Goal: Communication & Community: Answer question/provide support

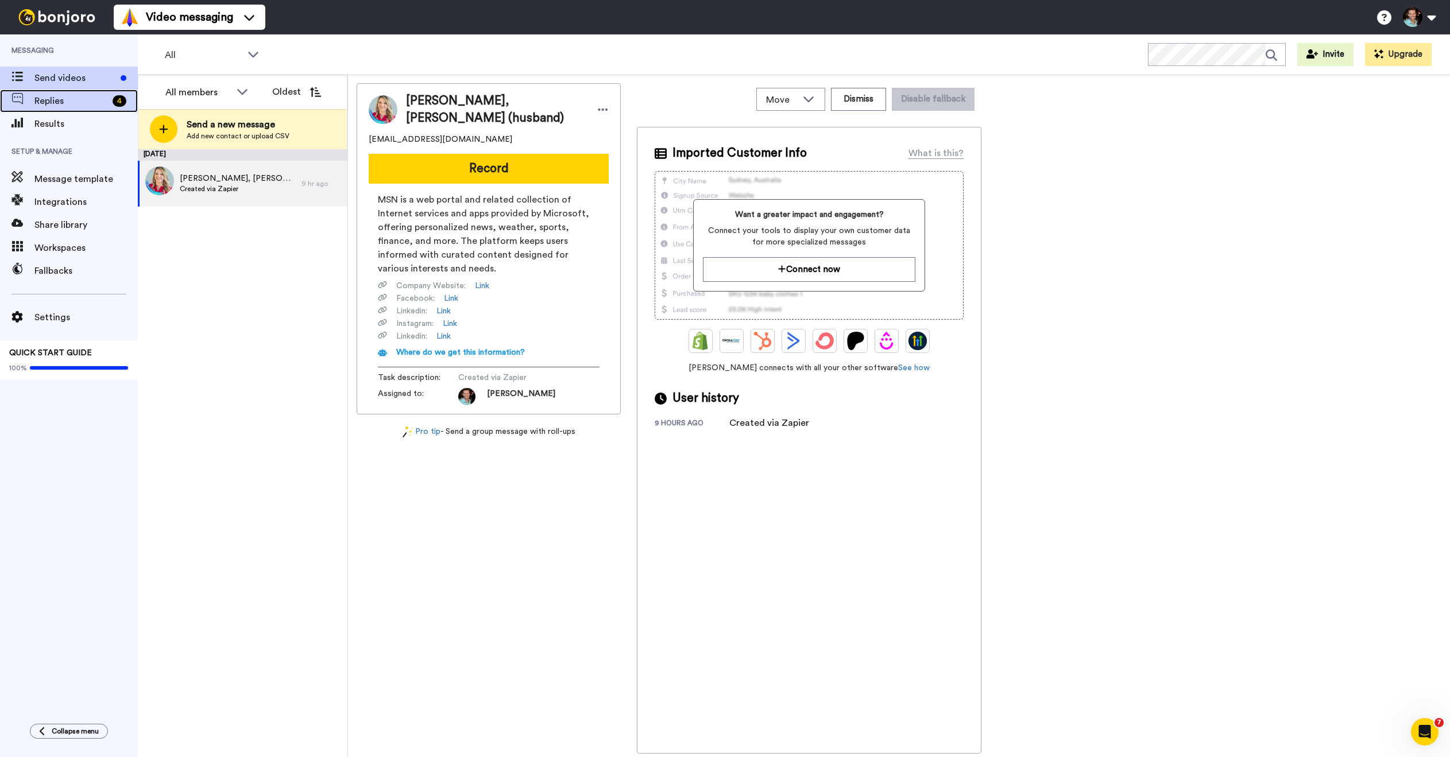
click at [86, 98] on span "Replies" at bounding box center [70, 101] width 73 height 14
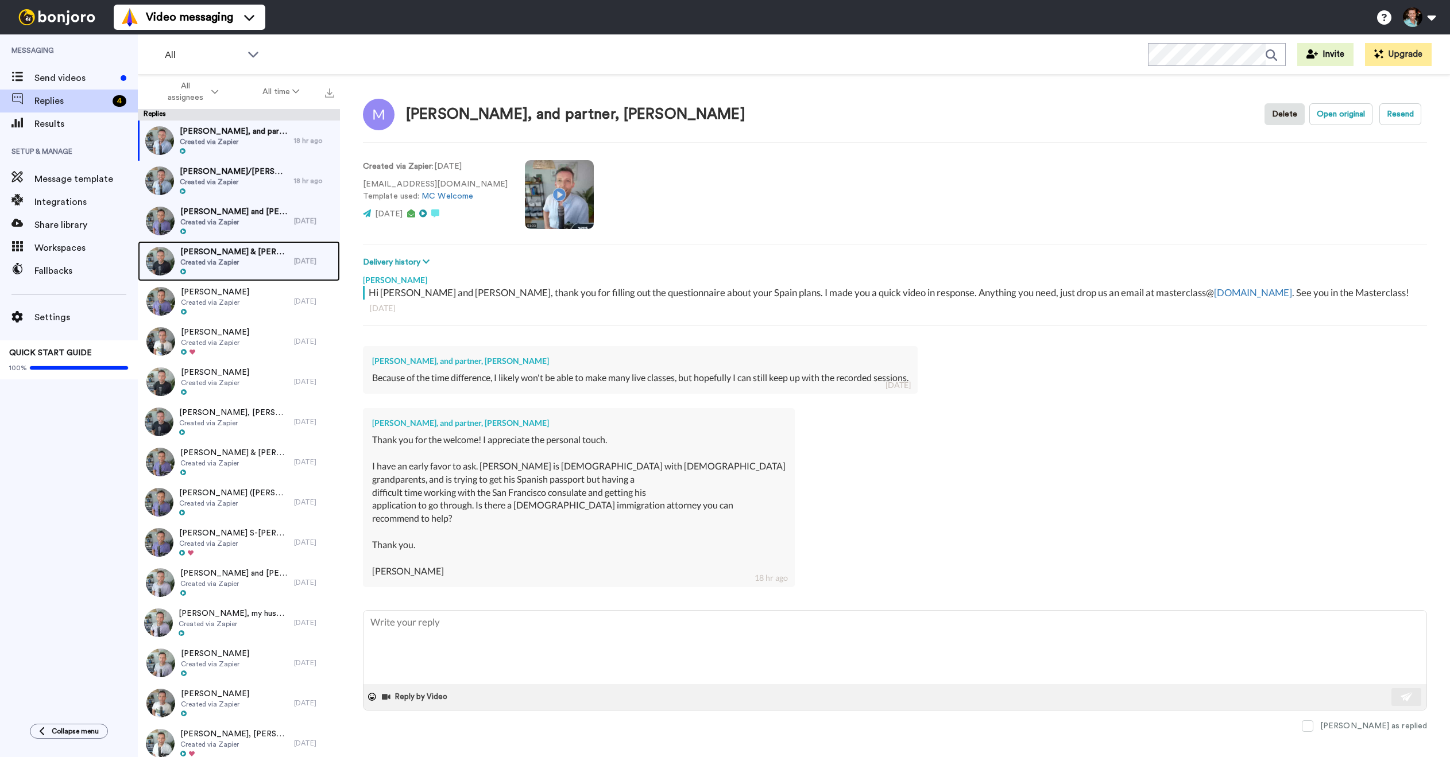
click at [206, 262] on span "Created via Zapier" at bounding box center [234, 262] width 108 height 9
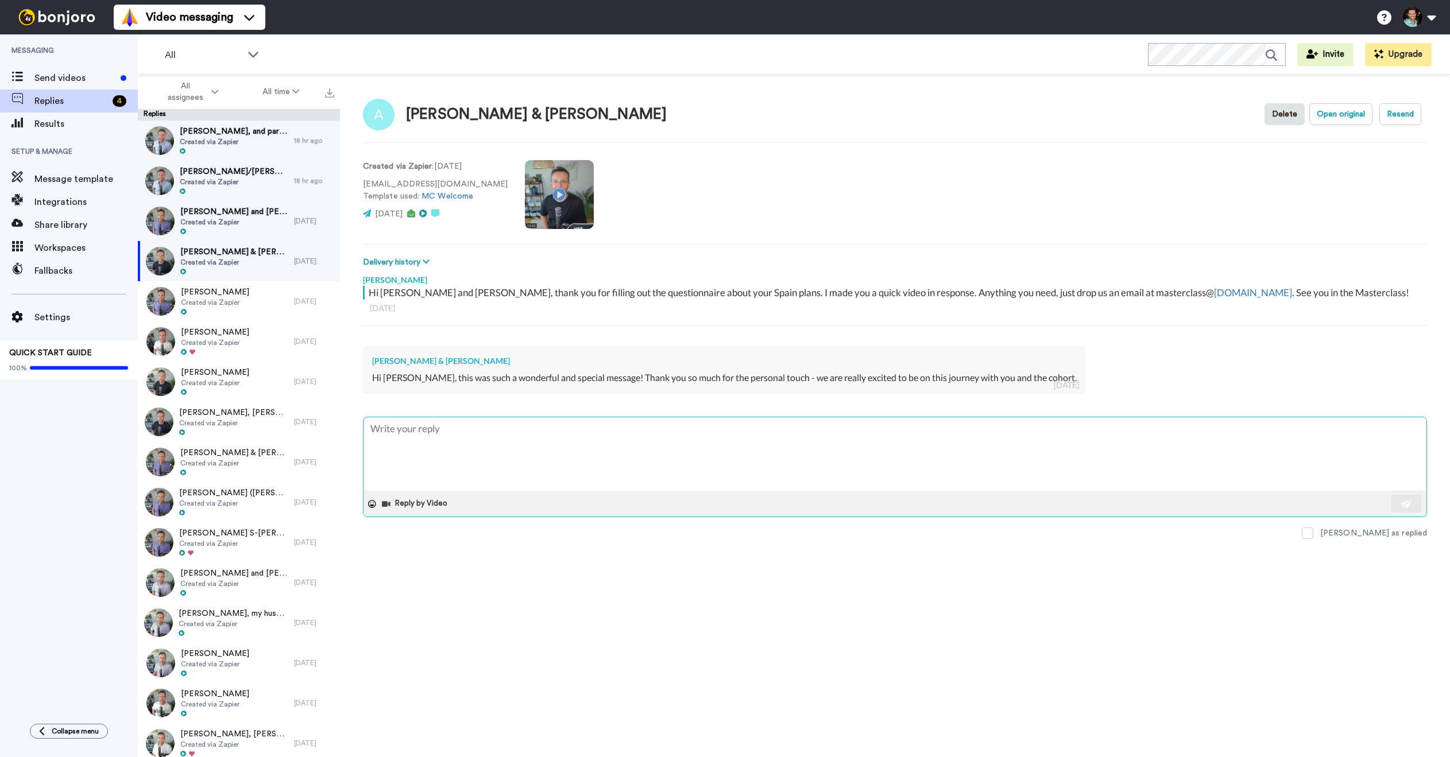
click at [520, 459] on textarea at bounding box center [894, 453] width 1063 height 73
type textarea "x"
type textarea "F"
type textarea "x"
type textarea "Fa"
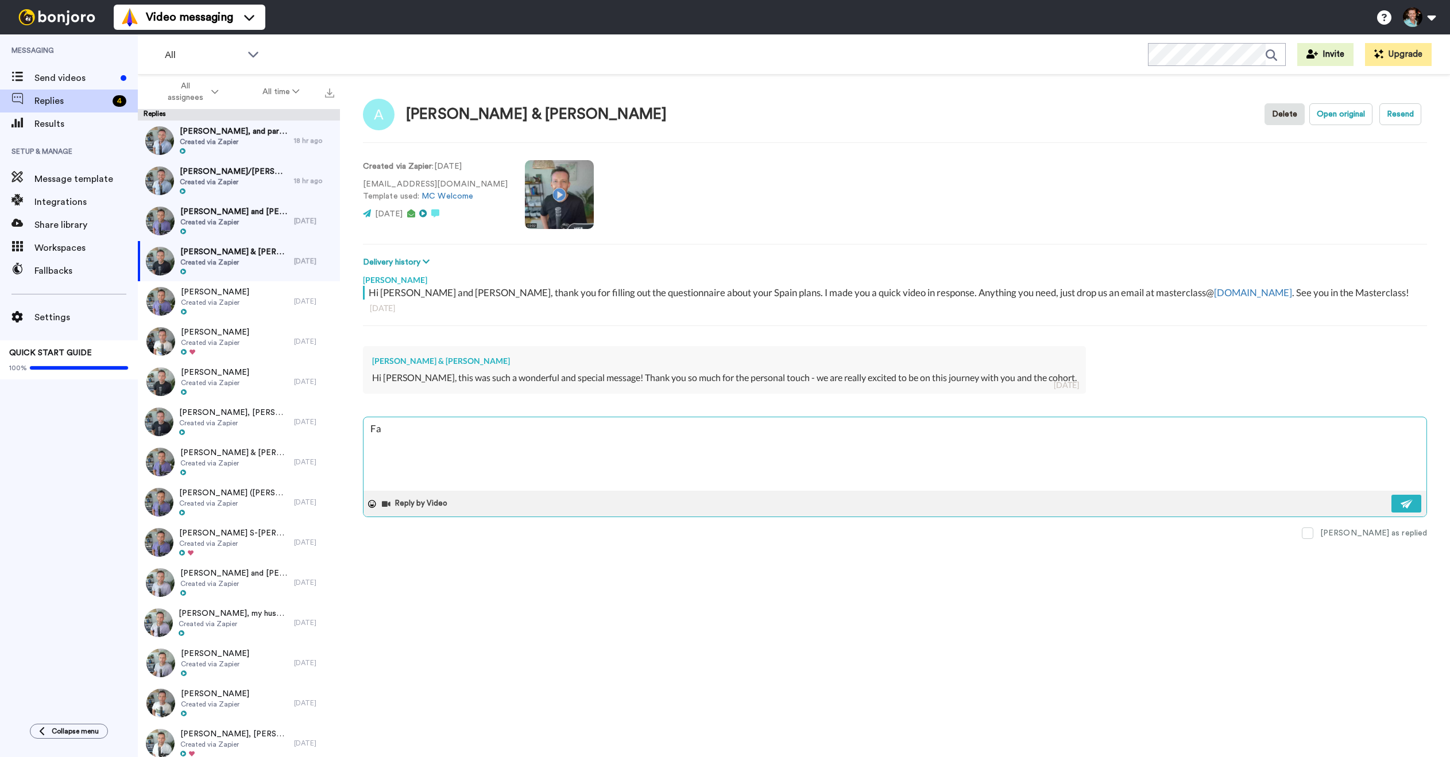
type textarea "x"
type textarea "Fant"
type textarea "x"
type textarea "Fanta"
type textarea "x"
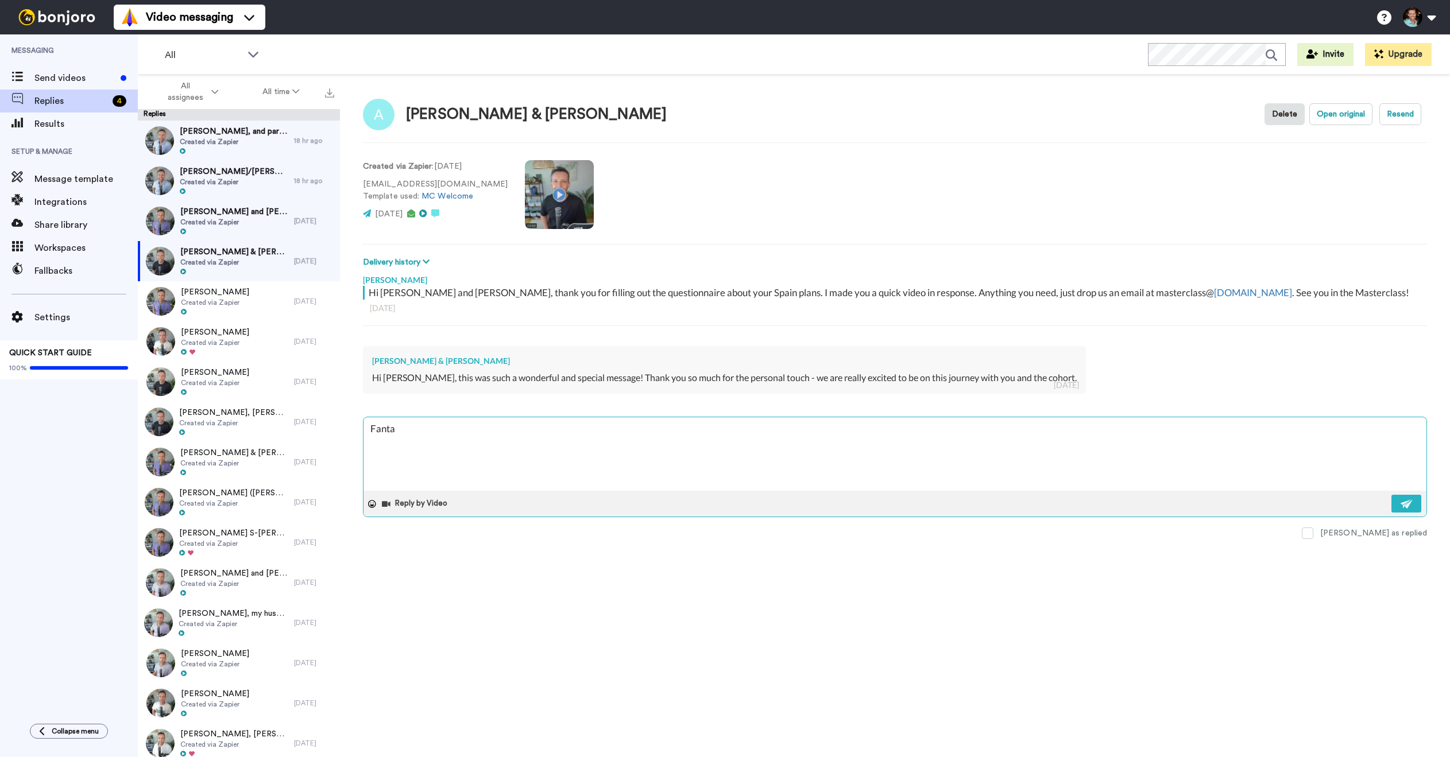
type textarea "Fantas"
type textarea "x"
type textarea "Fantast"
type textarea "x"
type textarea "Fantasti"
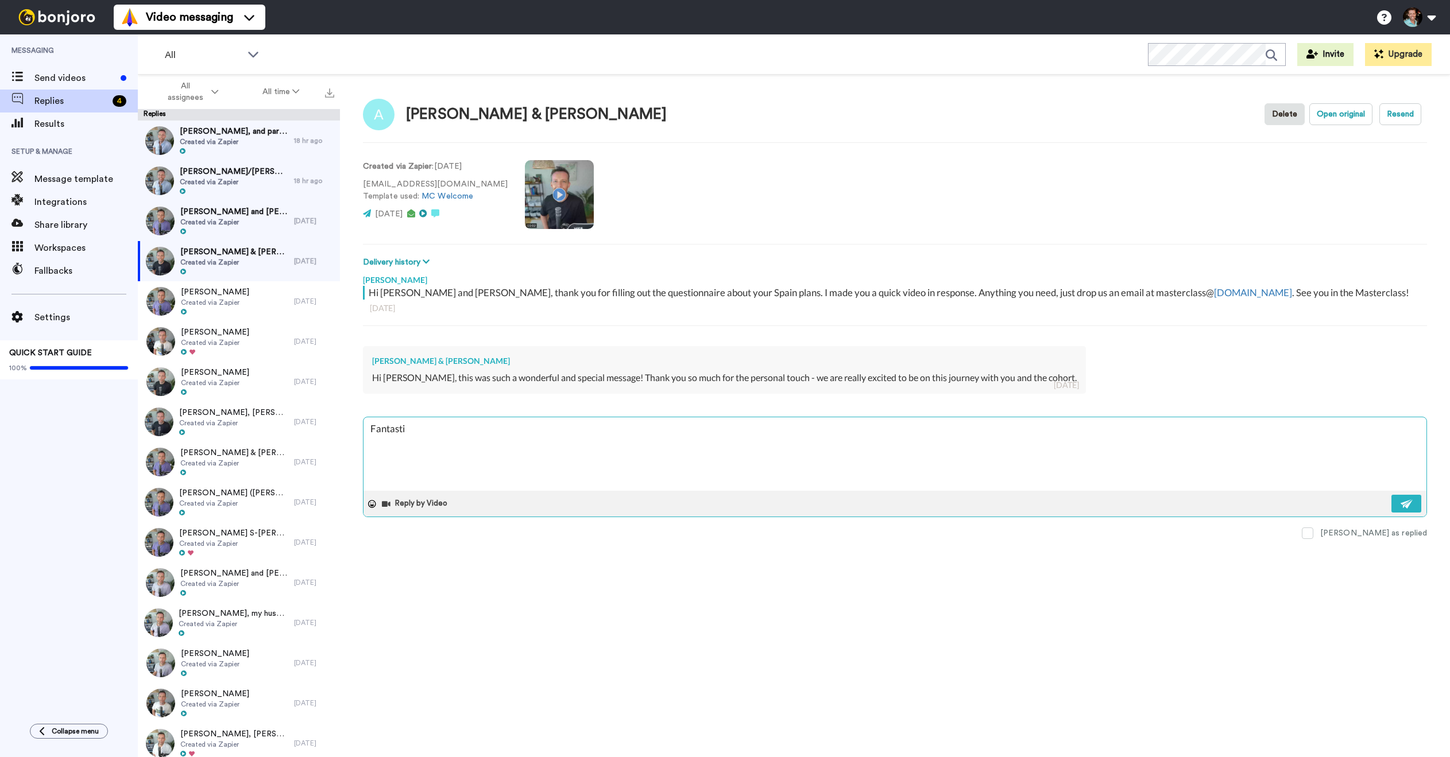
type textarea "x"
type textarea "Fantastic"
type textarea "x"
type textarea "Fantastic!"
type textarea "x"
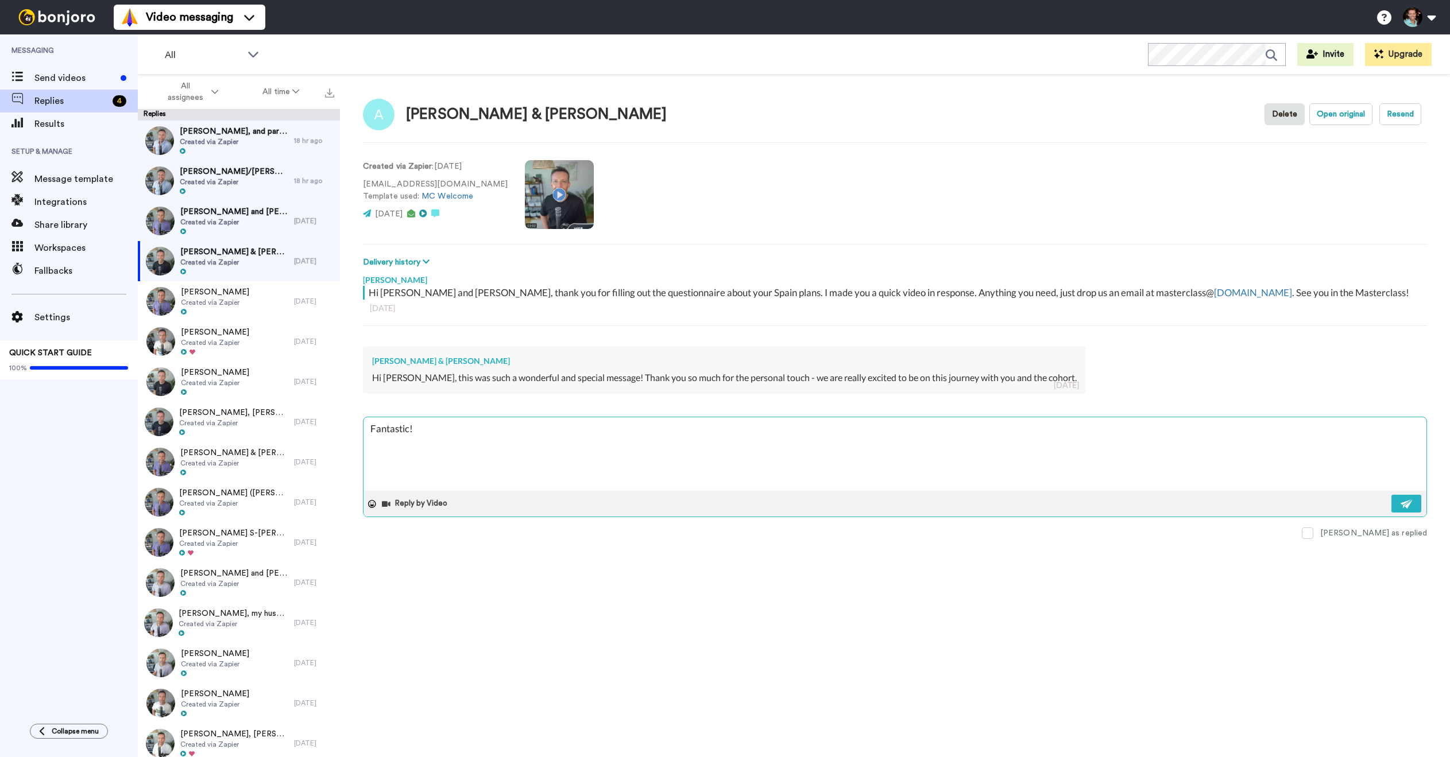
type textarea "Fantastic! :"
type textarea "x"
type textarea "Fantastic! :)"
type textarea "x"
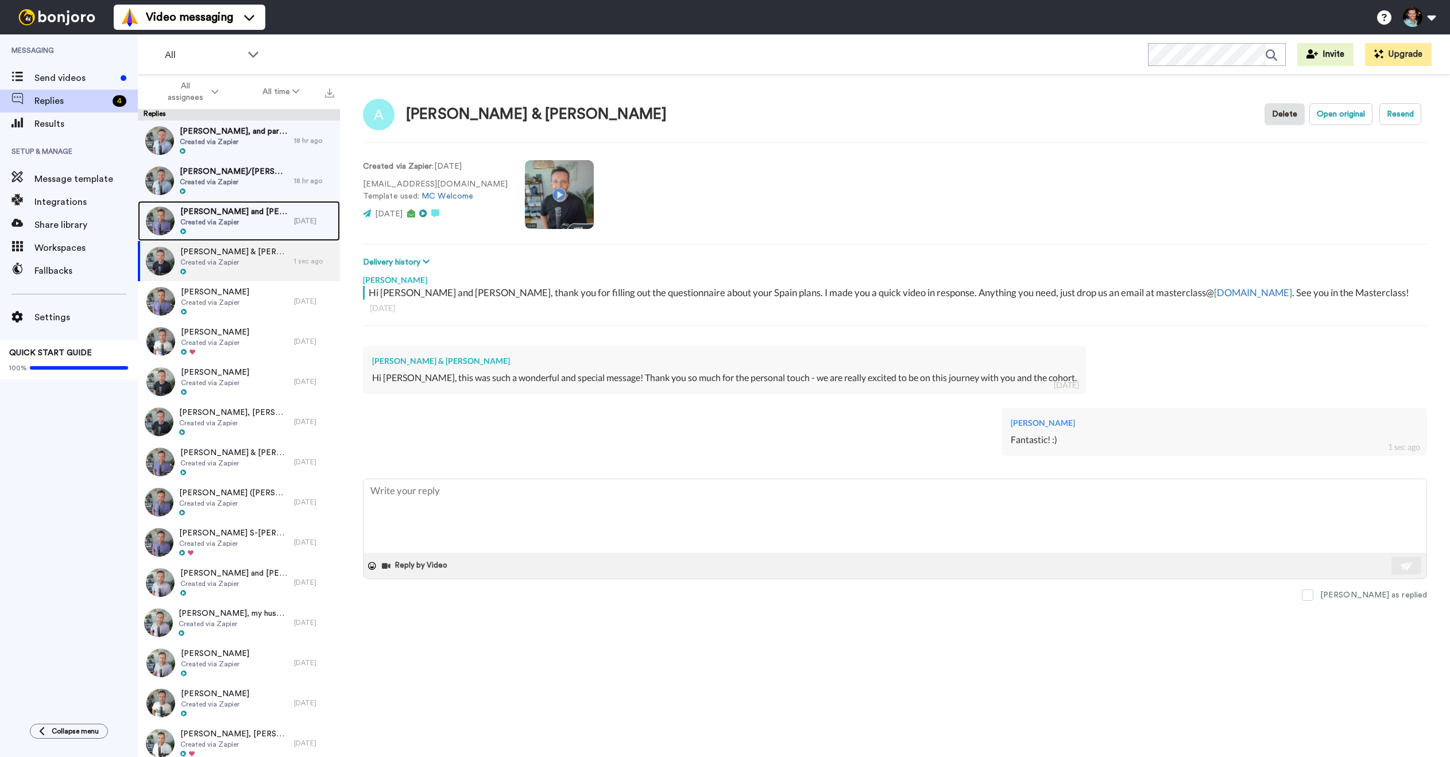
click at [239, 218] on span "Created via Zapier" at bounding box center [234, 222] width 108 height 9
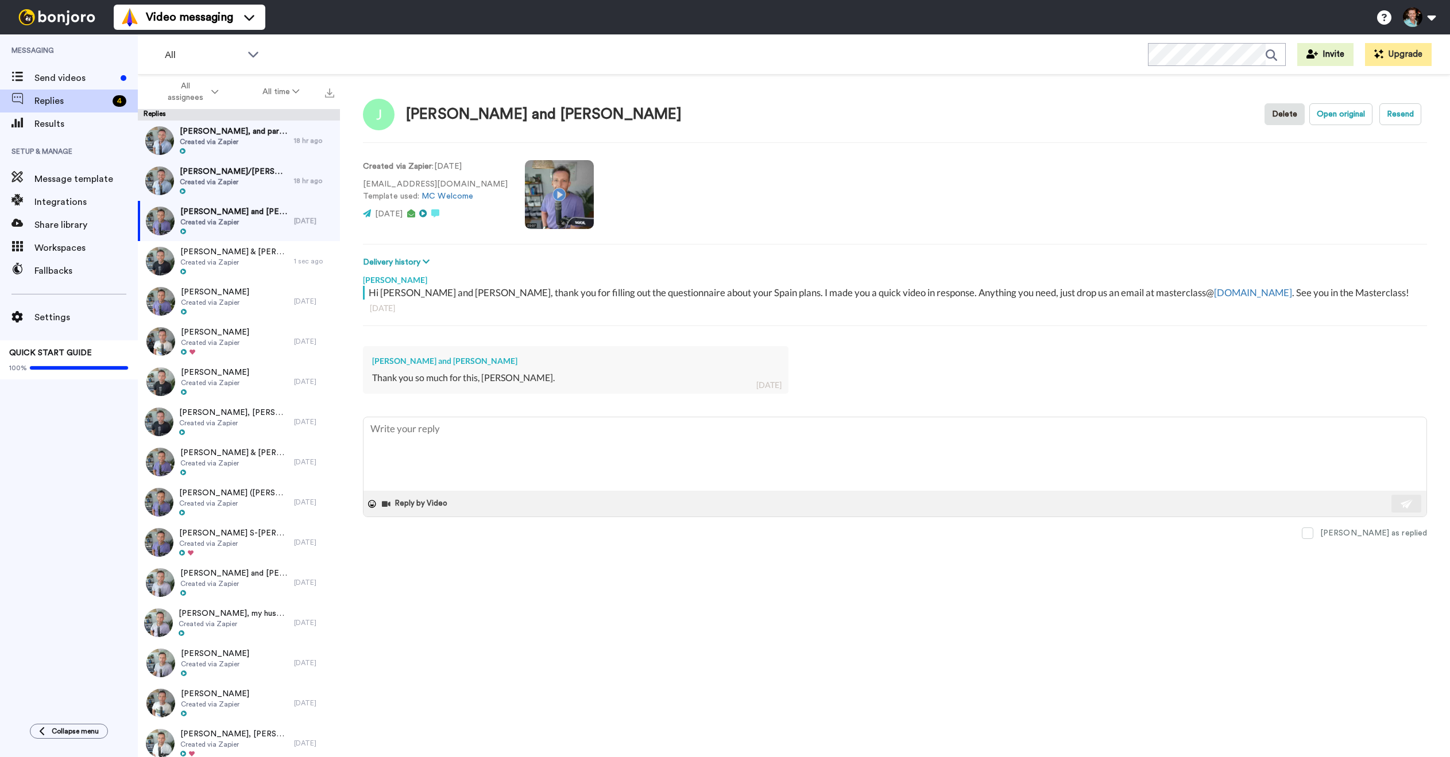
click at [1359, 540] on div "Joshua Butler and Hannah Hayes Delete Open original Resend Created via Zapier :…" at bounding box center [895, 436] width 1110 height 723
click at [1313, 532] on span at bounding box center [1307, 533] width 11 height 11
click at [208, 169] on span "Linda DeCarlo/Jim Micalizzi (husband)" at bounding box center [234, 171] width 109 height 11
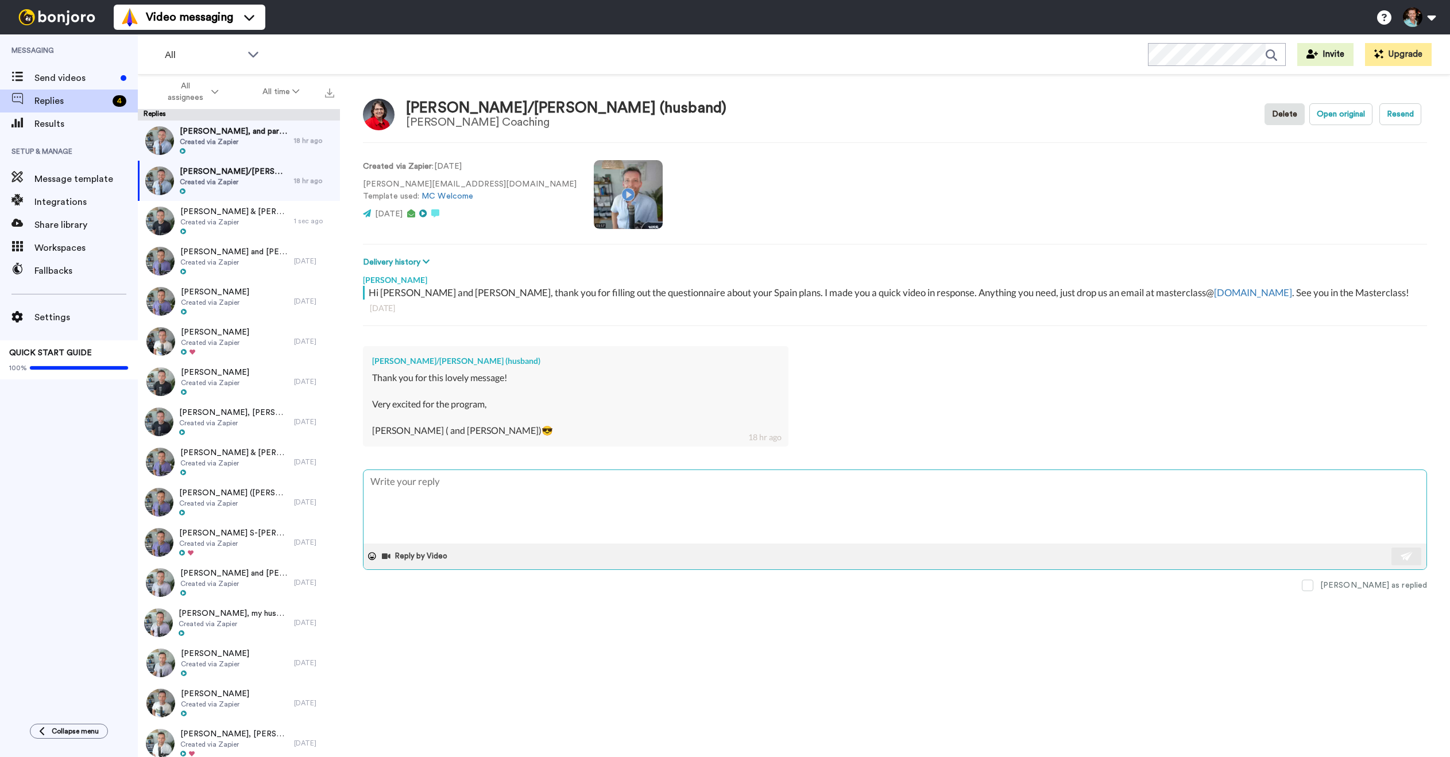
click at [485, 493] on textarea at bounding box center [894, 506] width 1063 height 73
type textarea "x"
type textarea "Fn"
type textarea "x"
type textarea "Fna"
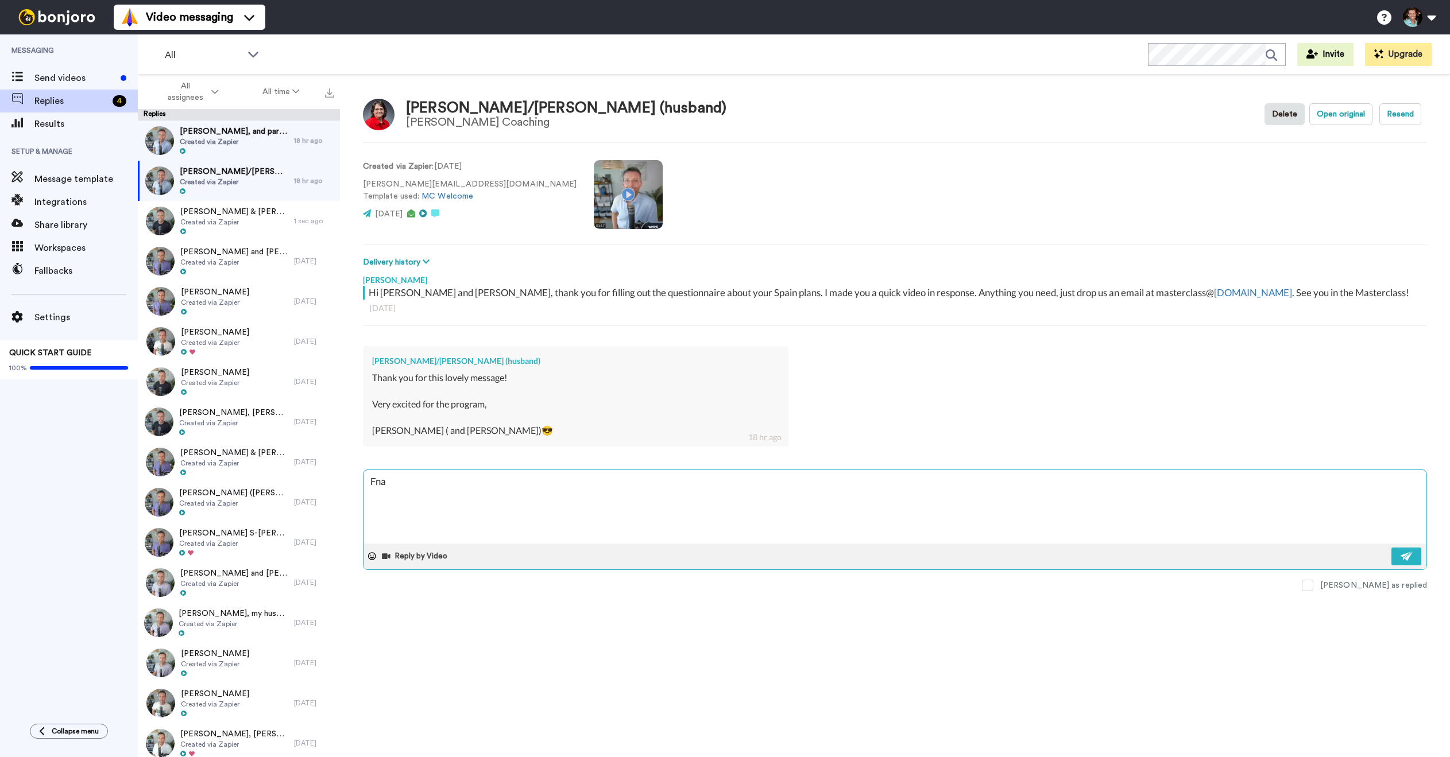
type textarea "x"
type textarea "Fn"
type textarea "x"
type textarea "Fa"
type textarea "x"
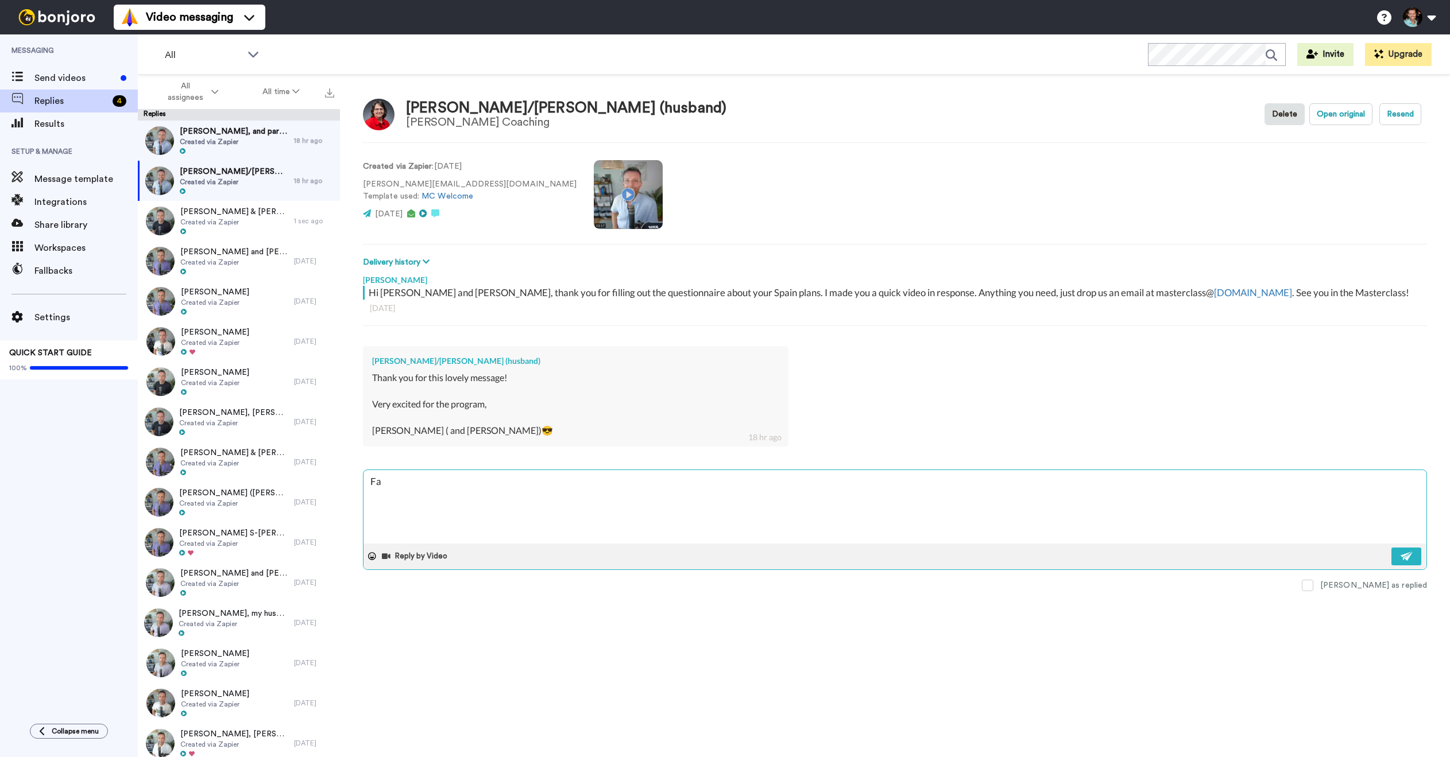
type textarea "Fan"
type textarea "x"
type textarea "Fanta"
type textarea "x"
type textarea "Fantas"
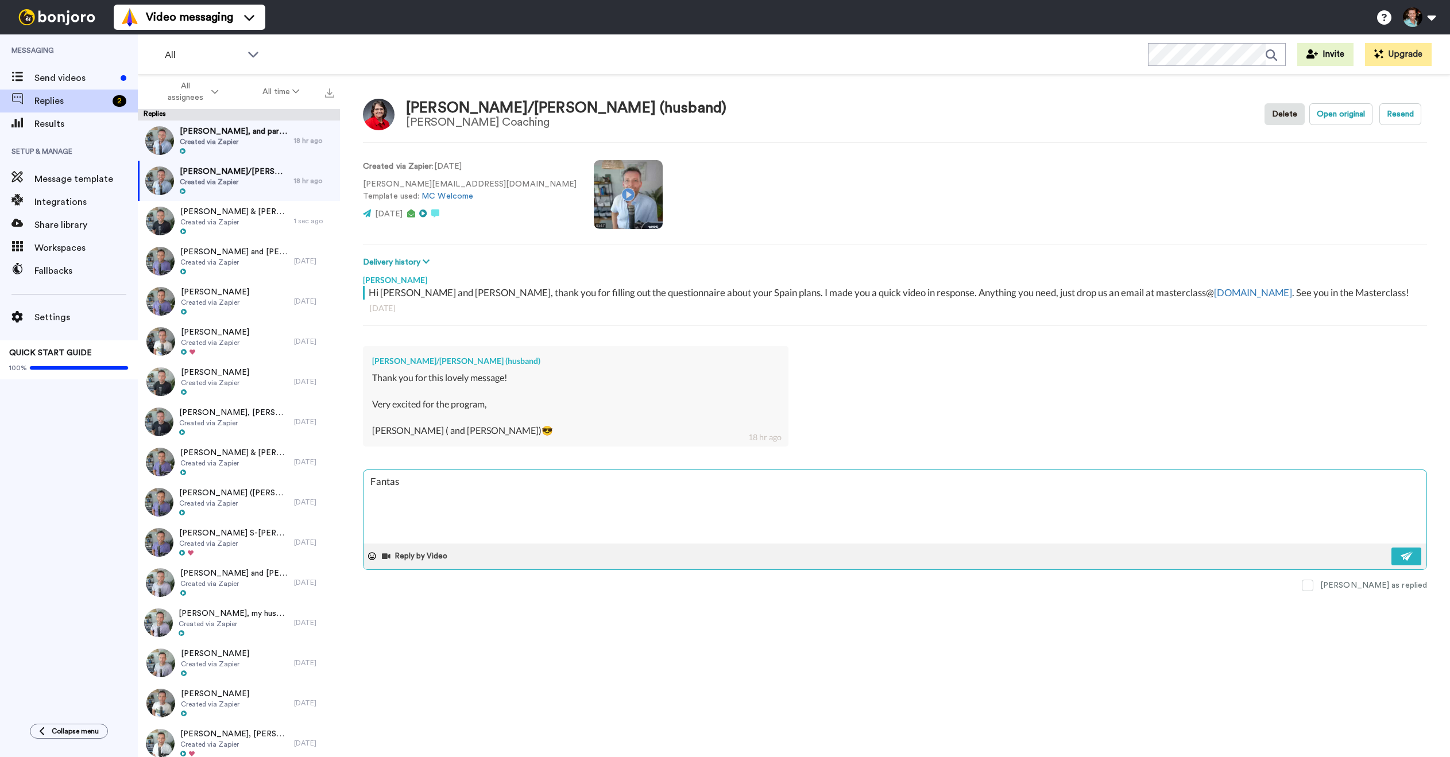
type textarea "x"
type textarea "Fantast"
type textarea "x"
type textarea "Fantasti"
type textarea "x"
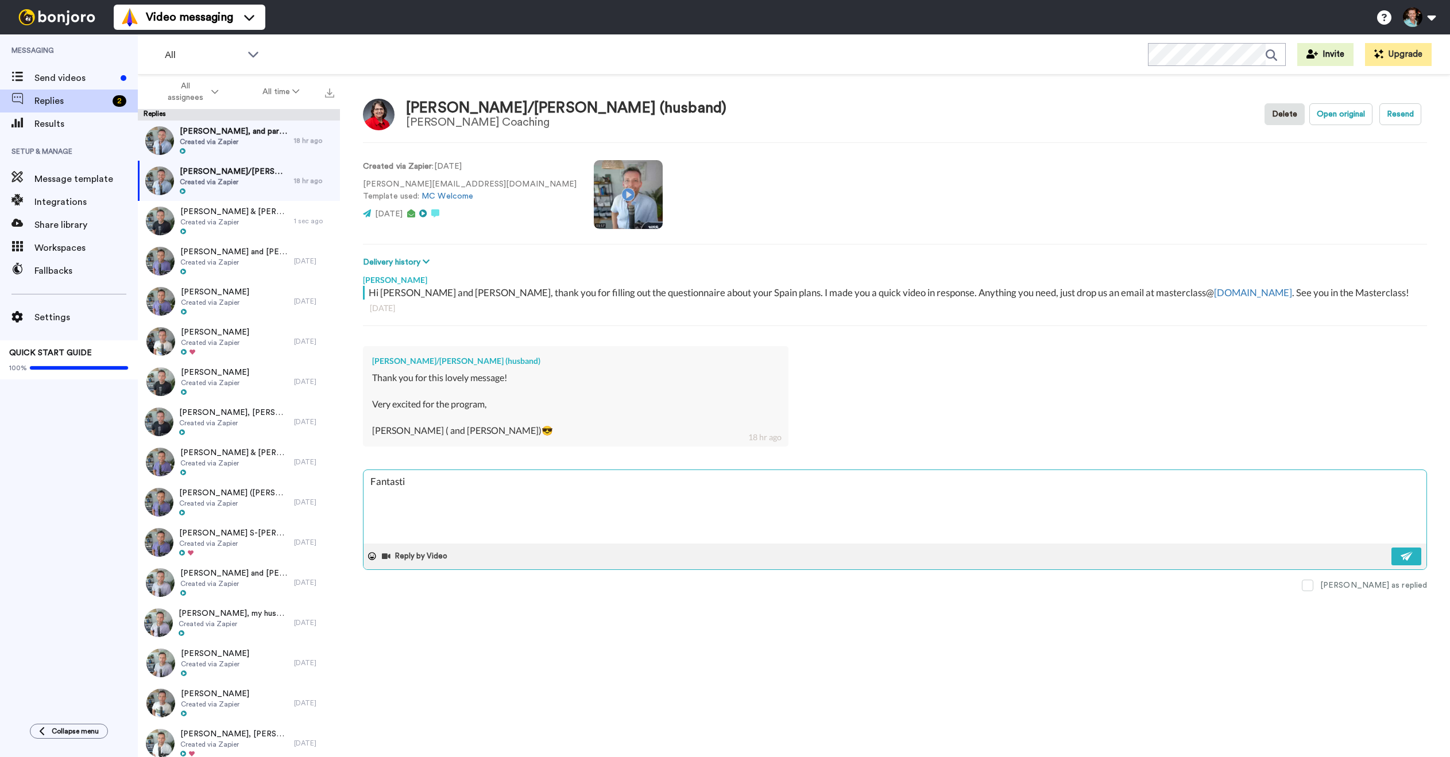
type textarea "Fantastic"
type textarea "x"
type textarea "Fantastic!"
type textarea "x"
type textarea "Fantastic!"
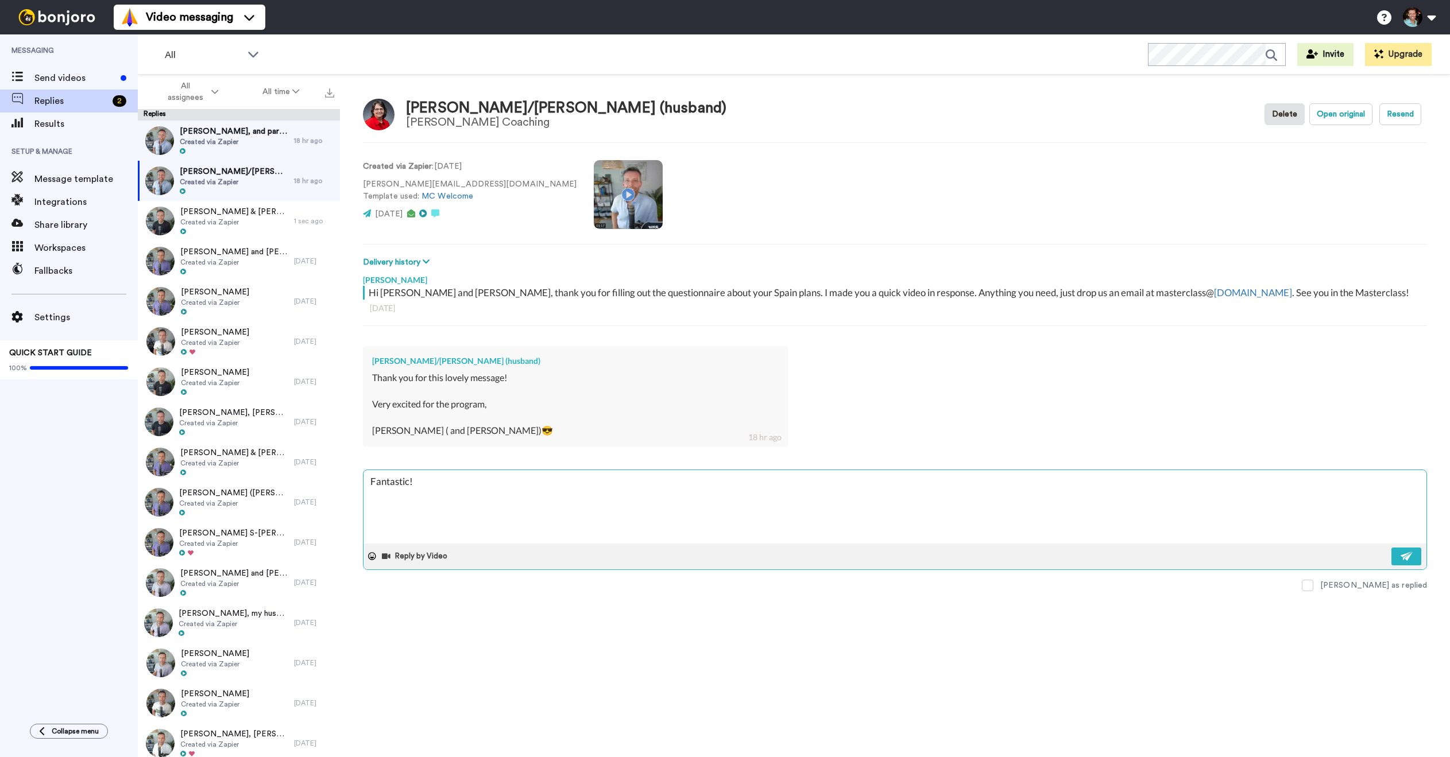
type textarea "x"
type textarea "Fantastic! :"
type textarea "x"
type textarea "Fantastic! :)"
type textarea "x"
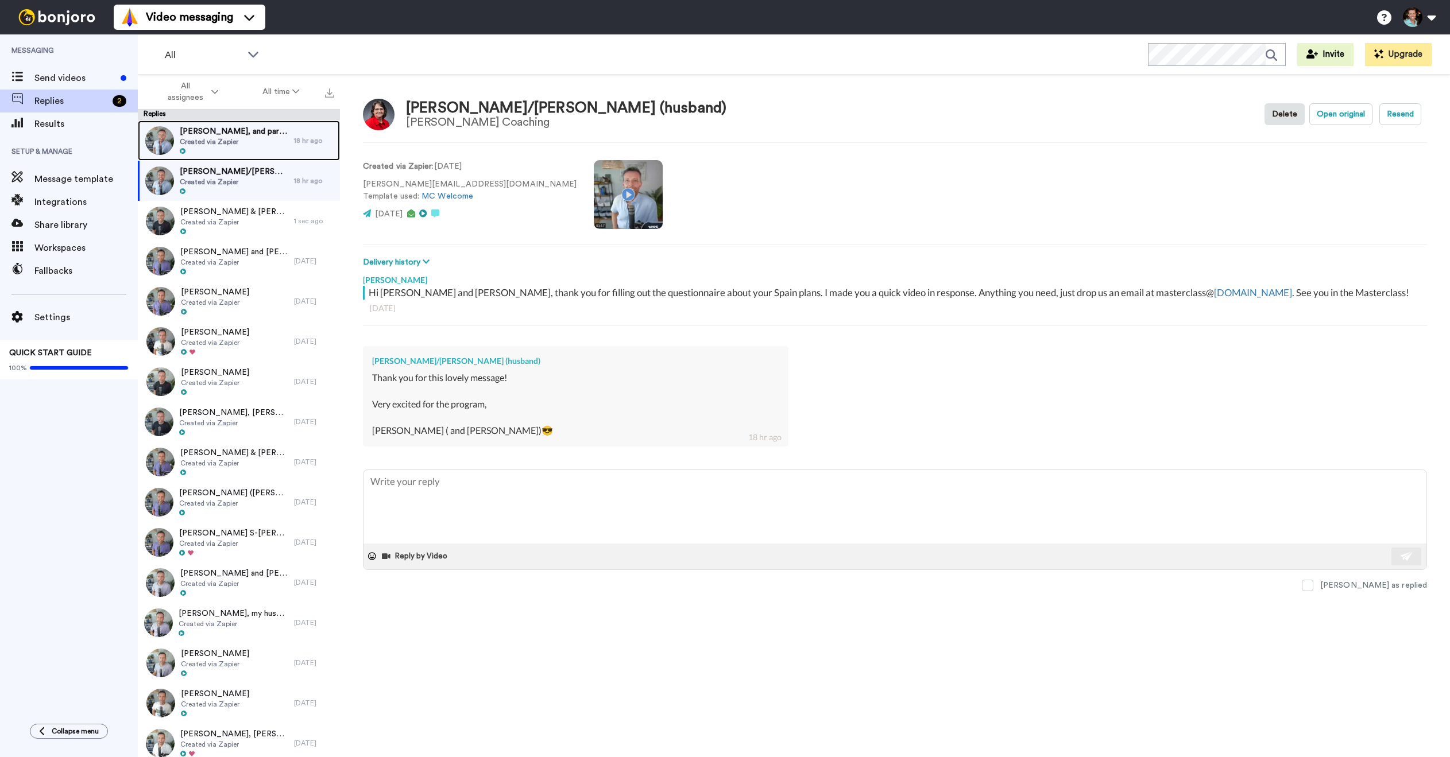
click at [231, 135] on span "Michael Dupre, and partner, Carlos Crespo" at bounding box center [234, 131] width 109 height 11
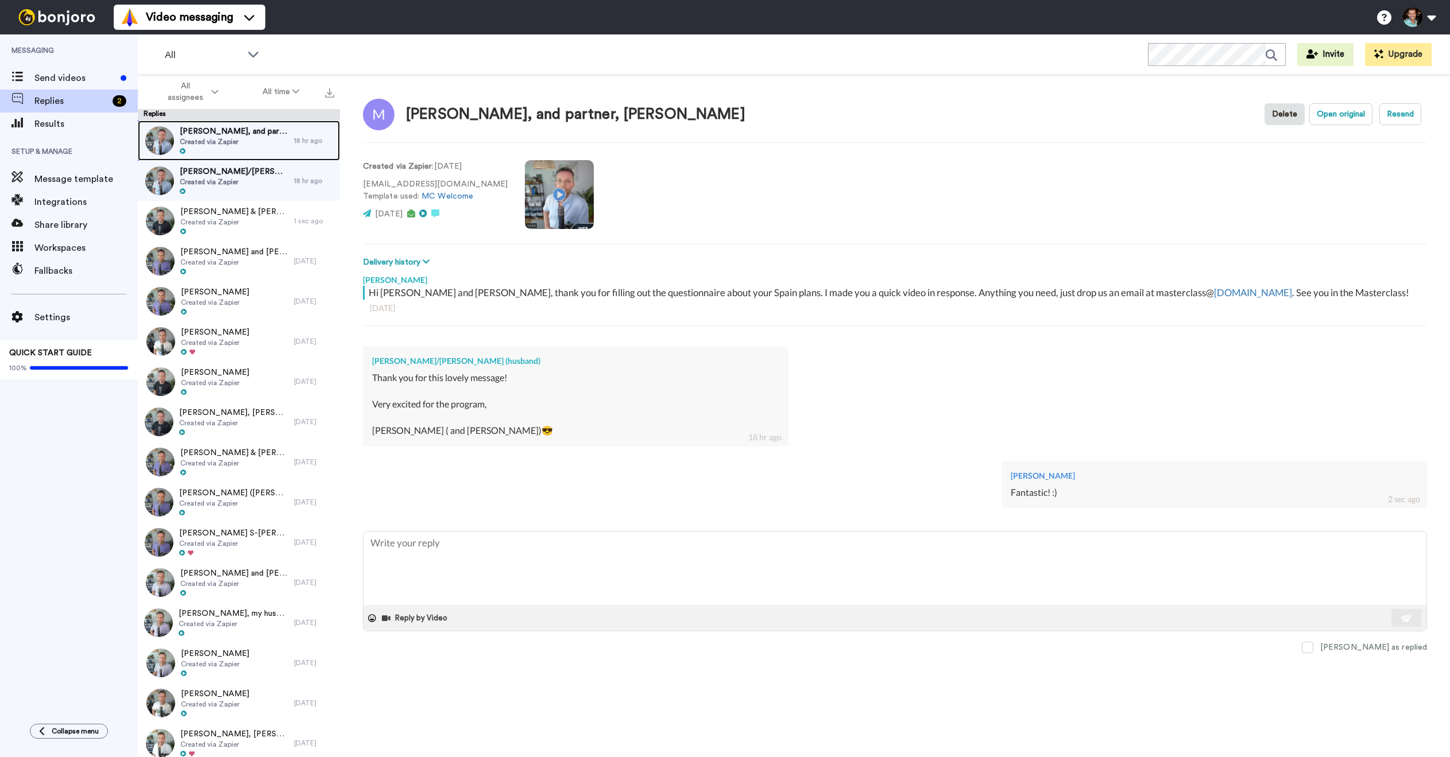
click at [244, 144] on span "Created via Zapier" at bounding box center [234, 141] width 109 height 9
click at [212, 130] on span "Michael Dupre, and partner, Carlos Crespo" at bounding box center [234, 131] width 109 height 11
click at [207, 128] on span "Michael Dupre, and partner, Carlos Crespo" at bounding box center [234, 131] width 109 height 11
type textarea "x"
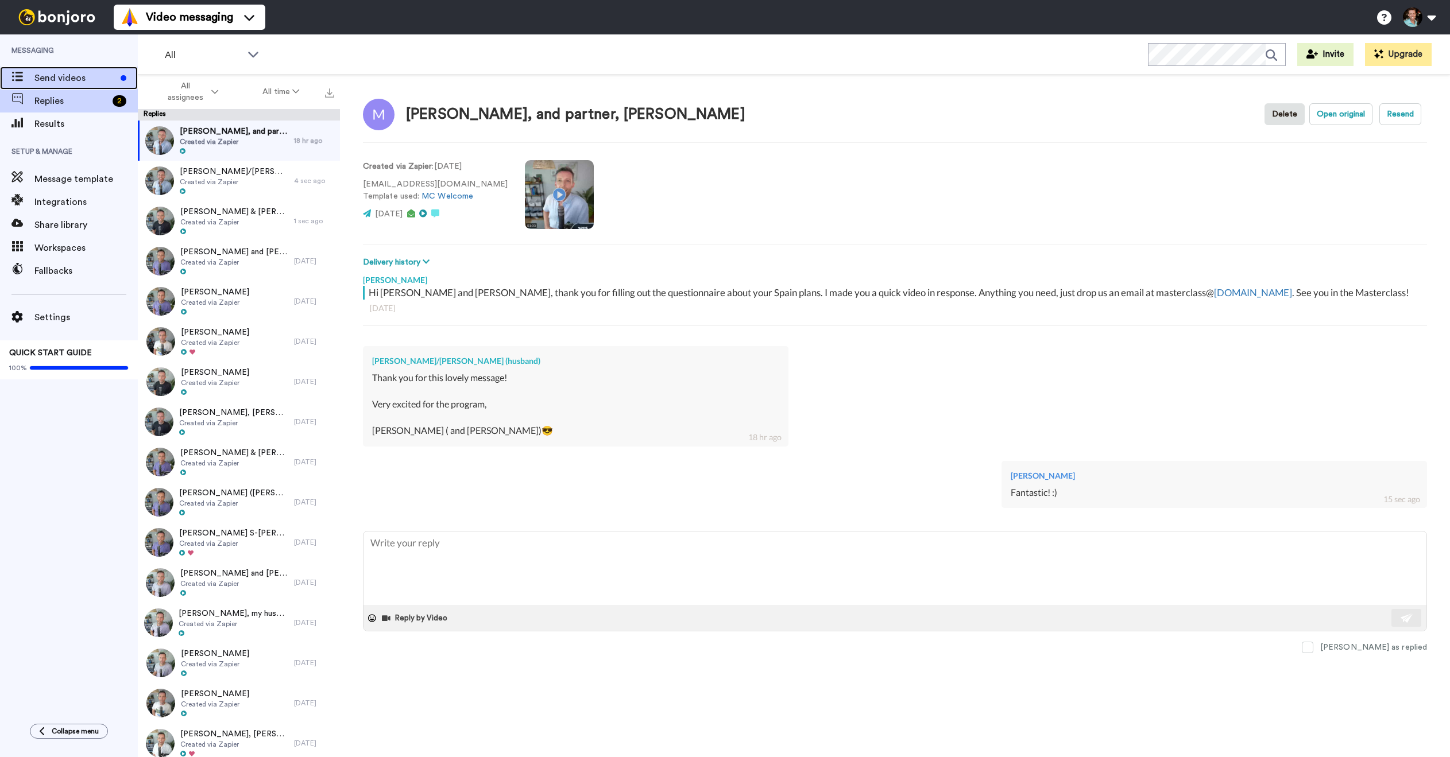
click at [88, 73] on span "Send videos" at bounding box center [75, 78] width 82 height 14
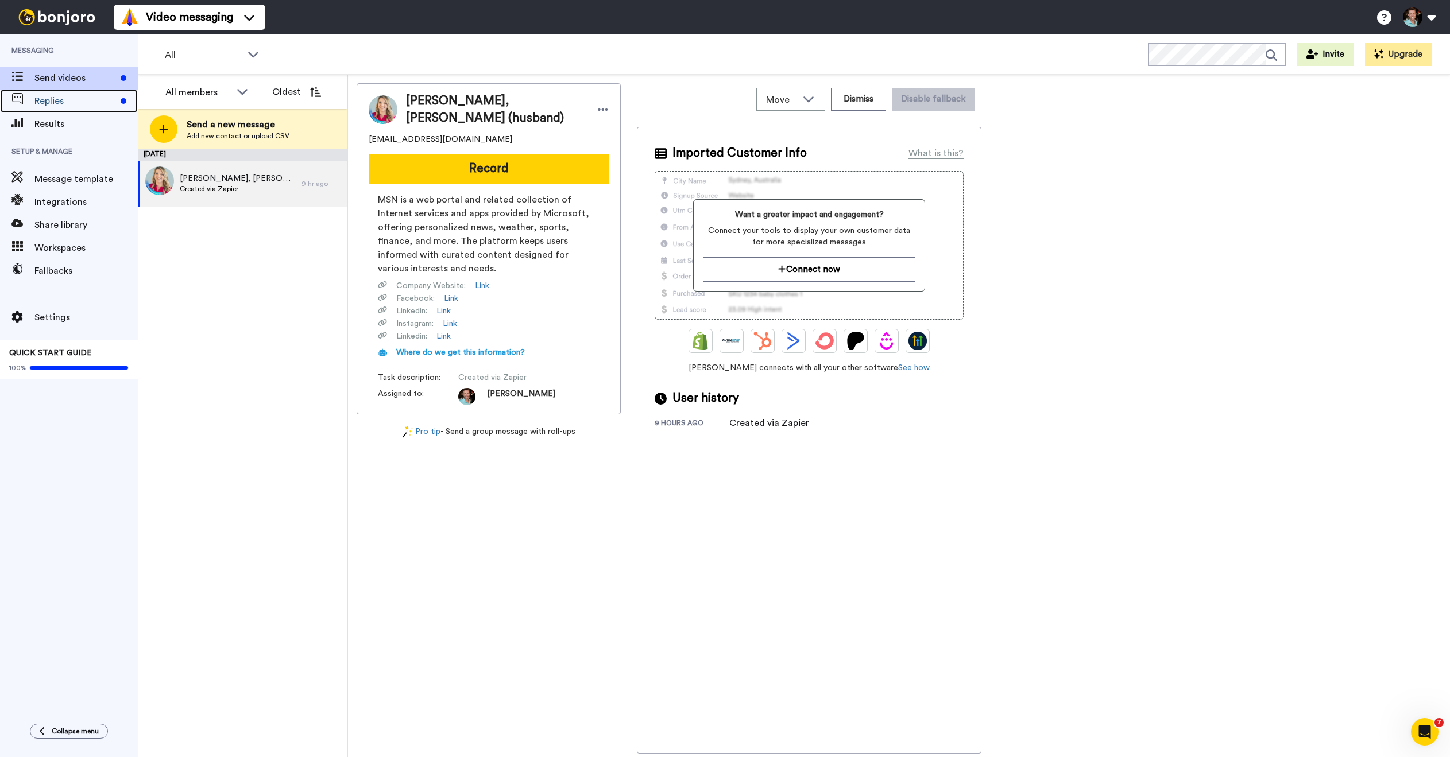
click at [94, 100] on span "Replies" at bounding box center [75, 101] width 82 height 14
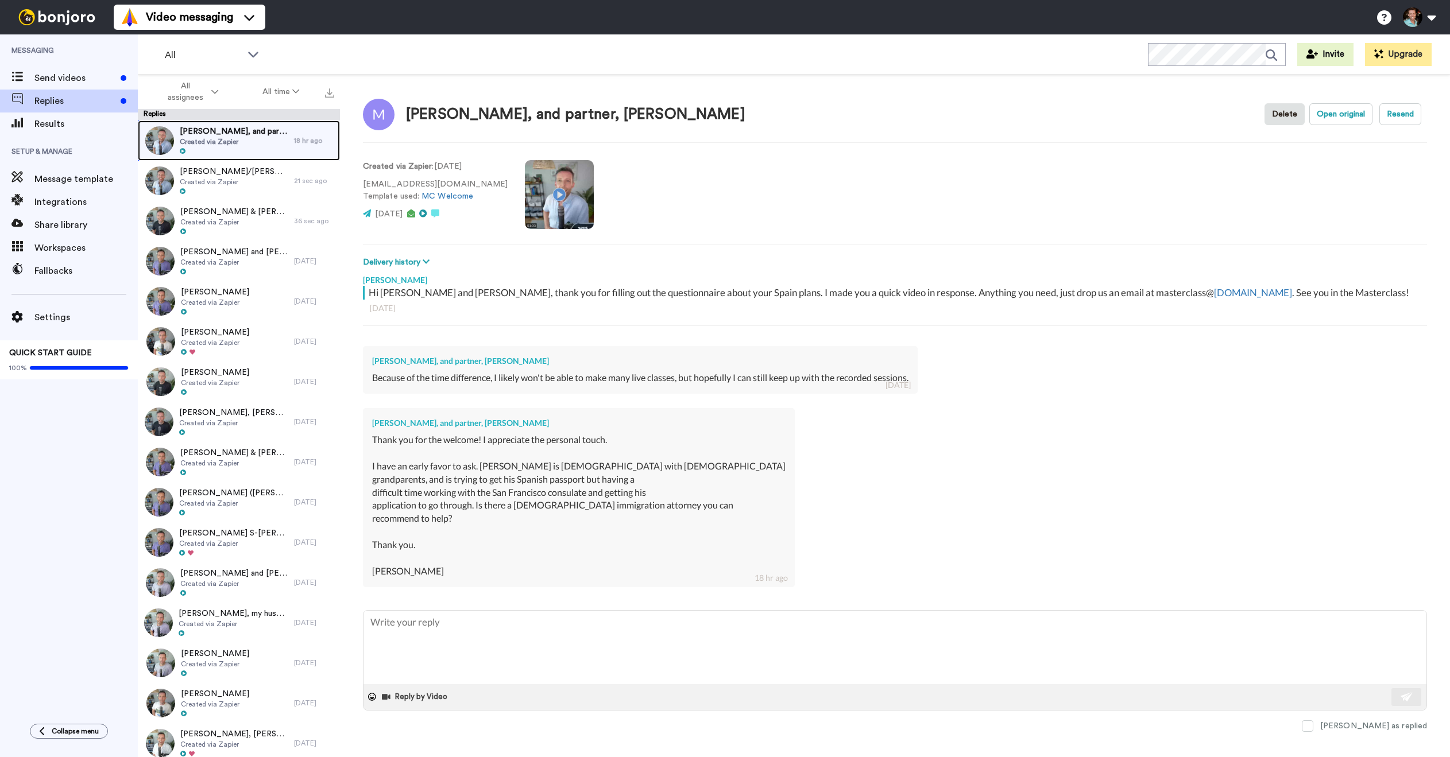
click at [208, 138] on span "Created via Zapier" at bounding box center [234, 141] width 109 height 9
click at [502, 639] on textarea at bounding box center [894, 647] width 1063 height 73
click at [500, 641] on textarea at bounding box center [894, 647] width 1063 height 73
type textarea "x"
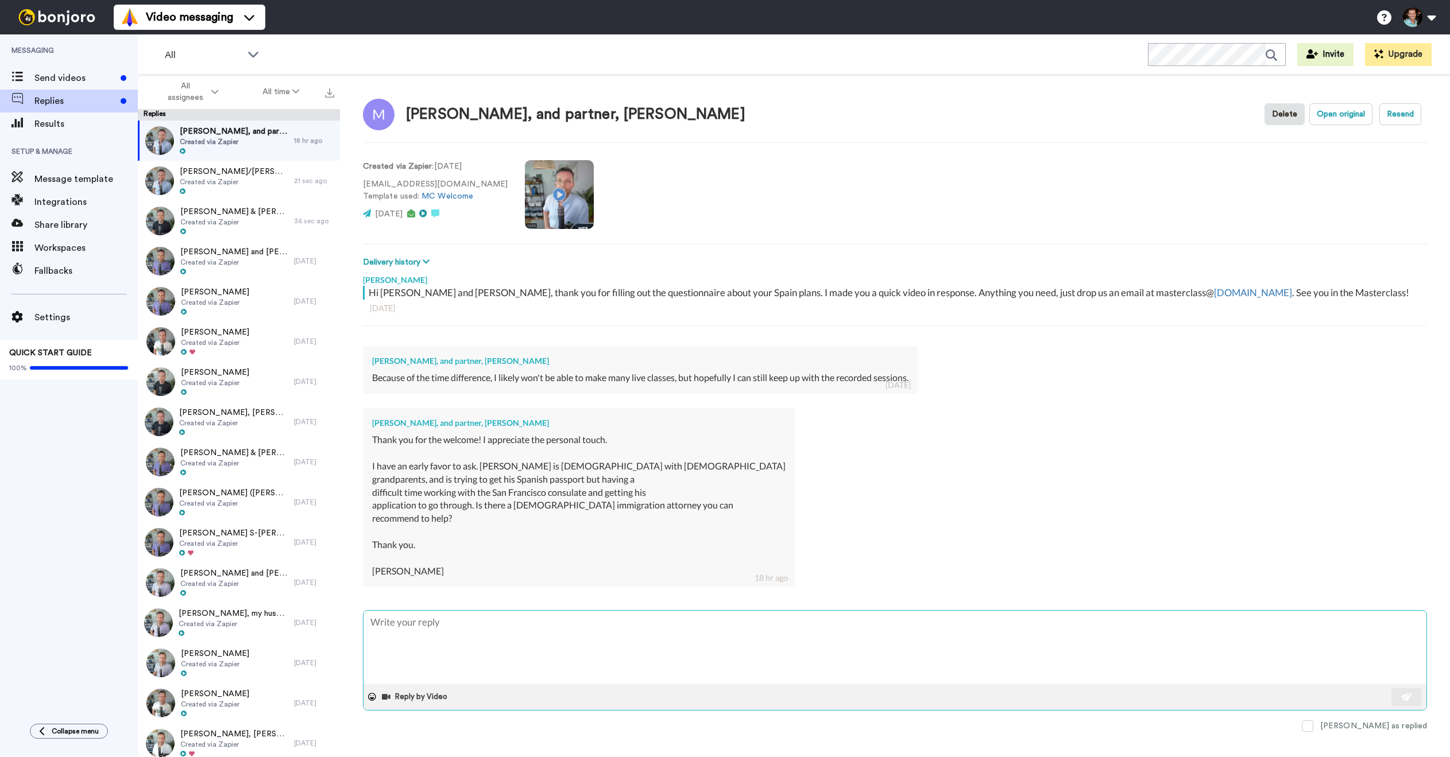
type textarea "H"
type textarea "x"
type textarea "Hi"
type textarea "x"
type textarea "Hi M"
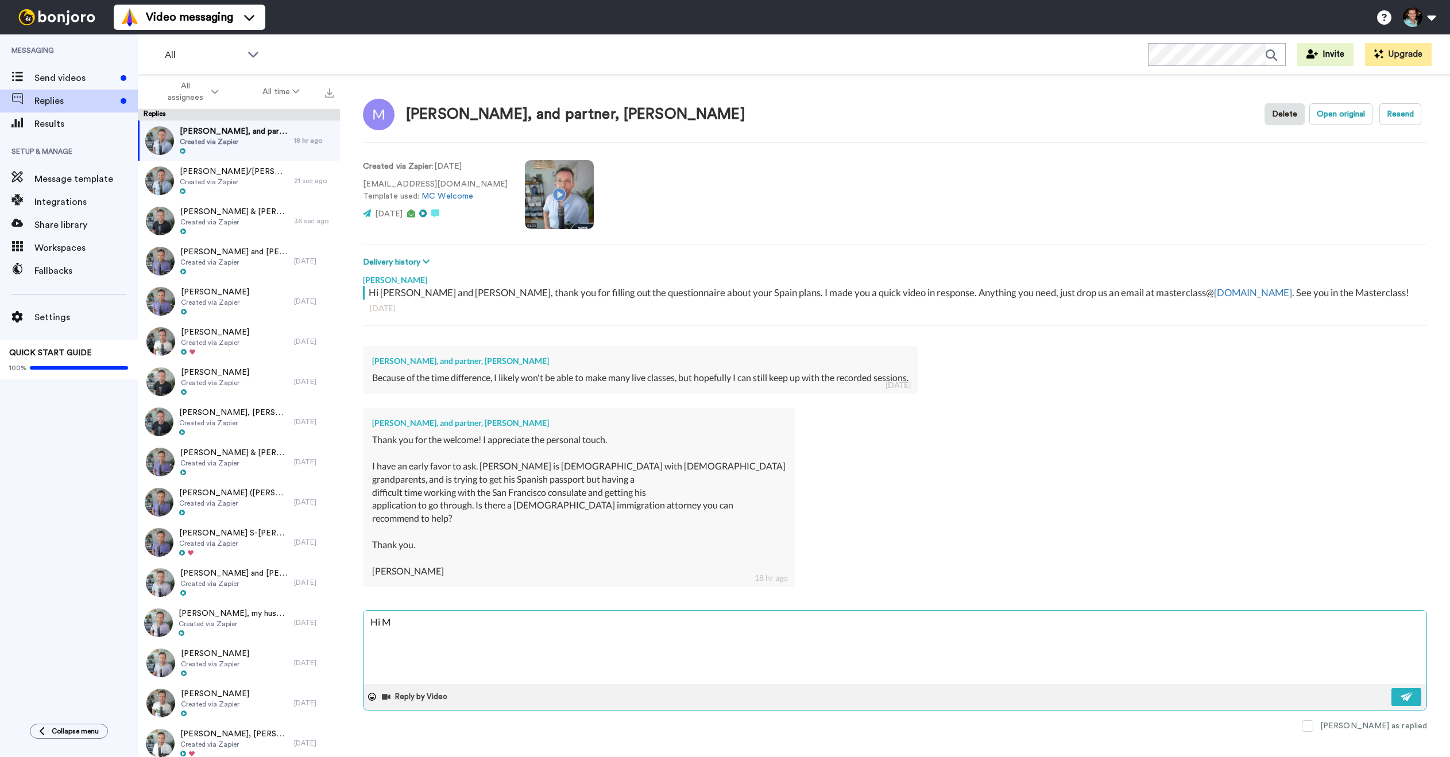
type textarea "x"
type textarea "Hi Mic"
type textarea "x"
type textarea "Hi Mich"
type textarea "x"
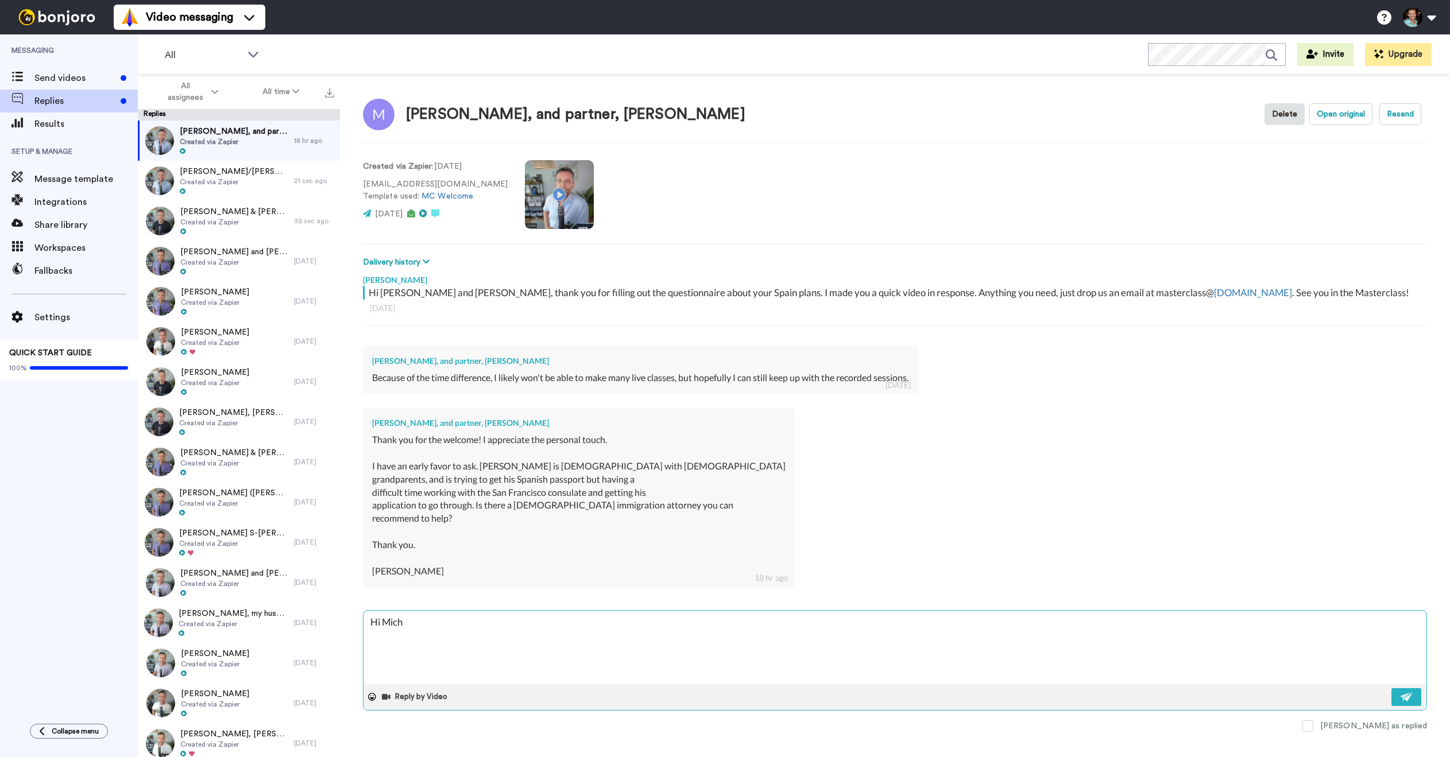
type textarea "Hi Micha"
type textarea "x"
type textarea "Hi Michael"
type textarea "x"
type textarea "Hi Michael,"
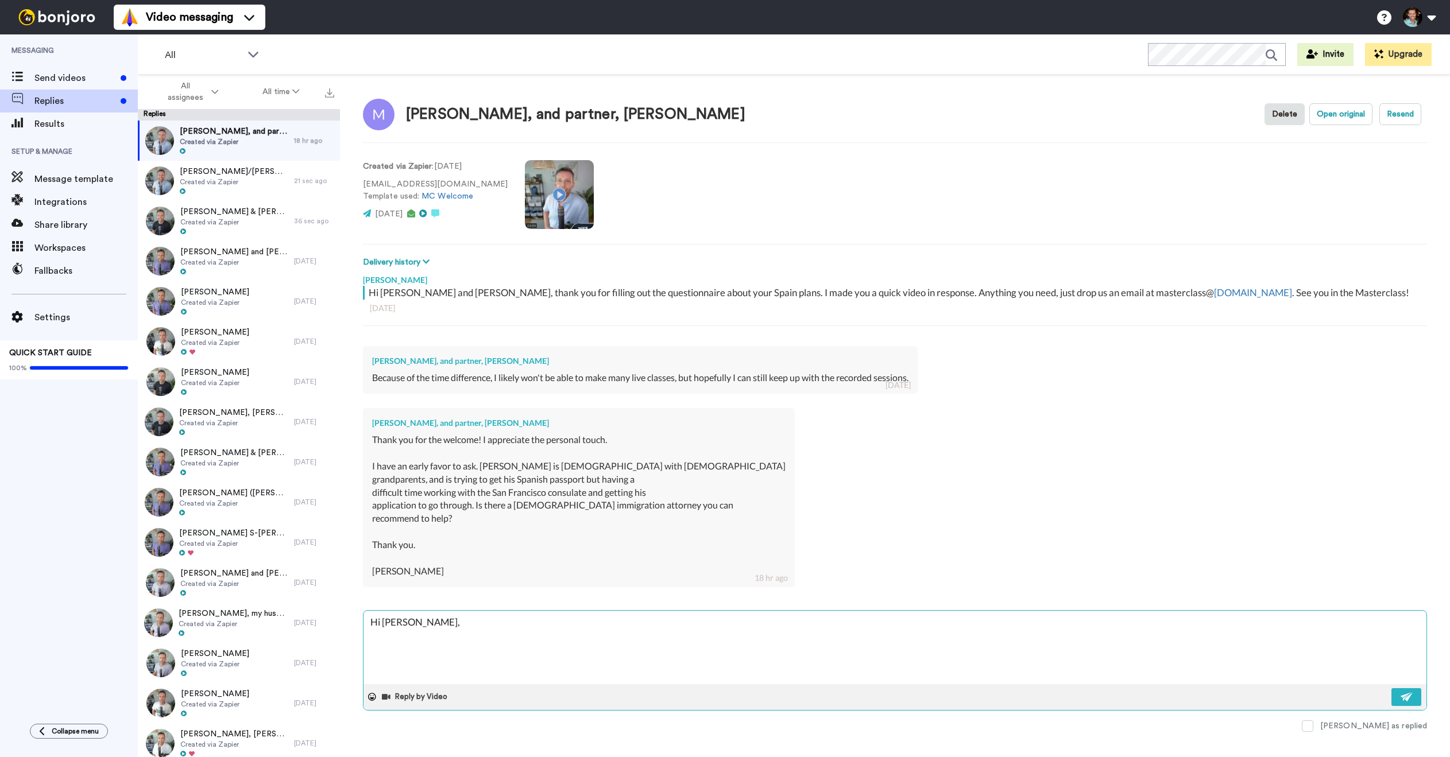
type textarea "x"
type textarea "Hi Michael,"
type textarea "x"
type textarea "Hi Michael, o"
type textarea "x"
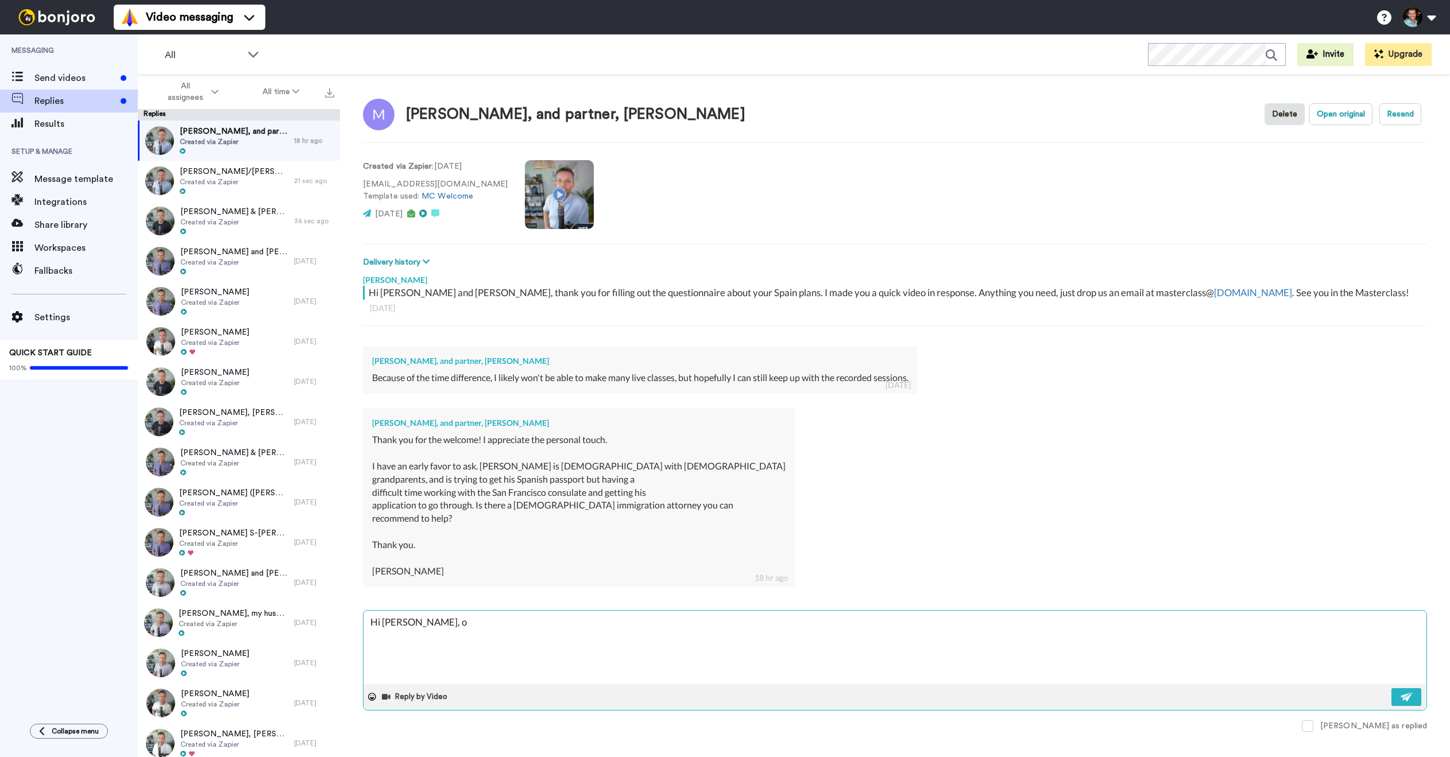
type textarea "Hi Michael, of"
type textarea "x"
type textarea "Hi Michael, of"
type textarea "x"
type textarea "Hi Michael, of c"
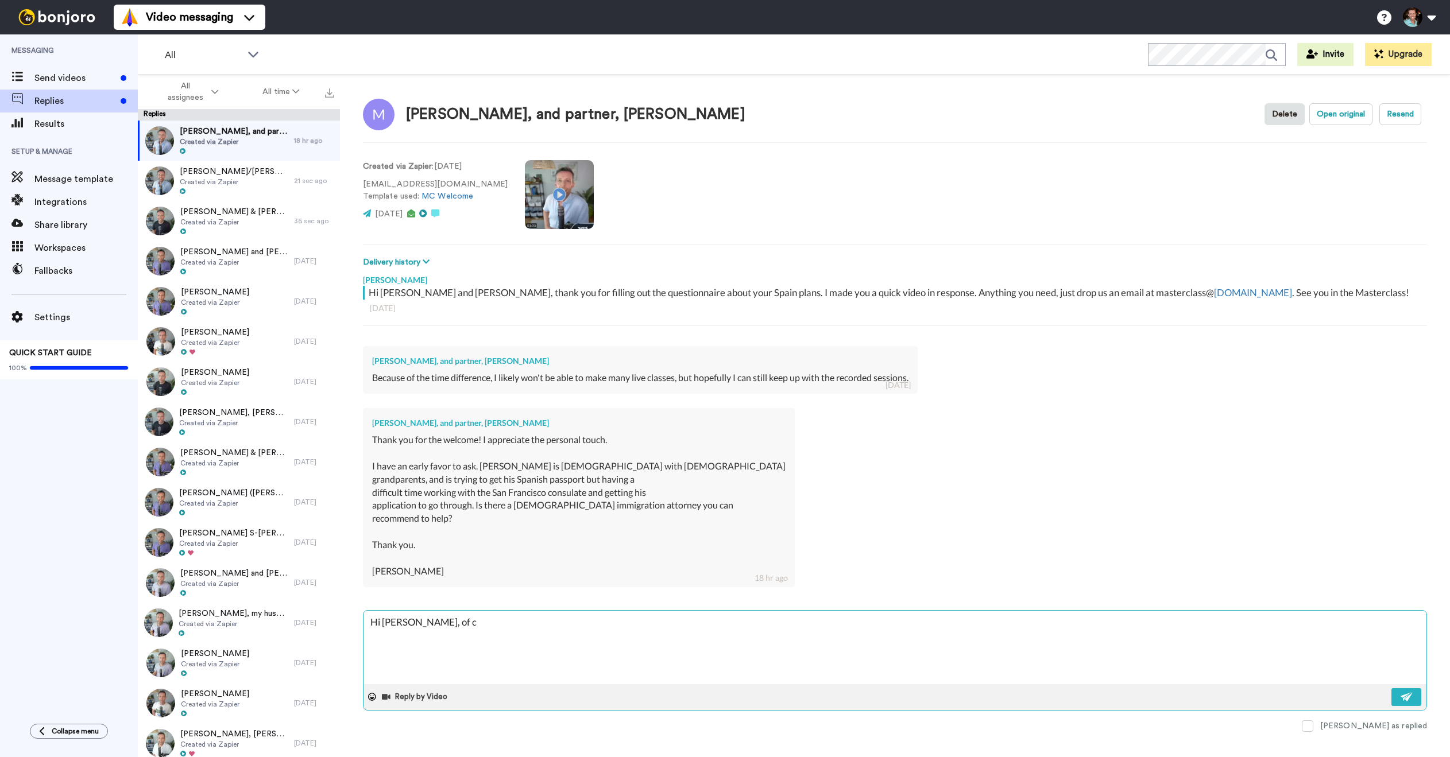
type textarea "x"
type textarea "Hi Michael, of co"
type textarea "x"
type textarea "Hi Michael, of cou"
type textarea "x"
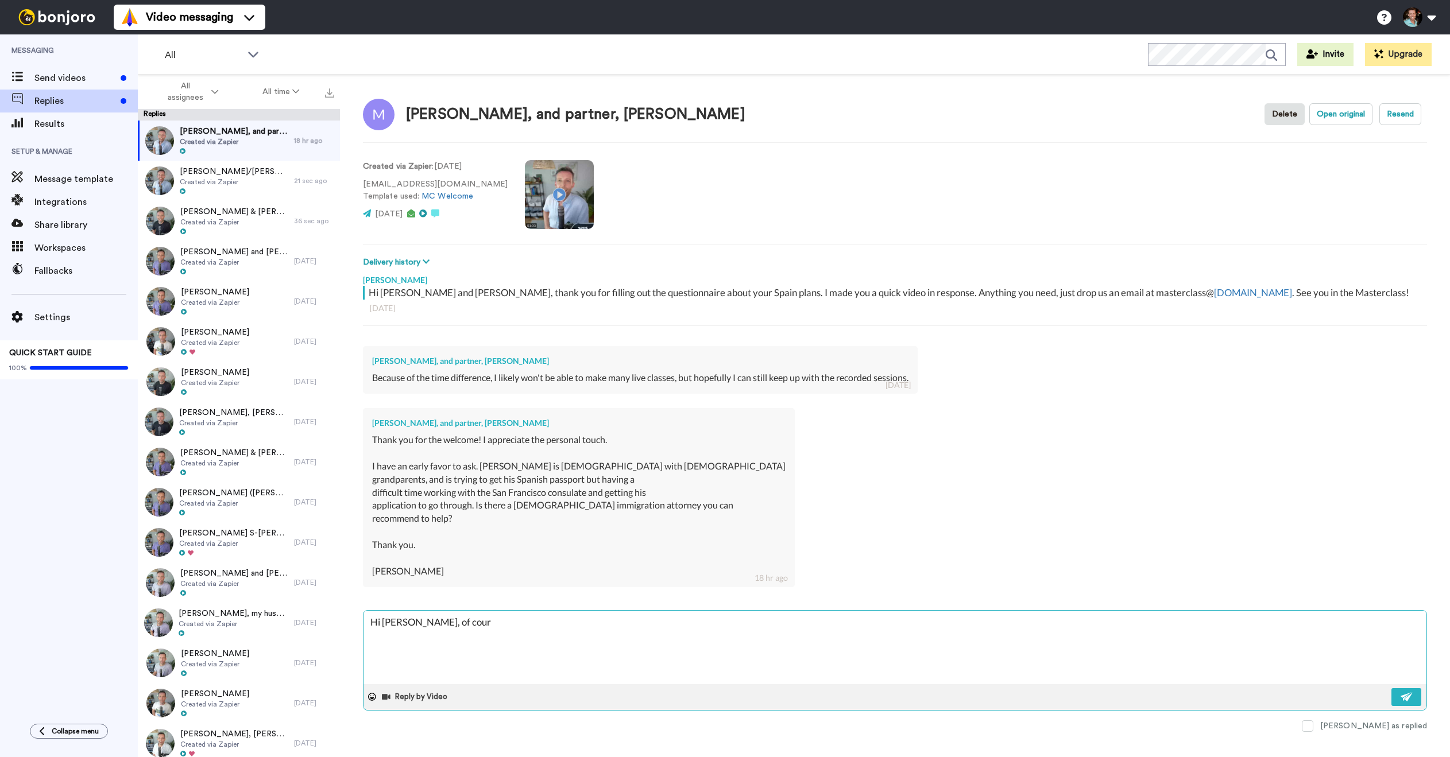
type textarea "Hi Michael, of cours"
type textarea "x"
type textarea "Hi Michael, of course"
type textarea "x"
type textarea "Hi Michael, of course."
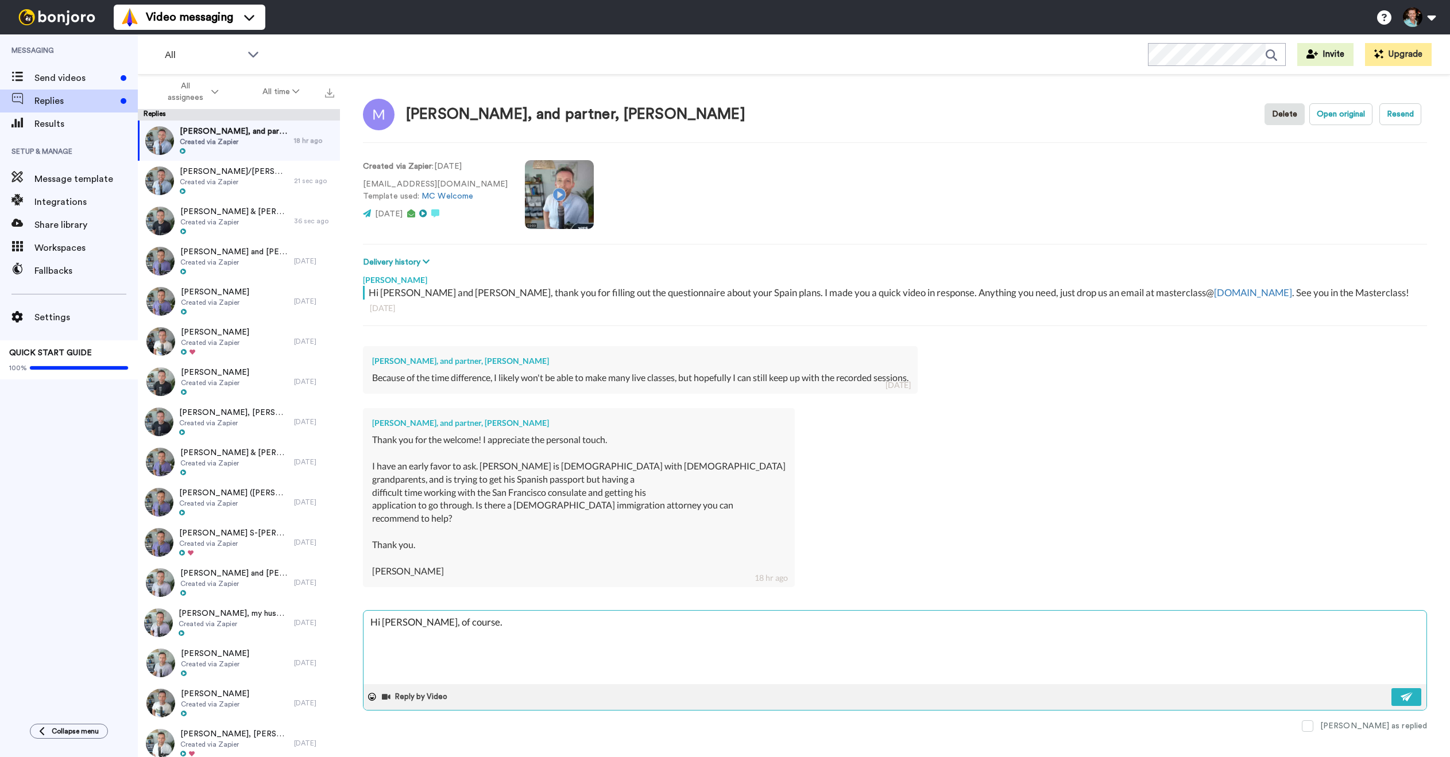
type textarea "x"
type textarea "Hi Michael, of course."
type textarea "x"
type textarea "Hi Michael, of course. F"
type textarea "x"
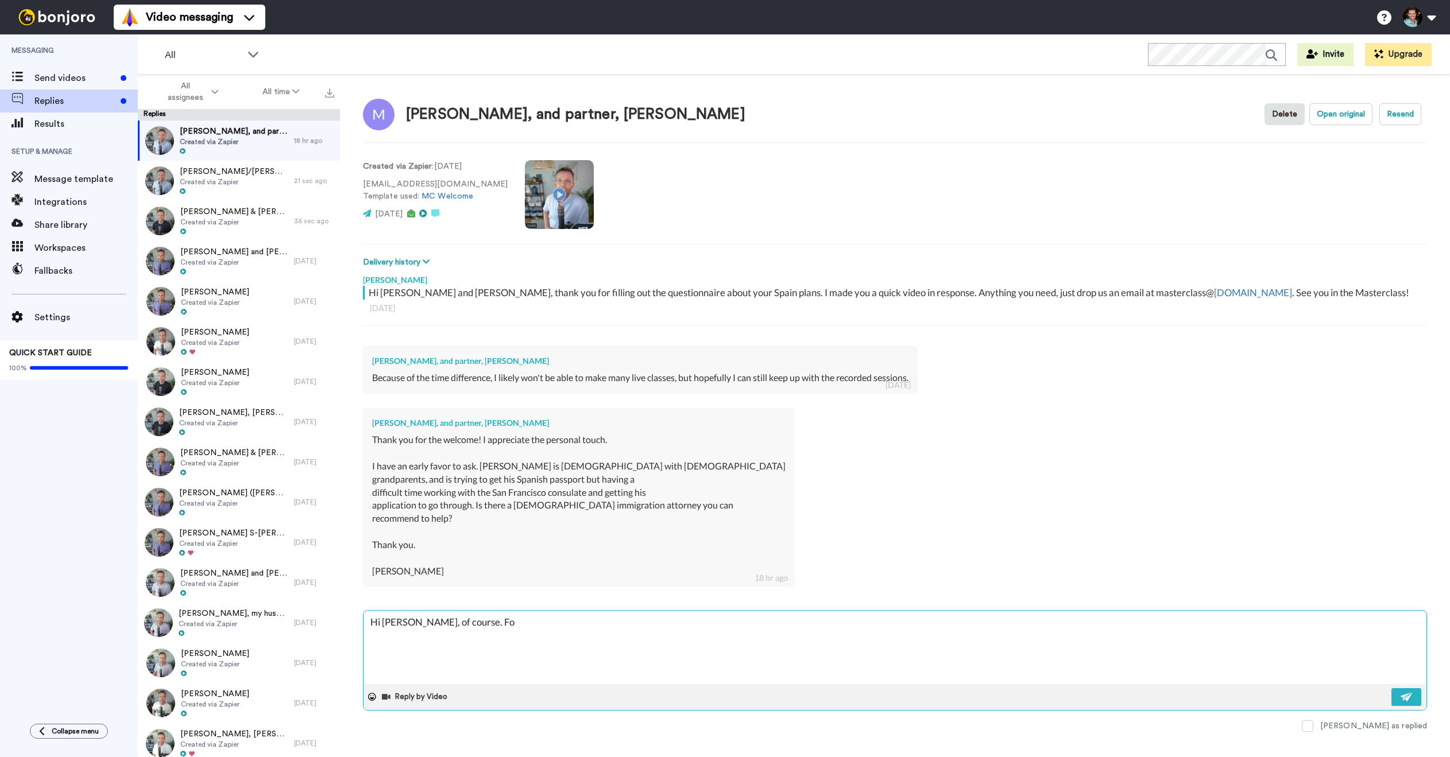
type textarea "Hi Michael, of course. For"
type textarea "x"
type textarea "Hi Michael, of course. For"
type textarea "x"
type textarea "Hi Michael, of course. For c"
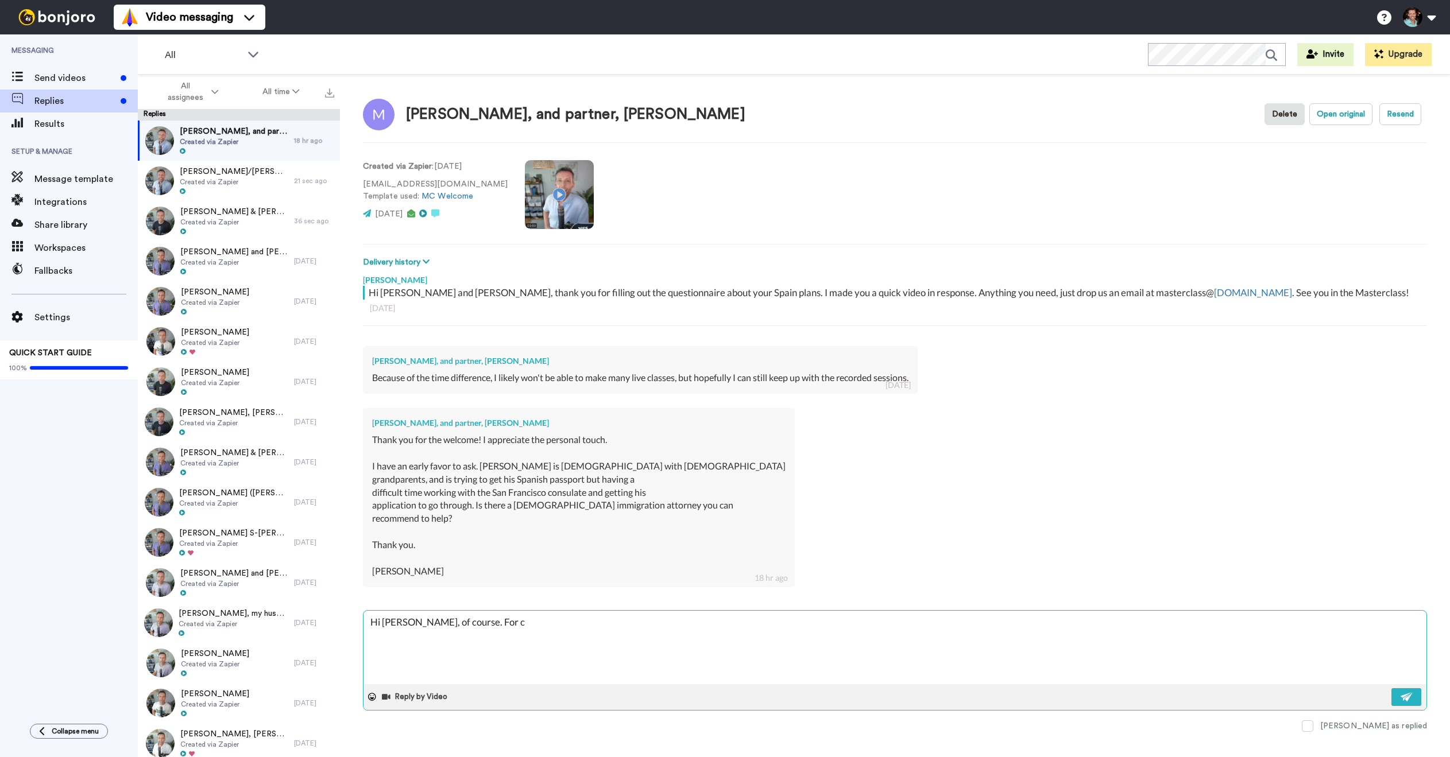
type textarea "x"
type textarea "Hi Michael, of course. For ci"
type textarea "x"
type textarea "Hi Michael, of course. For citi"
type textarea "x"
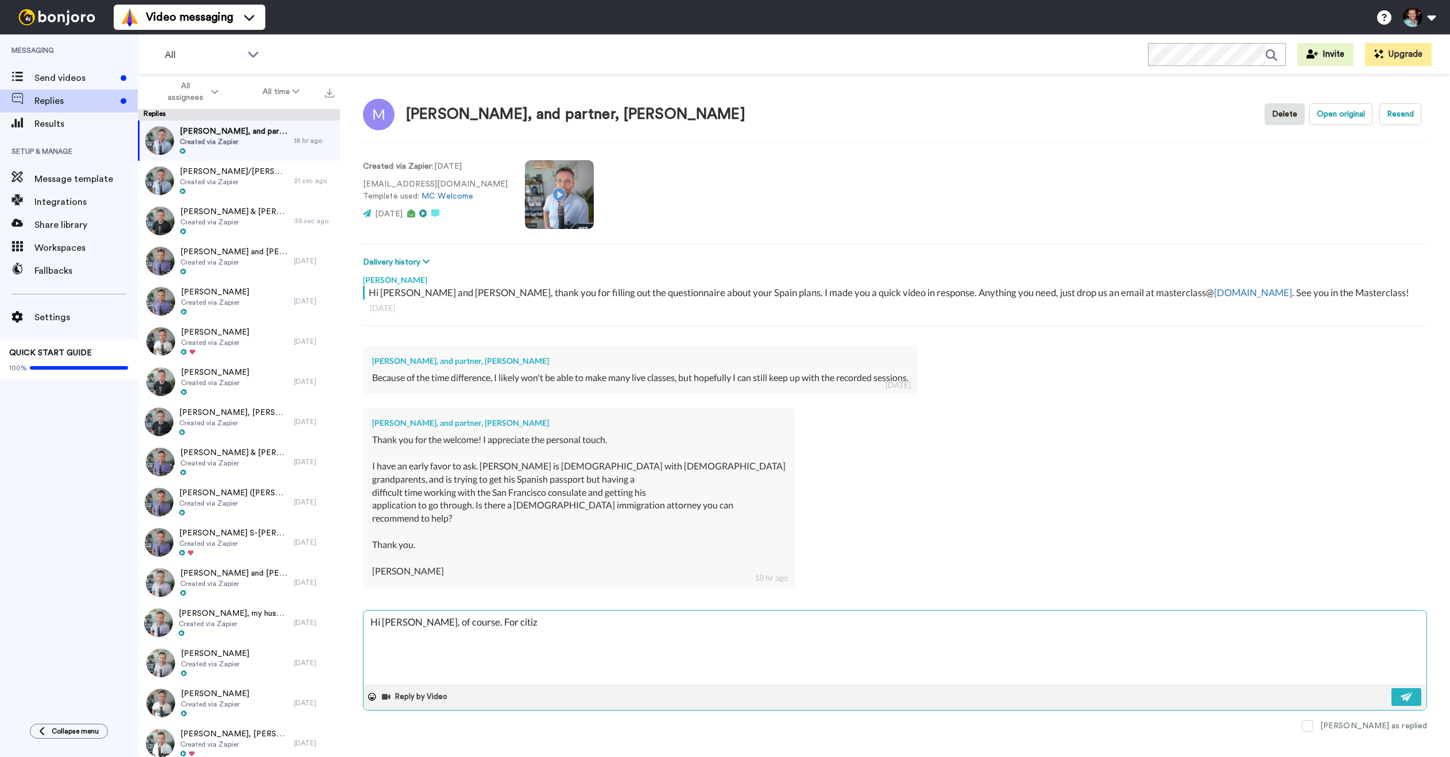
type textarea "Hi Michael, of course. For citize"
type textarea "x"
type textarea "Hi Michael, of course. For citizen"
type textarea "x"
type textarea "Hi Michael, of course. For citizens"
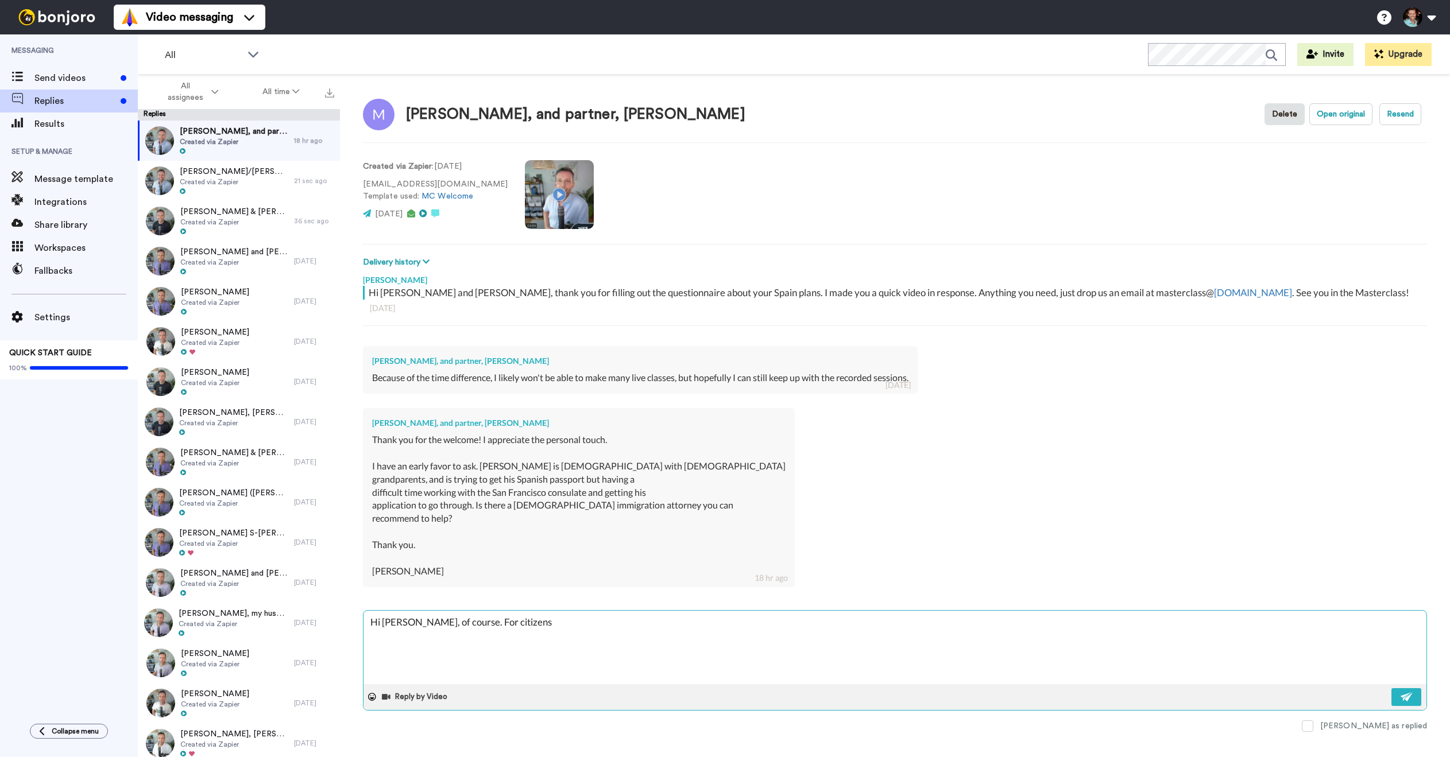
type textarea "x"
type textarea "Hi Michael, of course. For citizenshi"
type textarea "x"
type textarea "Hi Michael, of course. For citizenship"
type textarea "x"
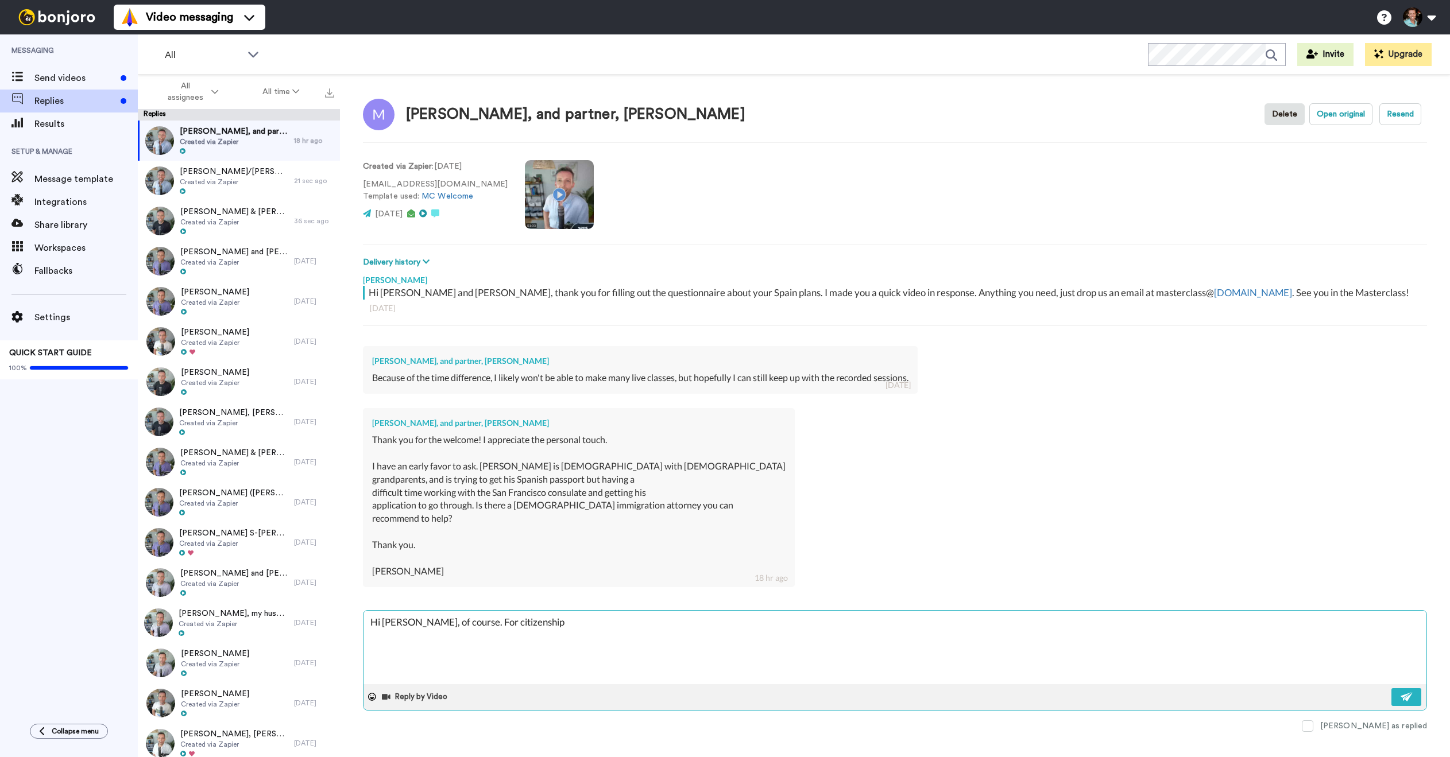
type textarea "Hi Michael, of course. For citizenship e"
type textarea "x"
type textarea "Hi Michael, of course. For citizenship et"
type textarea "x"
type textarea "Hi Michael, of course. For citizenship etc"
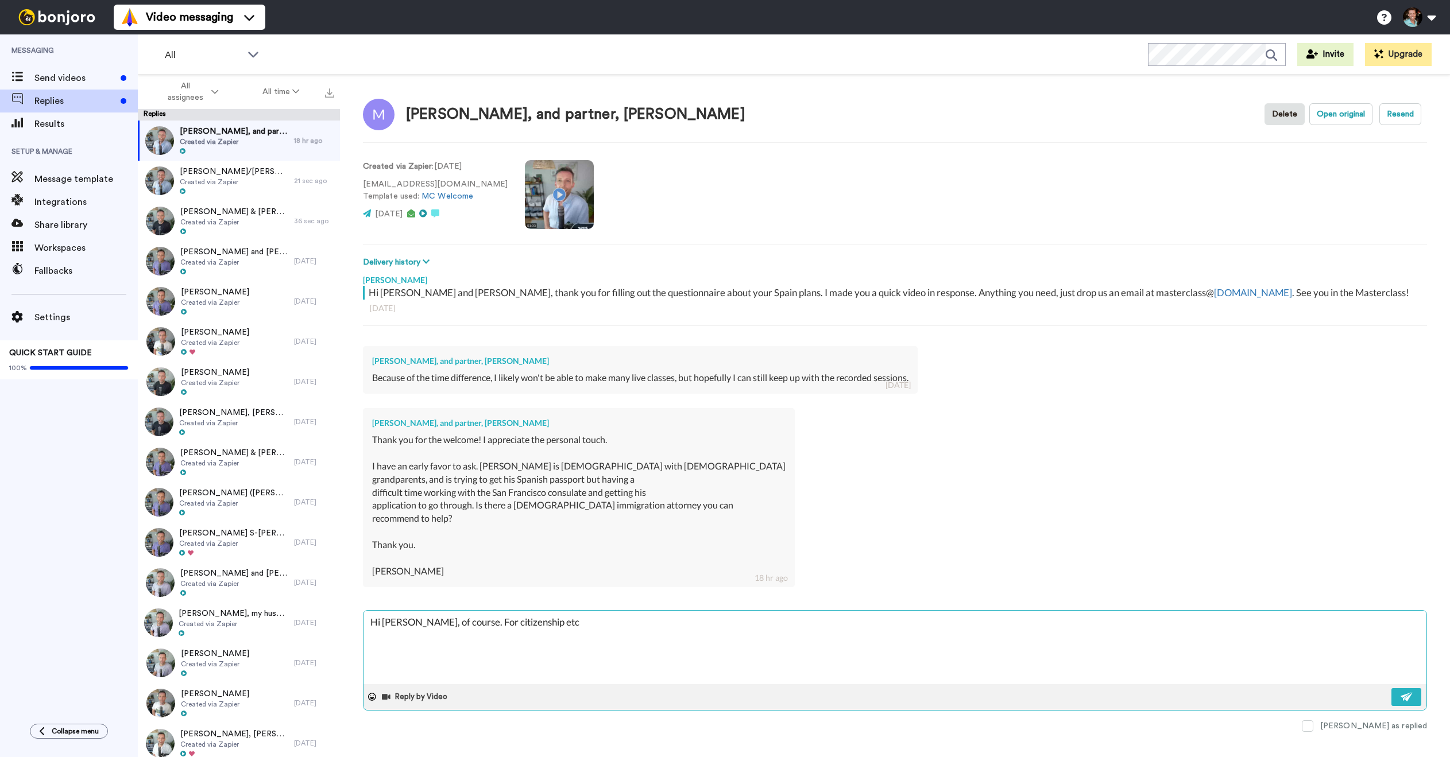
type textarea "x"
type textarea "Hi Michael, of course. For citizenship etc"
type textarea "x"
type textarea "Hi Michael, of course. For citizenship et"
type textarea "x"
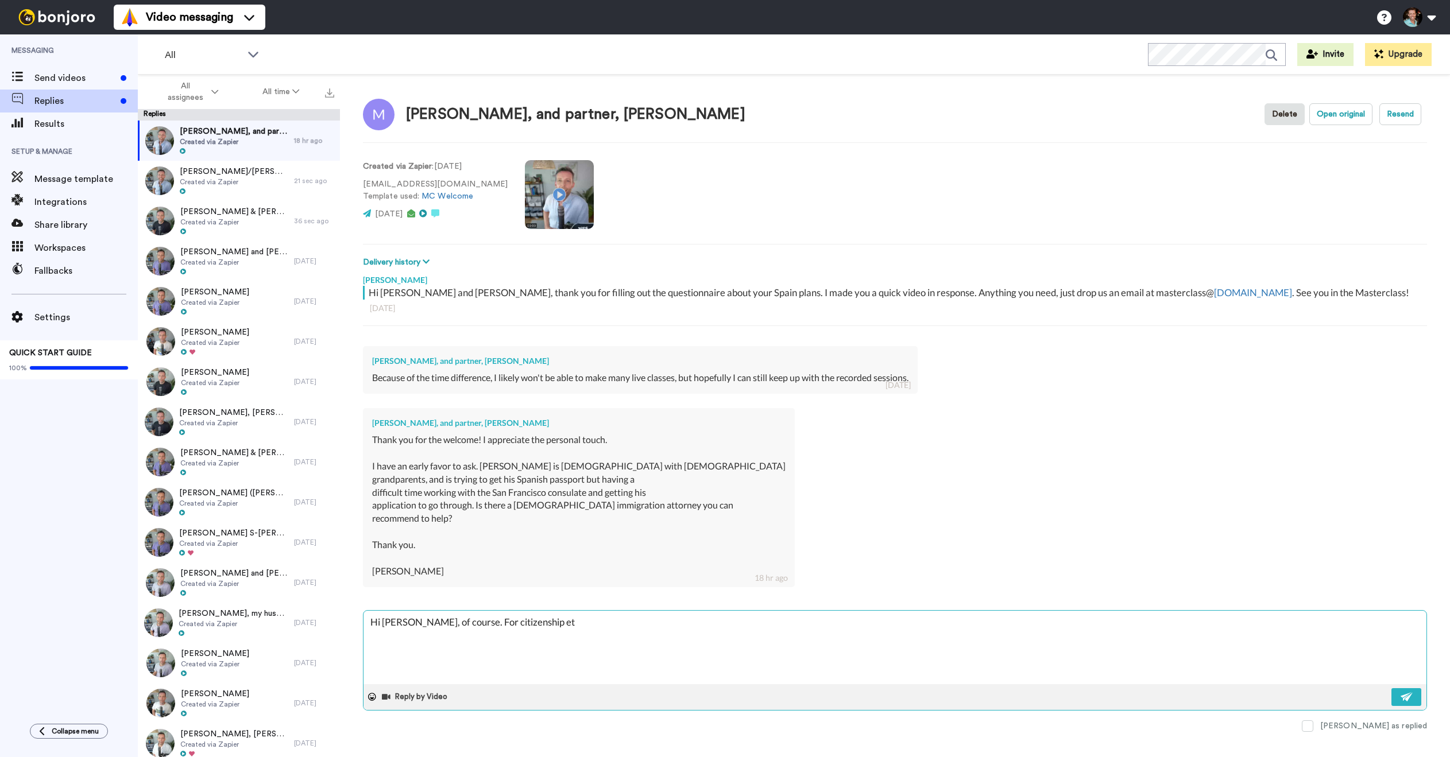
type textarea "Hi Michael, of course. For citizenship e"
type textarea "x"
type textarea "Hi Michael, of course. For citizenship"
type textarea "x"
type textarea "Hi Michael, of course. For citizenship o"
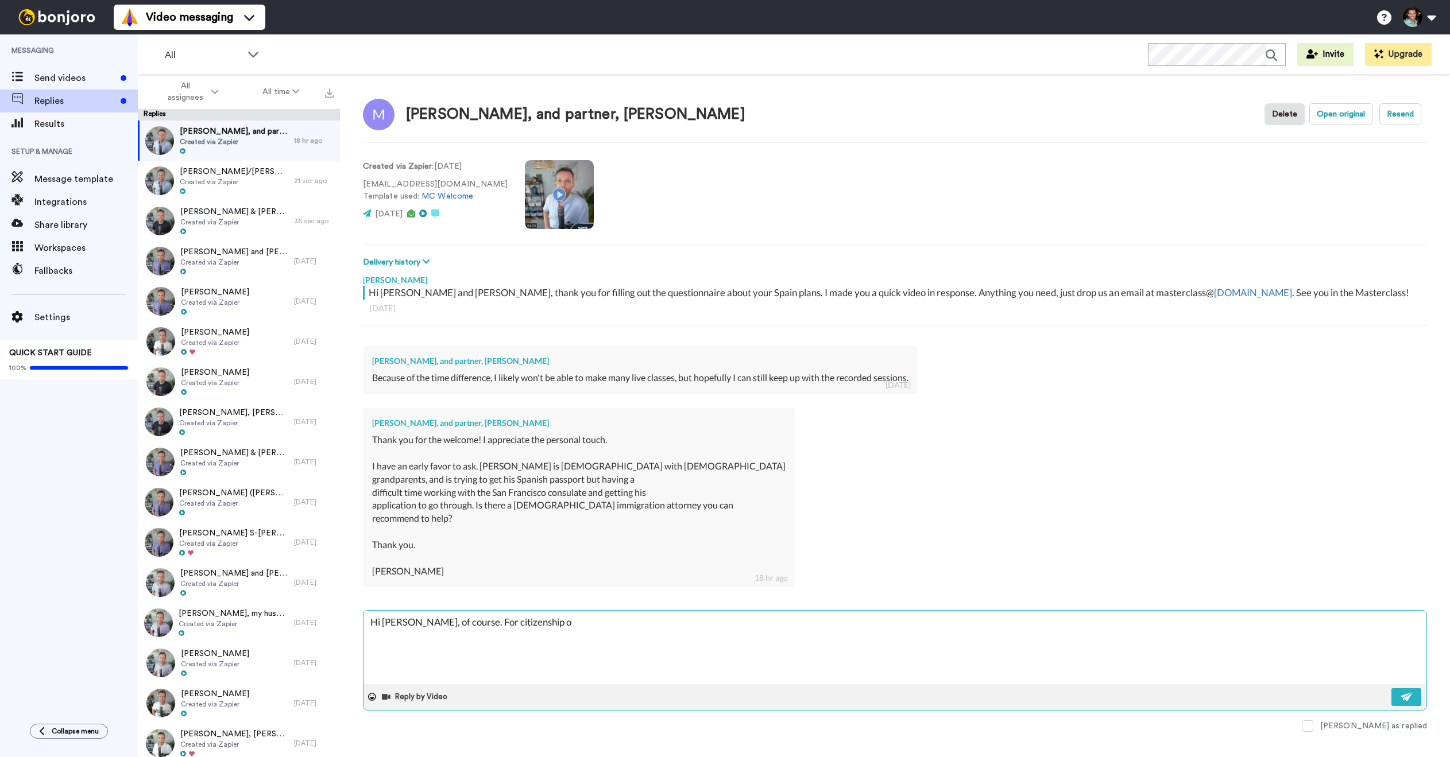
type textarea "x"
type textarea "Hi Michael, of course. For citizenship or"
type textarea "x"
type textarea "Hi Michael, of course. For citizenship or"
type textarea "x"
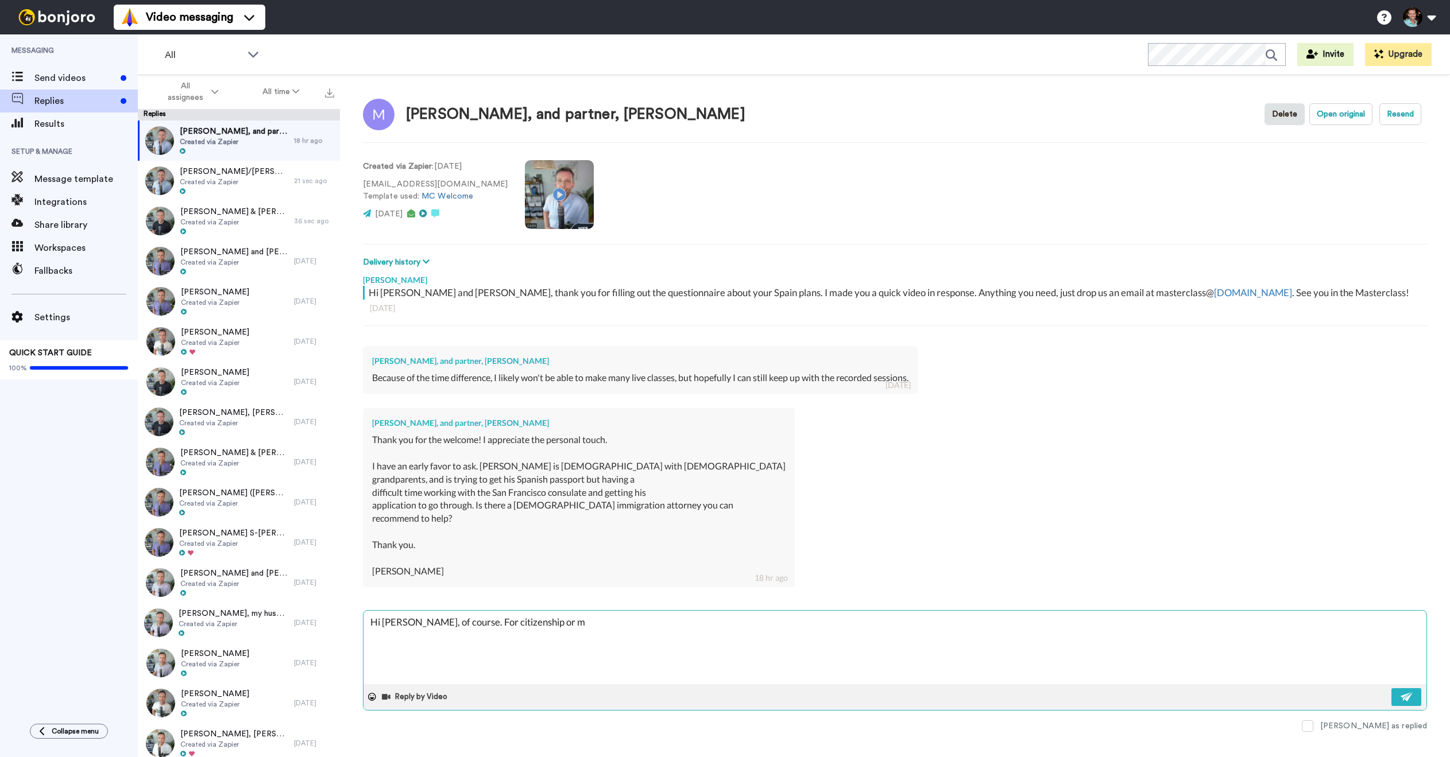
type textarea "Hi Michael, of course. For citizenship or mo"
type textarea "x"
type textarea "Hi Michael, of course. For citizenship or mor"
type textarea "x"
type textarea "Hi Michael, of course. For citizenship or more"
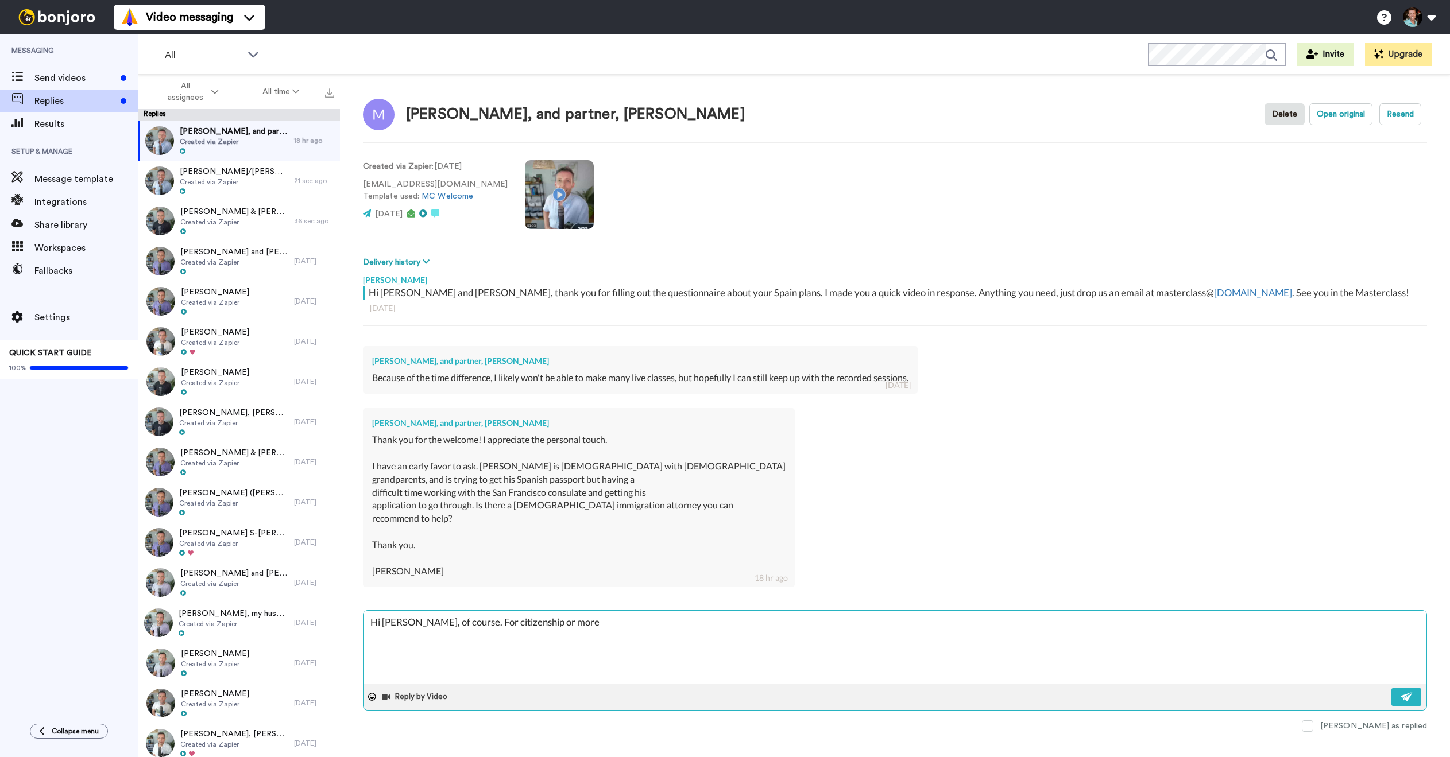
type textarea "x"
type textarea "Hi Michael, of course. For citizenship or more c"
type textarea "x"
type textarea "Hi Michael, of course. For citizenship or more ch"
type textarea "x"
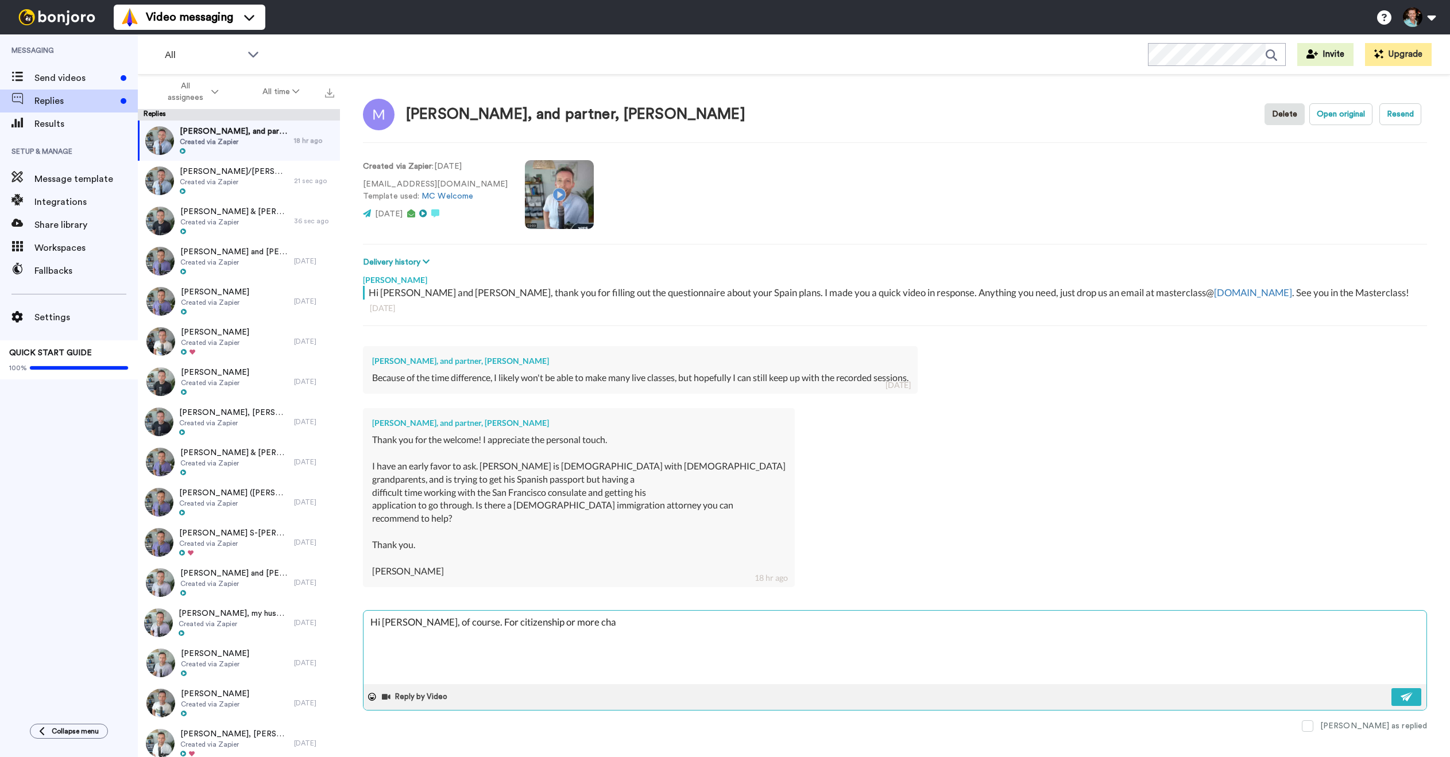
type textarea "Hi Michael, of course. For citizenship or more chal"
type textarea "x"
type textarea "Hi Michael, of course. For citizenship or more challe"
type textarea "x"
type textarea "Hi Michael, of course. For citizenship or more challen"
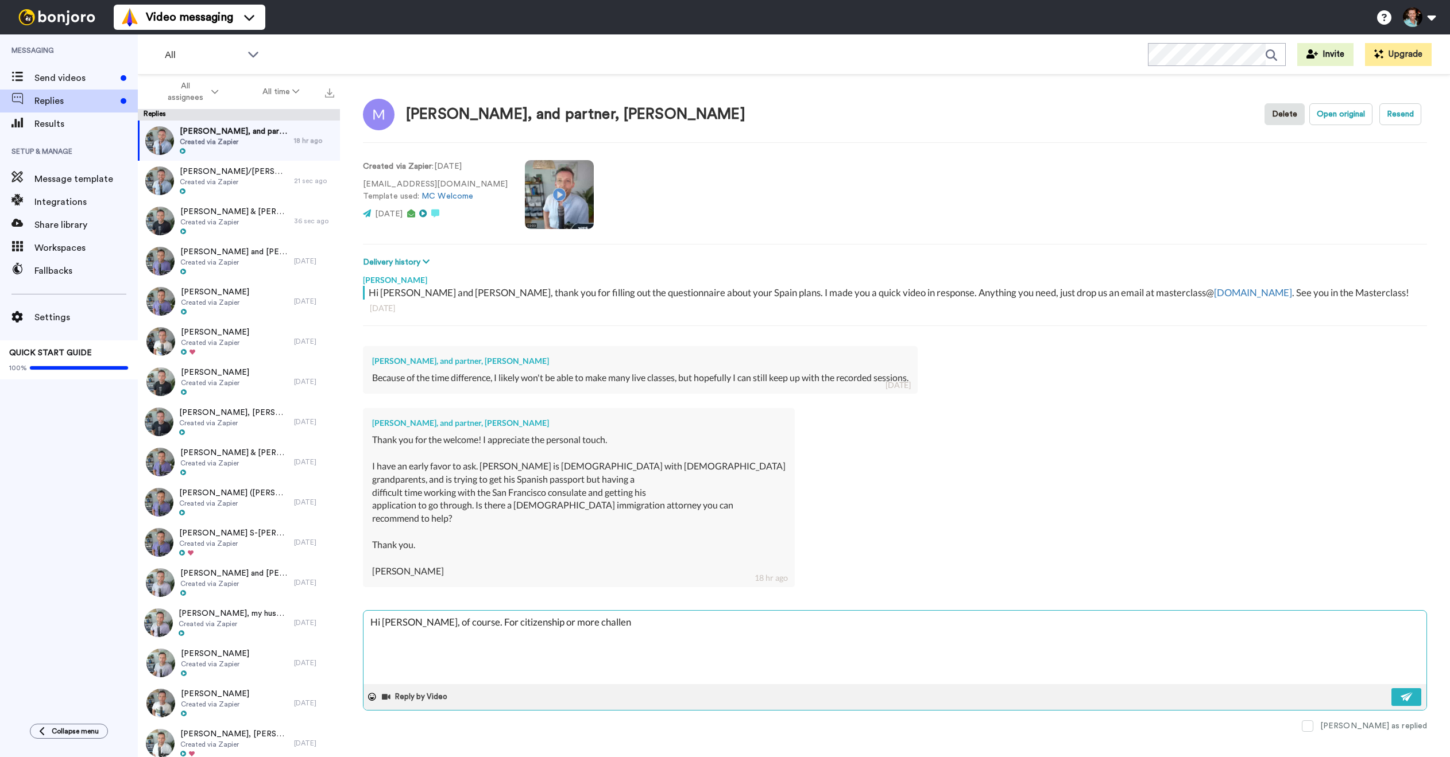
type textarea "x"
type textarea "Hi Michael, of course. For citizenship or more challeng"
type textarea "x"
type textarea "Hi Michael, of course. For citizenship or more challengi"
type textarea "x"
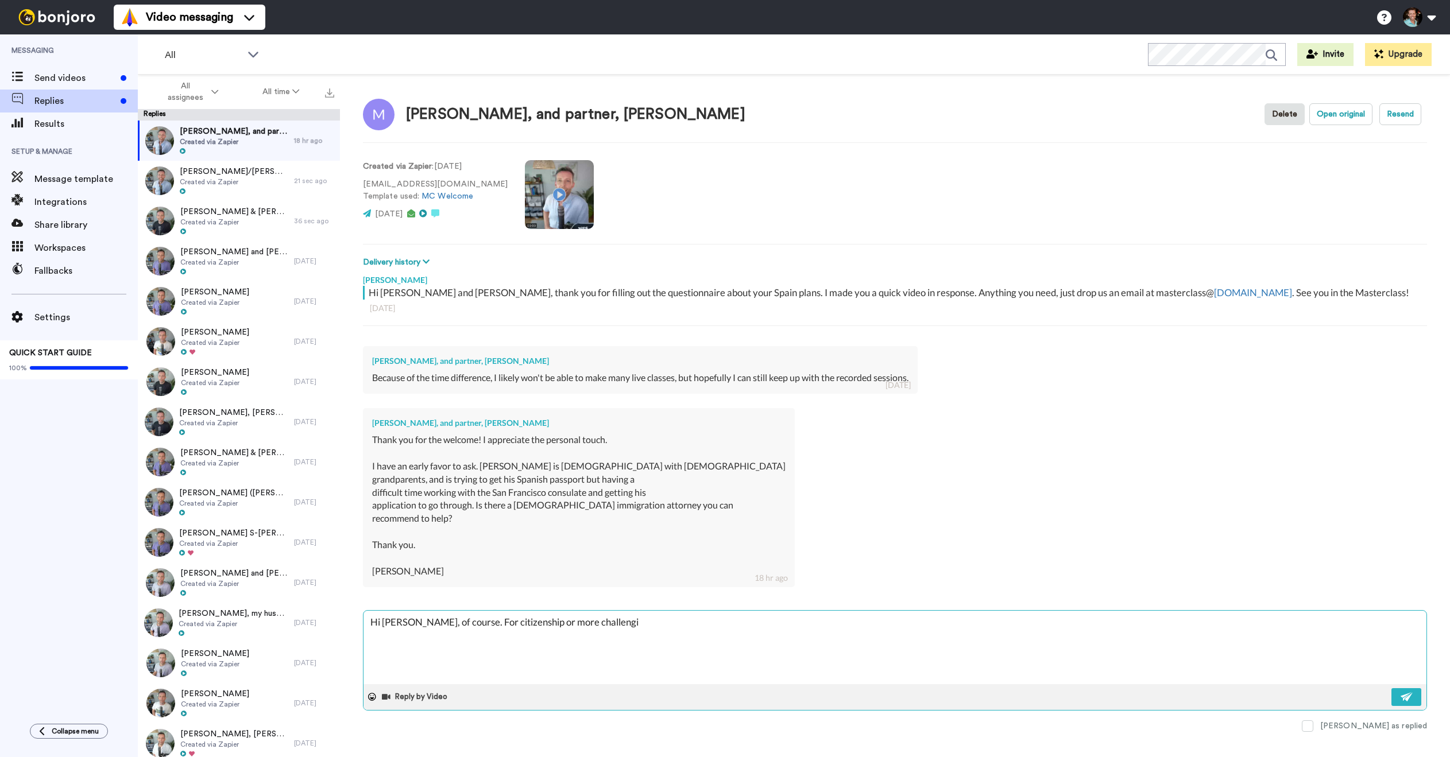
type textarea "Hi Michael, of course. For citizenship or more challengin"
type textarea "x"
type textarea "Hi Michael, of course. For citizenship or more challenging"
type textarea "x"
type textarea "Hi Michael, of course. For citizenship or more challenging i"
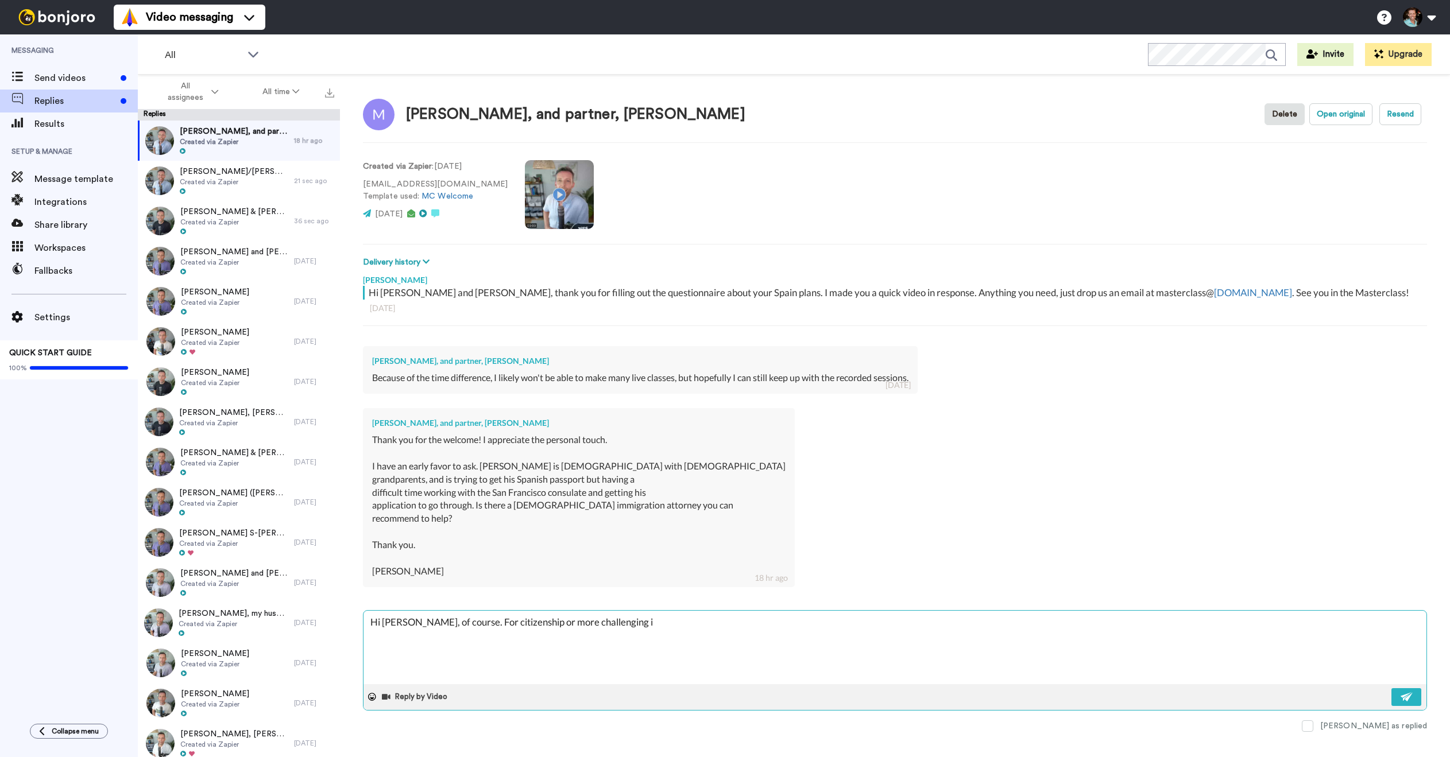
type textarea "x"
type textarea "Hi Michael, of course. For citizenship or more challenging im"
type textarea "x"
type textarea "Hi Michael, of course. For citizenship or more challenging imm"
type textarea "x"
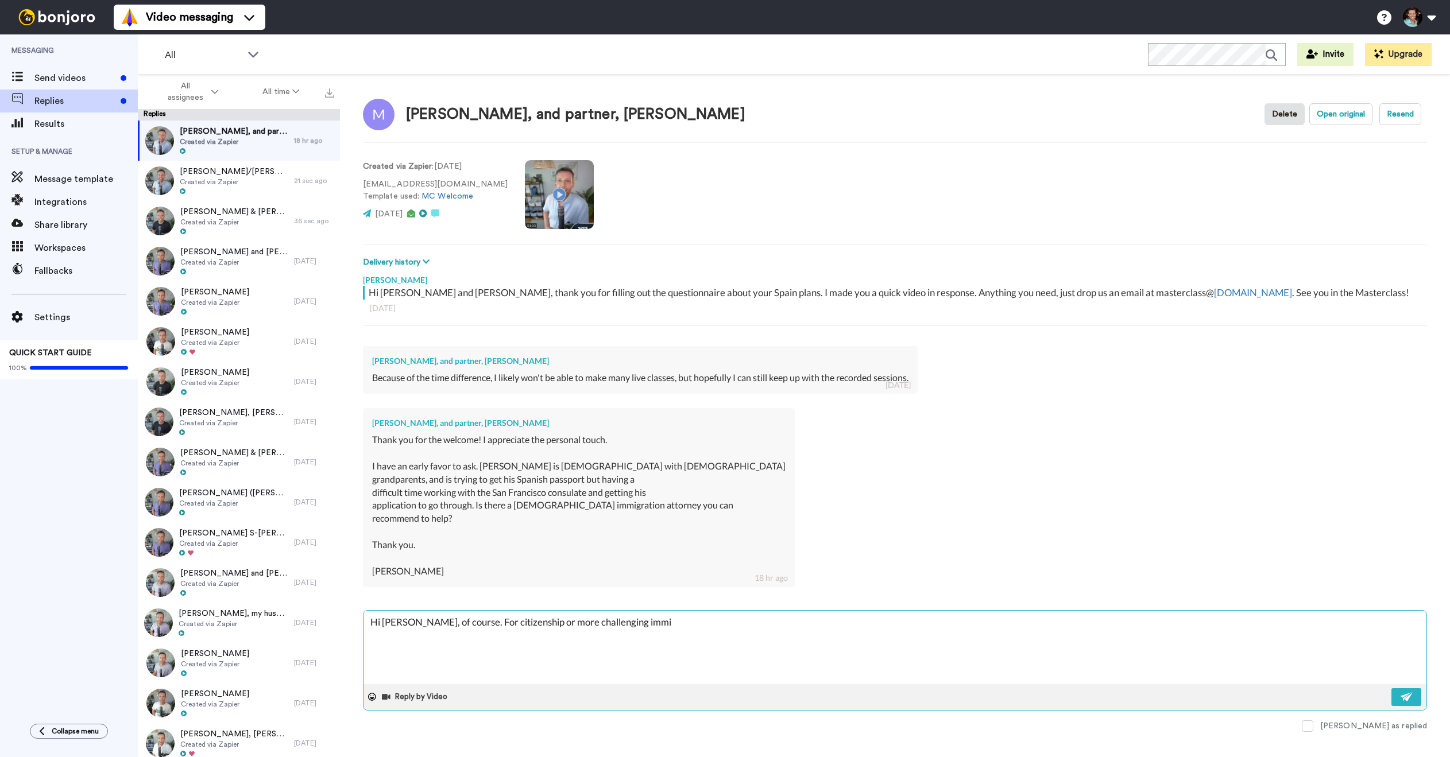
type textarea "Hi Michael, of course. For citizenship or more challenging immig"
type textarea "x"
type textarea "Hi Michael, of course. For citizenship or more challenging immigra"
type textarea "x"
type textarea "Hi Michael, of course. For citizenship or more challenging immigrat"
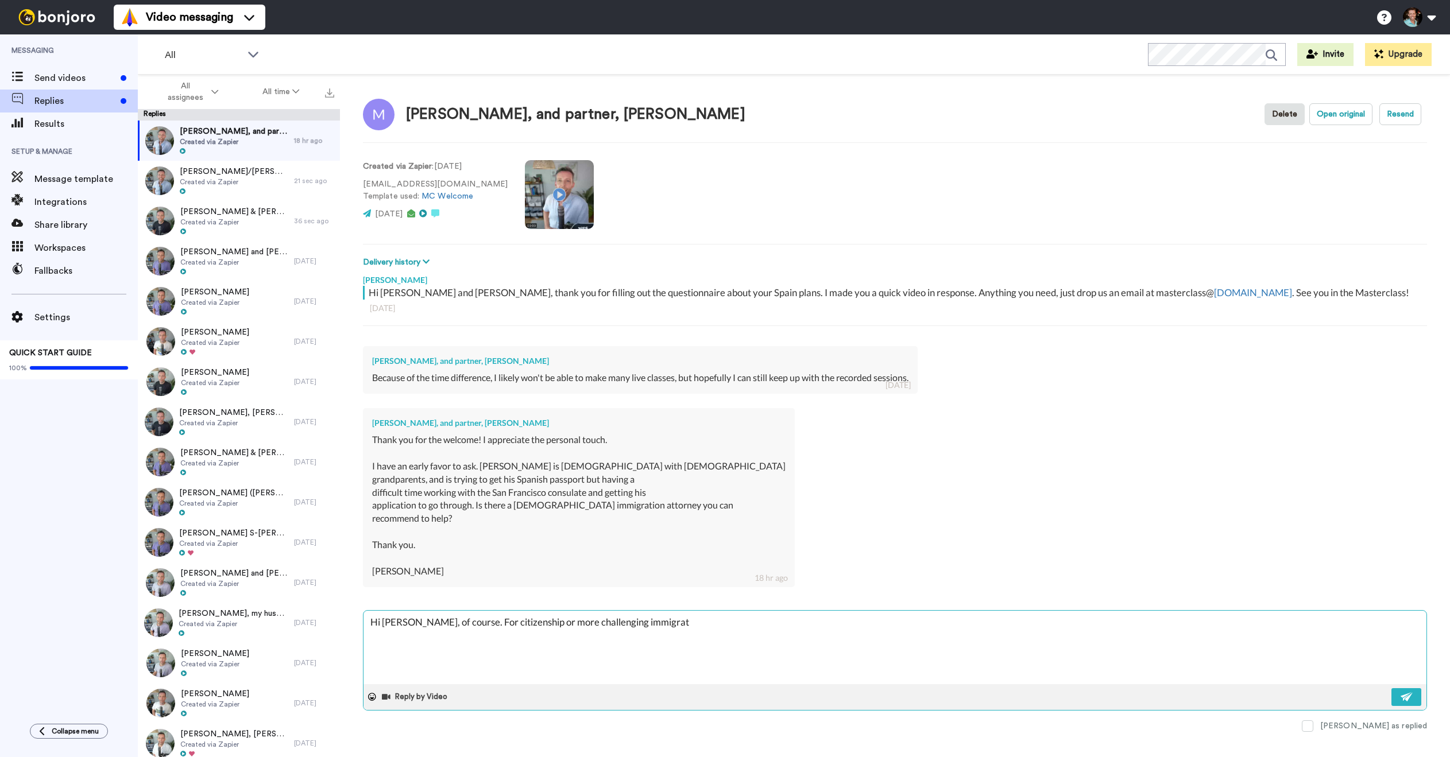
type textarea "x"
type textarea "Hi Michael, of course. For citizenship or more challenging immigrati"
type textarea "x"
type textarea "Hi Michael, of course. For citizenship or more challenging immigratio"
type textarea "x"
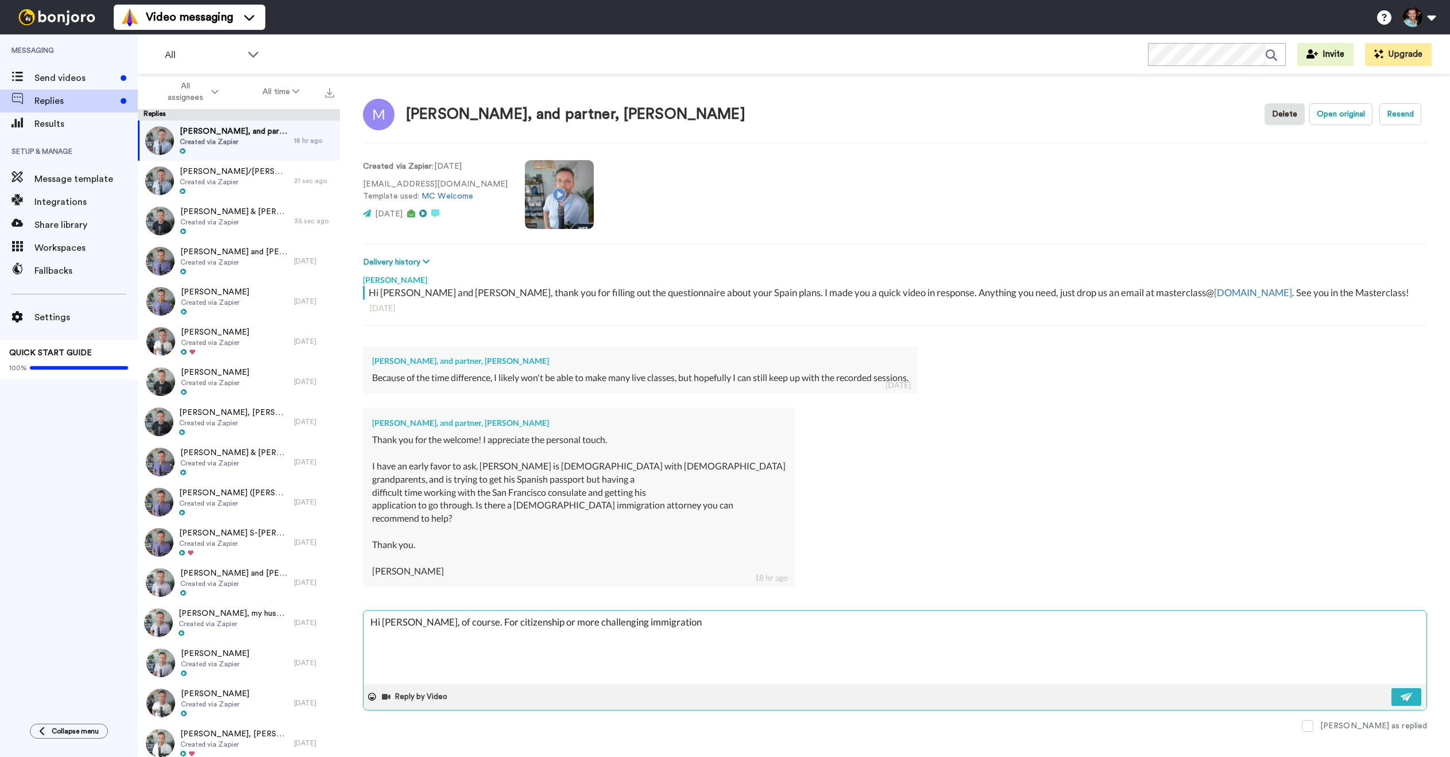
type textarea "Hi Michael, of course. For citizenship or more challenging immigration"
type textarea "x"
type textarea "Hi Michael, of course. For citizenship or more challenging immigration c"
type textarea "x"
type textarea "Hi Michael, of course. For citizenship or more challenging immigration"
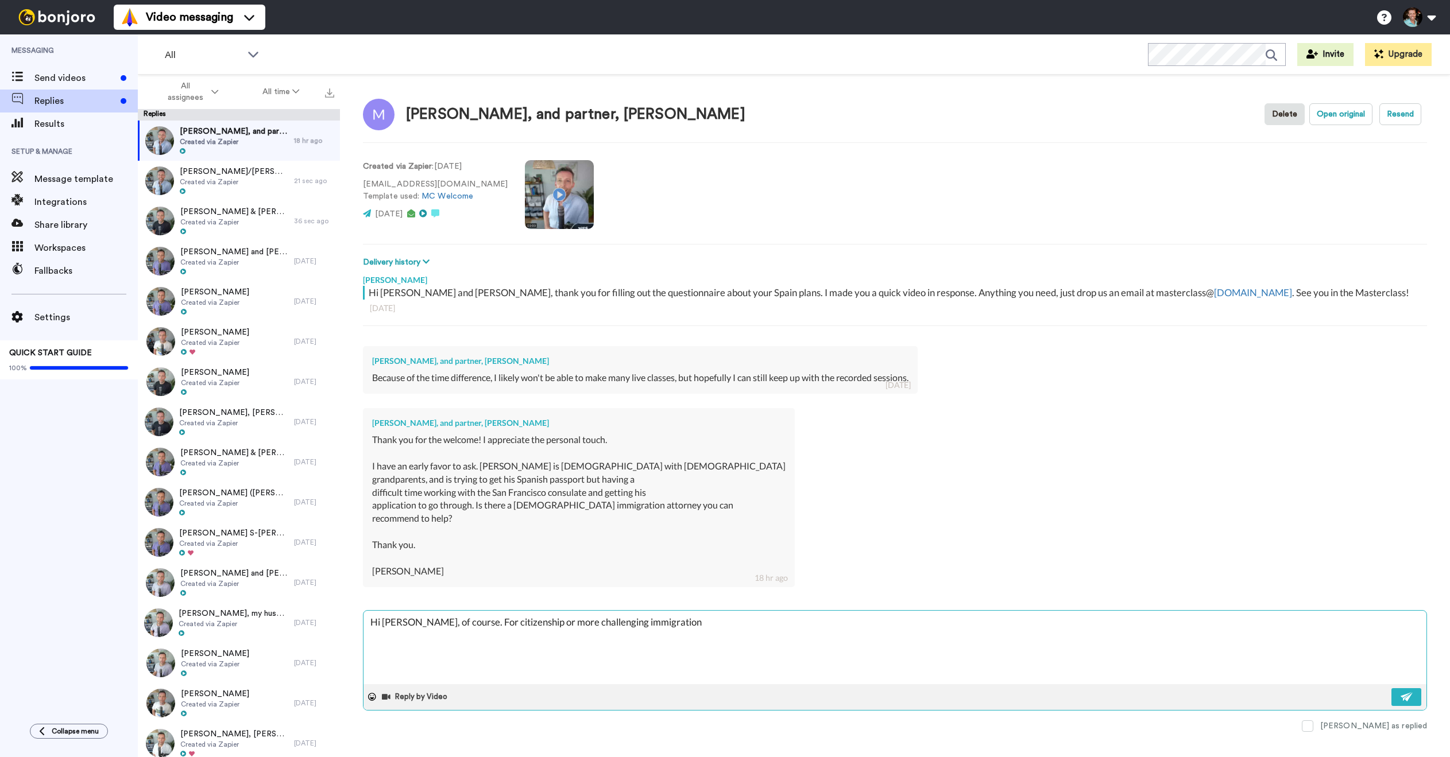
type textarea "x"
type textarea "Hi Michael, of course. For citizenship or more challenging immigration s"
type textarea "x"
type textarea "Hi Michael, of course. For citizenship or more challenging immigration sc"
type textarea "x"
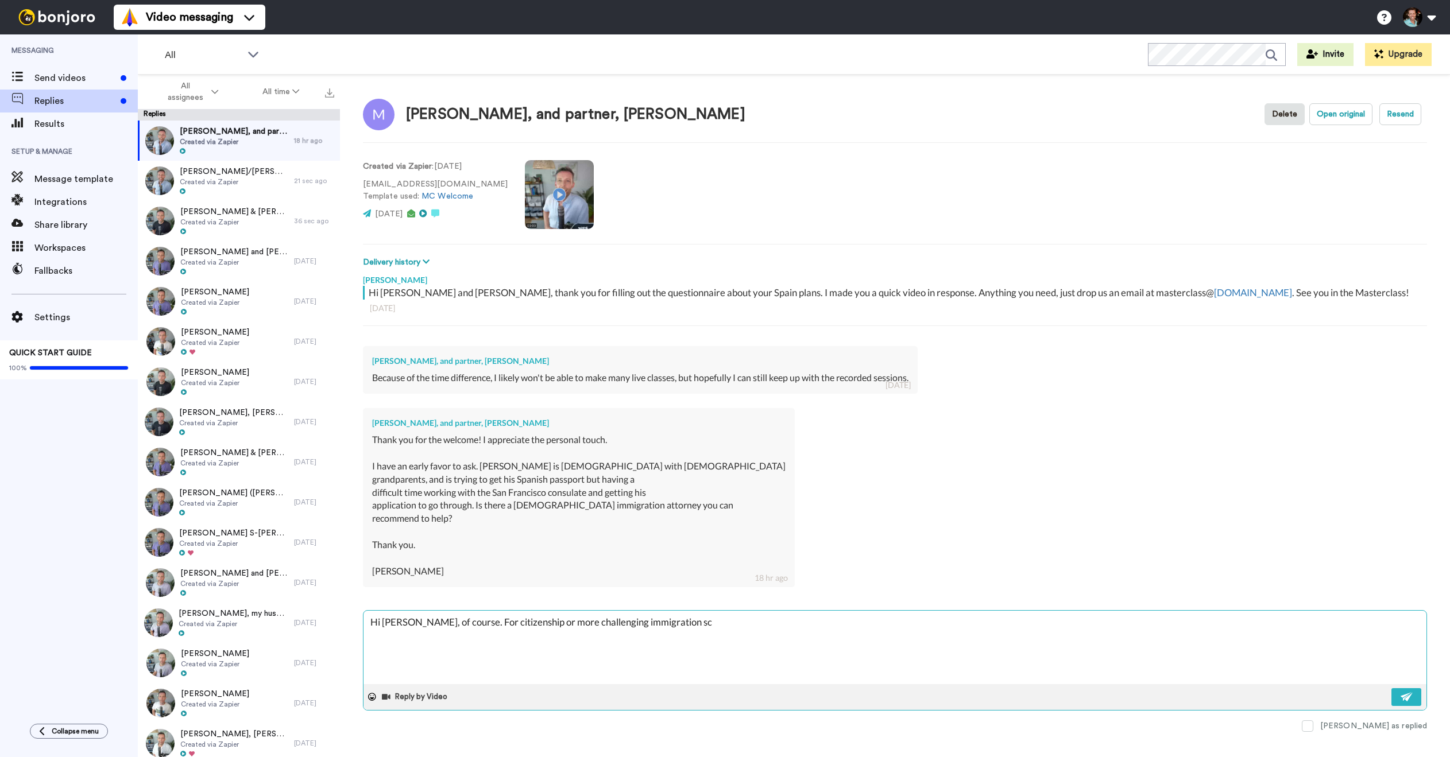
type textarea "Hi Michael, of course. For citizenship or more challenging immigration sce"
type textarea "x"
type textarea "Hi Michael, of course. For citizenship or more challenging immigration scen"
type textarea "x"
type textarea "Hi Michael, of course. For citizenship or more challenging immigration scena"
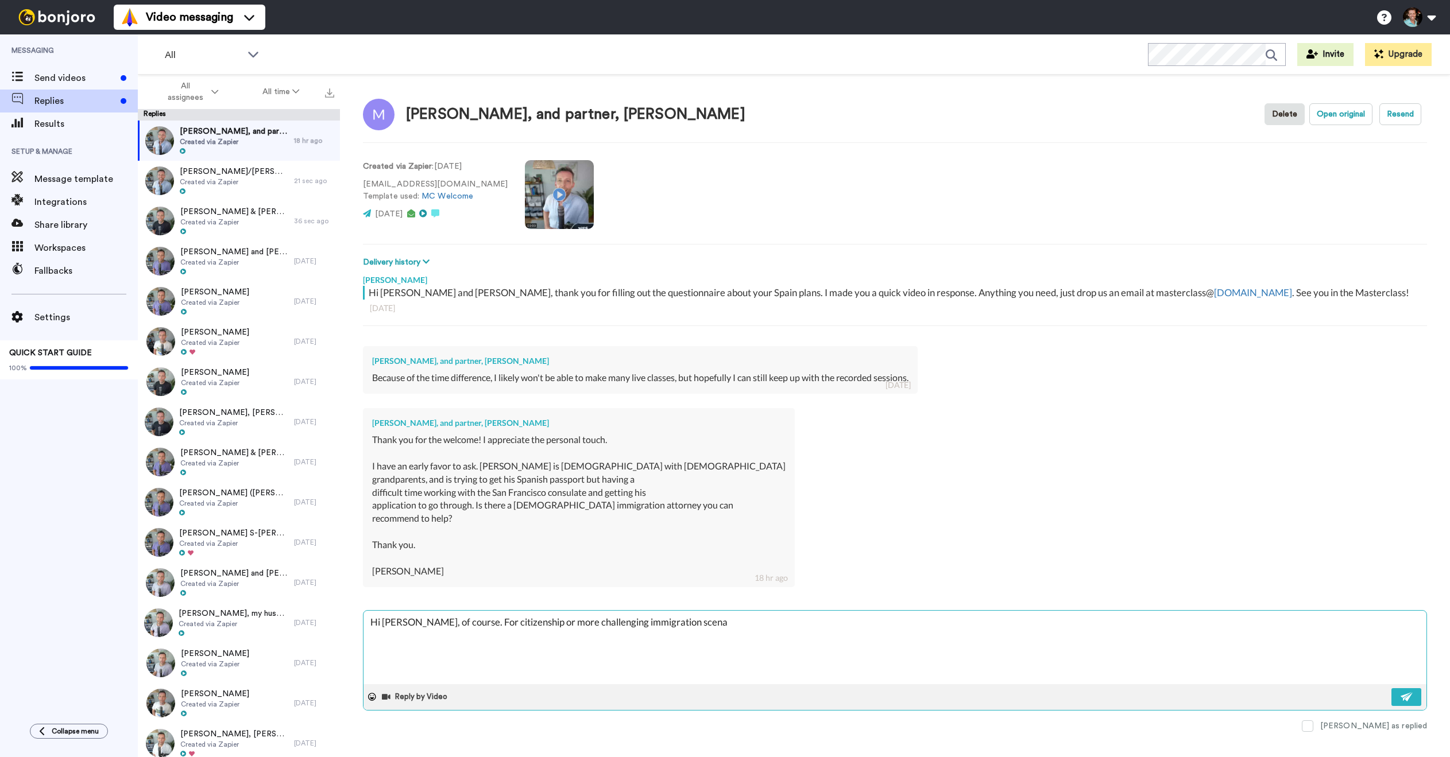
type textarea "x"
type textarea "Hi Michael, of course. For citizenship or more challenging immigration scenar"
type textarea "x"
type textarea "Hi Michael, of course. For citizenship or more challenging immigration scenari"
type textarea "x"
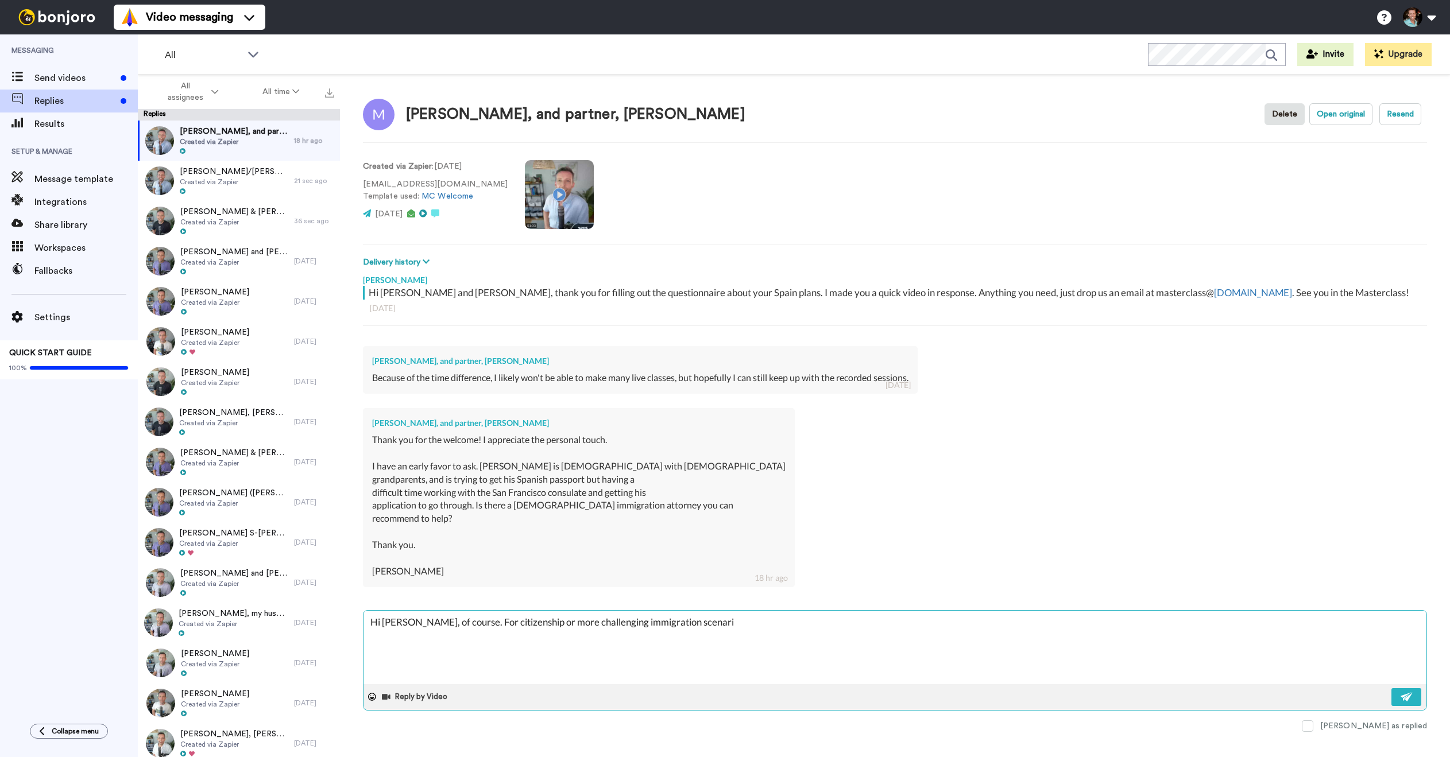
type textarea "Hi Michael, of course. For citizenship or more challenging immigration scenario"
type textarea "x"
type textarea "Hi Michael, of course. For citizenship or more challenging immigration scenarios"
type textarea "x"
type textarea "Hi Michael, of course. For citizenship or more challenging immigration scenario…"
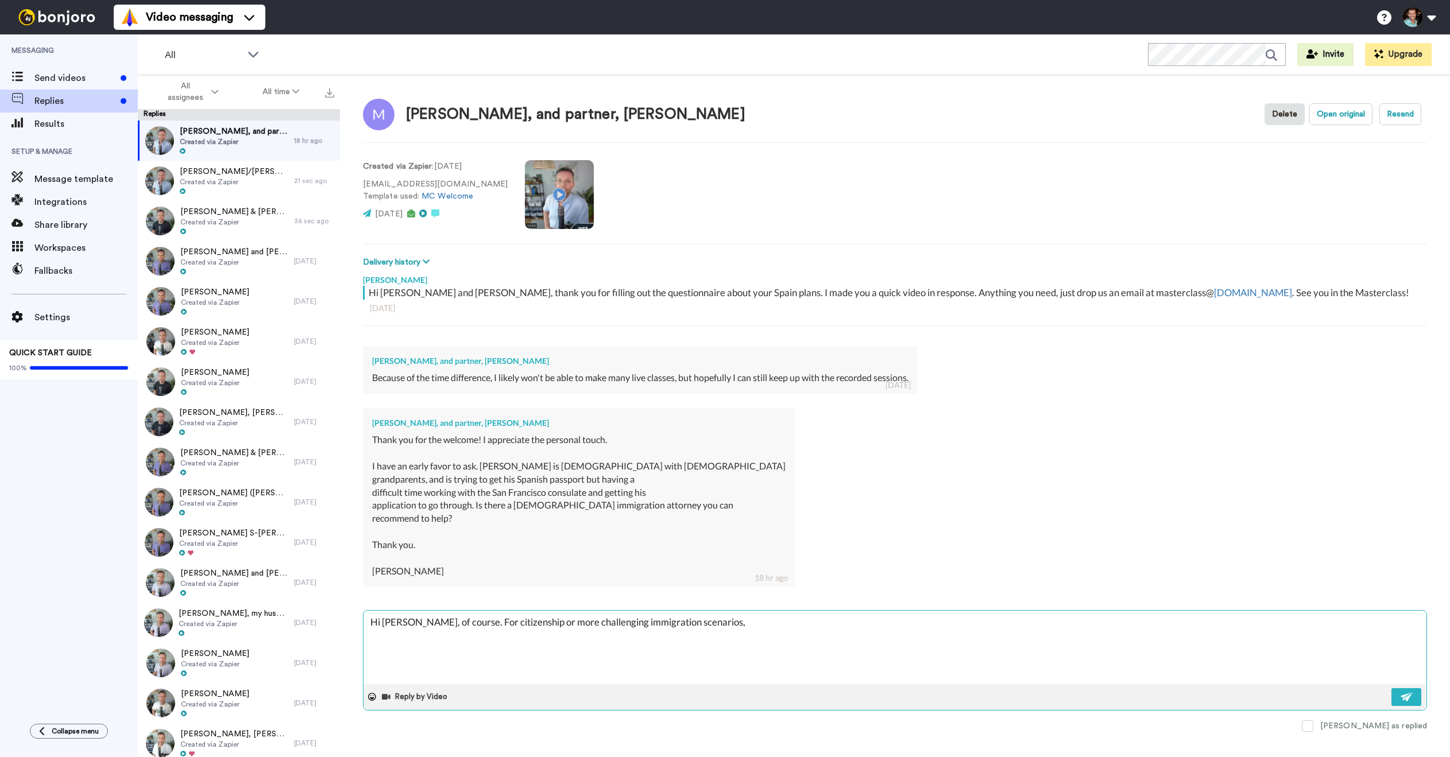
type textarea "x"
type textarea "Hi Michael, of course. For citizenship or more challenging immigration scenario…"
type textarea "x"
type textarea "Hi Michael, of course. For citizenship or more challenging immigration scenario…"
type textarea "x"
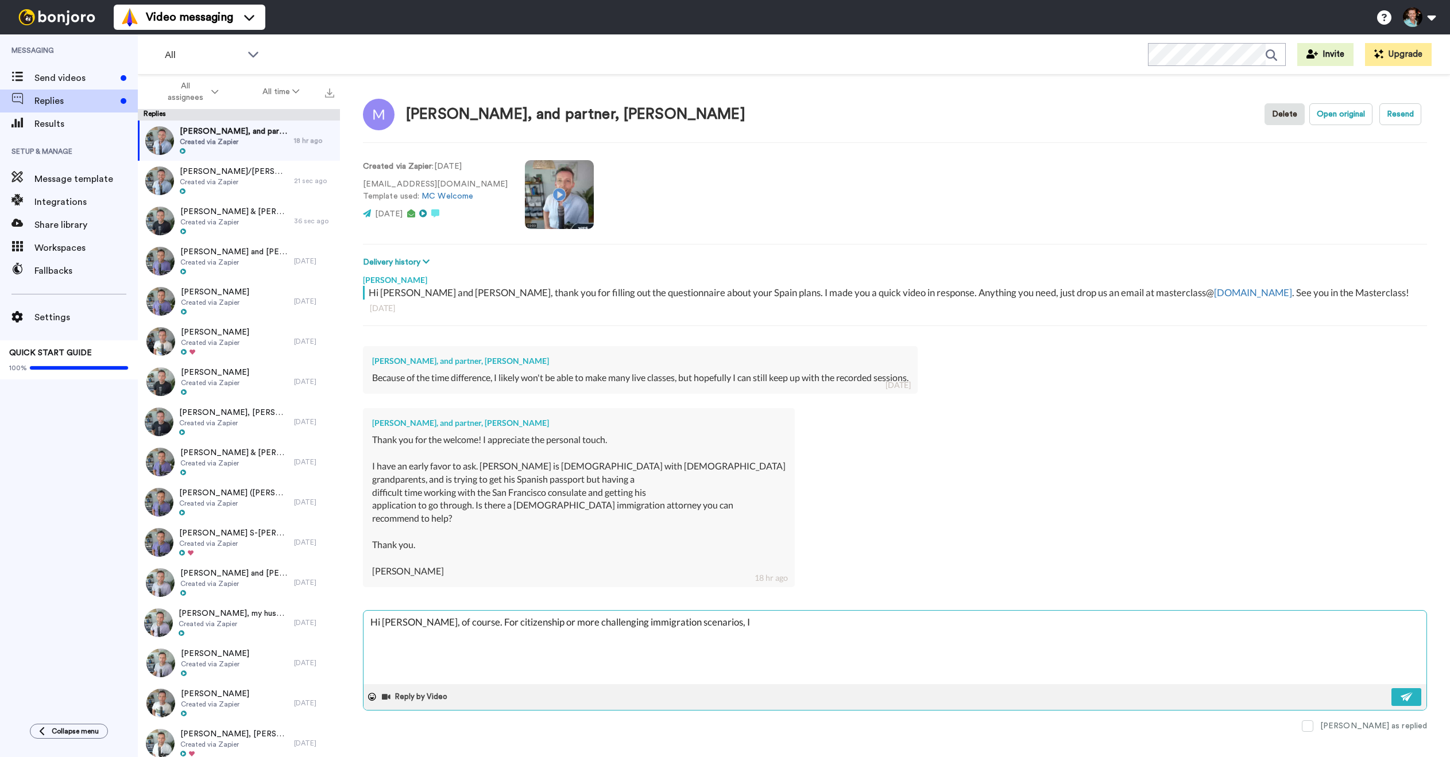
type textarea "Hi Michael, of course. For citizenship or more challenging immigration scenario…"
type textarea "x"
type textarea "Hi Michael, of course. For citizenship or more challenging immigration scenario…"
type textarea "x"
type textarea "Hi Michael, of course. For citizenship or more challenging immigration scenario…"
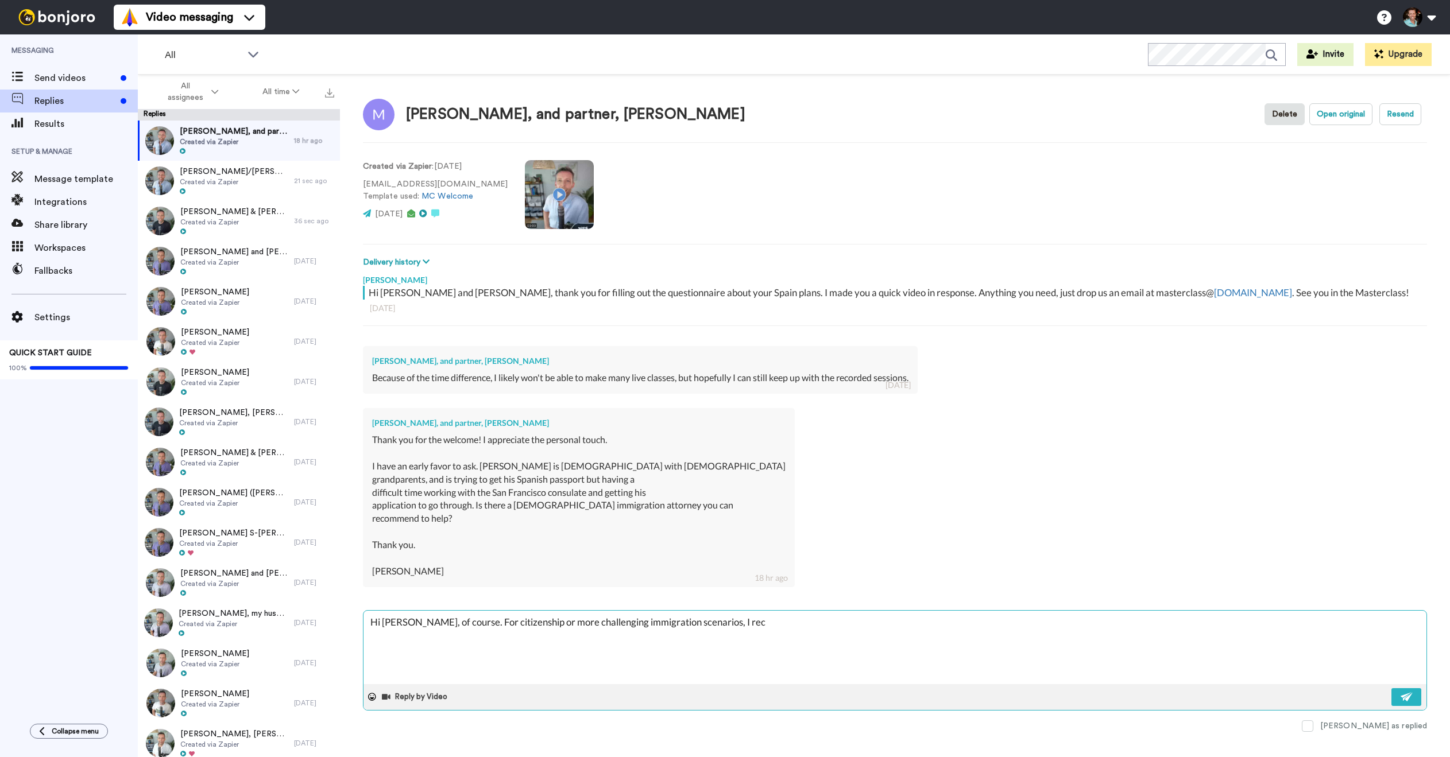
type textarea "x"
type textarea "Hi Michael, of course. For citizenship or more challenging immigration scenario…"
type textarea "x"
type textarea "Hi Michael, of course. For citizenship or more challenging immigration scenario…"
type textarea "x"
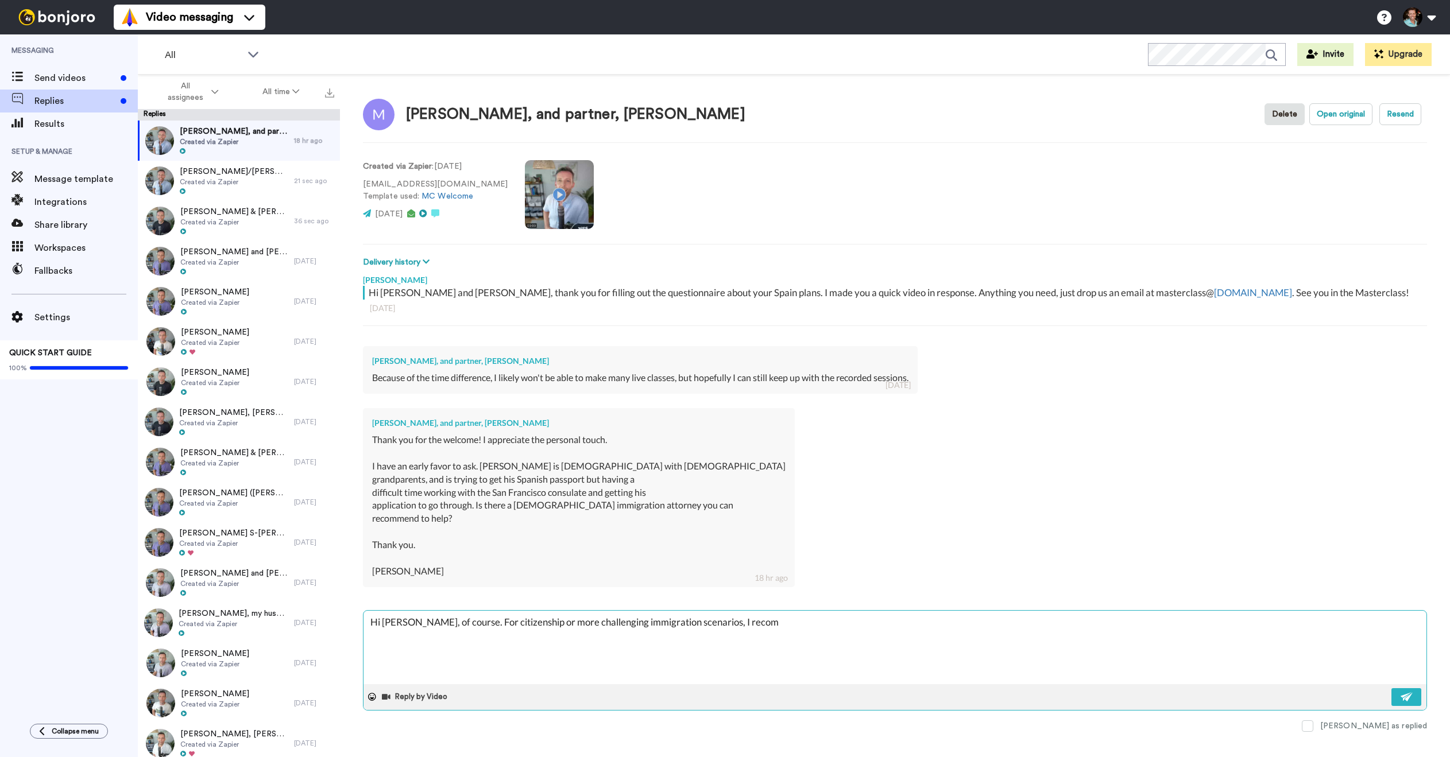
type textarea "Hi Michael, of course. For citizenship or more challenging immigration scenario…"
type textarea "x"
type textarea "Hi Michael, of course. For citizenship or more challenging immigration scenario…"
type textarea "x"
type textarea "Hi Michael, of course. For citizenship or more challenging immigration scenario…"
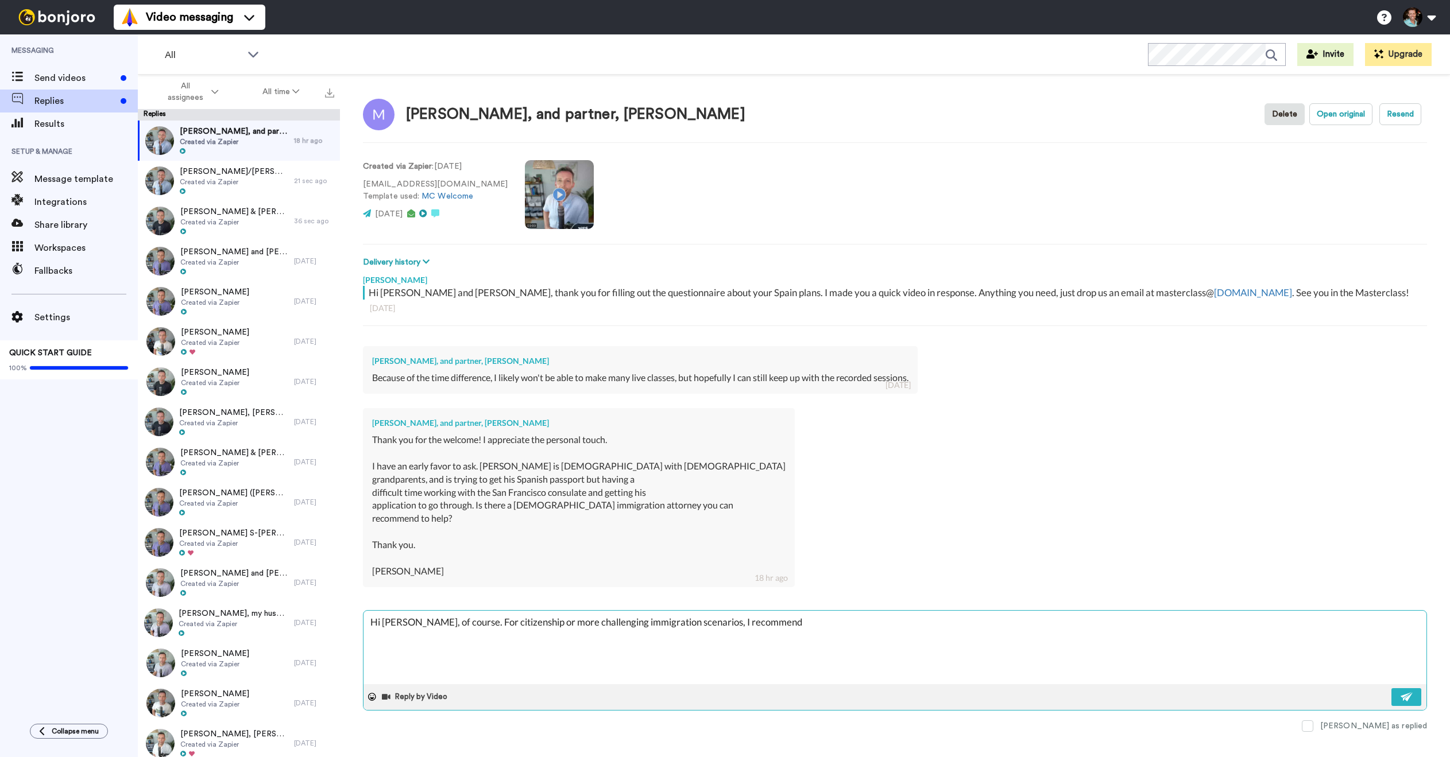
type textarea "x"
type textarea "Hi Michael, of course. For citizenship or more challenging immigration scenario…"
type textarea "x"
type textarea "Hi Michael, of course. For citizenship or more challenging immigration scenario…"
type textarea "x"
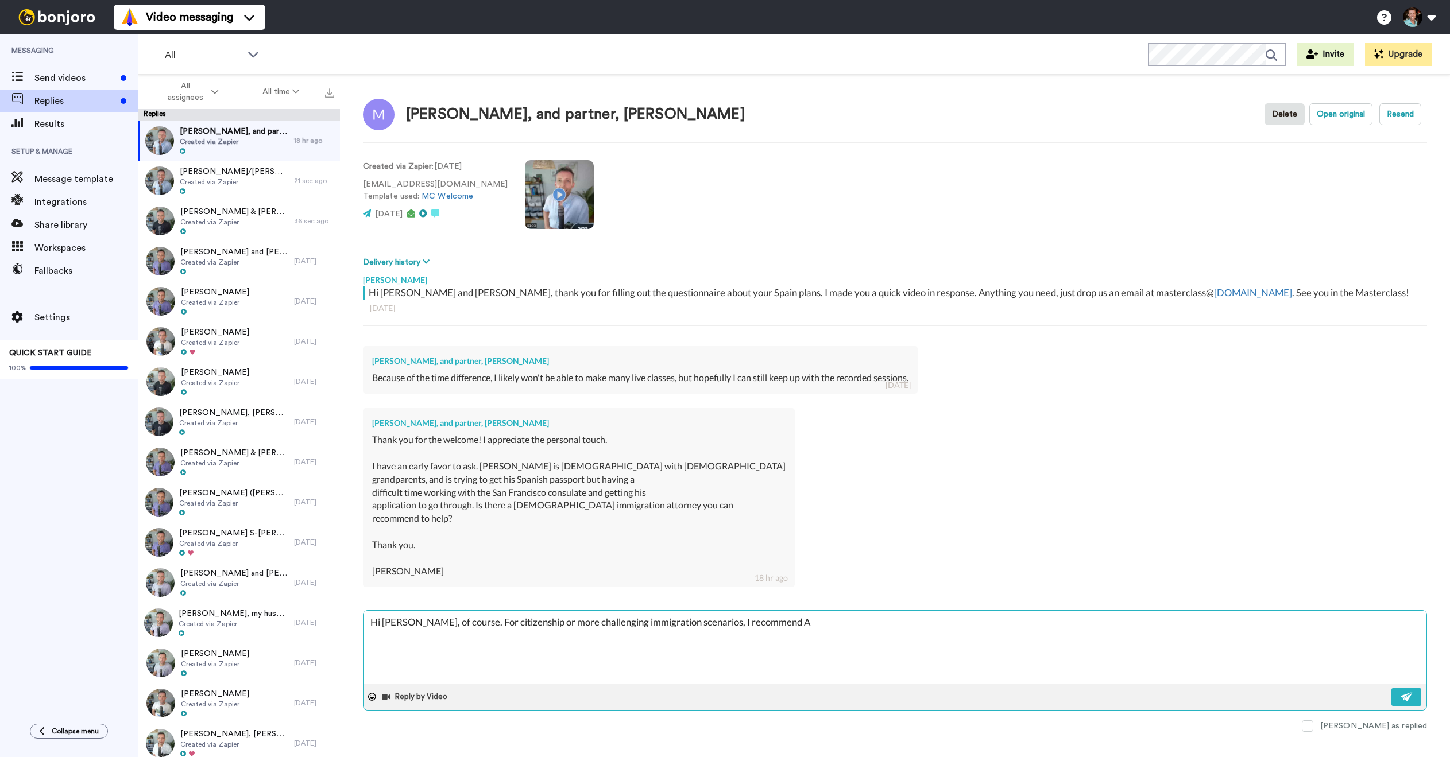
type textarea "Hi Michael, of course. For citizenship or more challenging immigration scenario…"
type textarea "x"
type textarea "Hi Michael, of course. For citizenship or more challenging immigration scenario…"
type textarea "x"
type textarea "Hi Michael, of course. For citizenship or more challenging immigration scenario…"
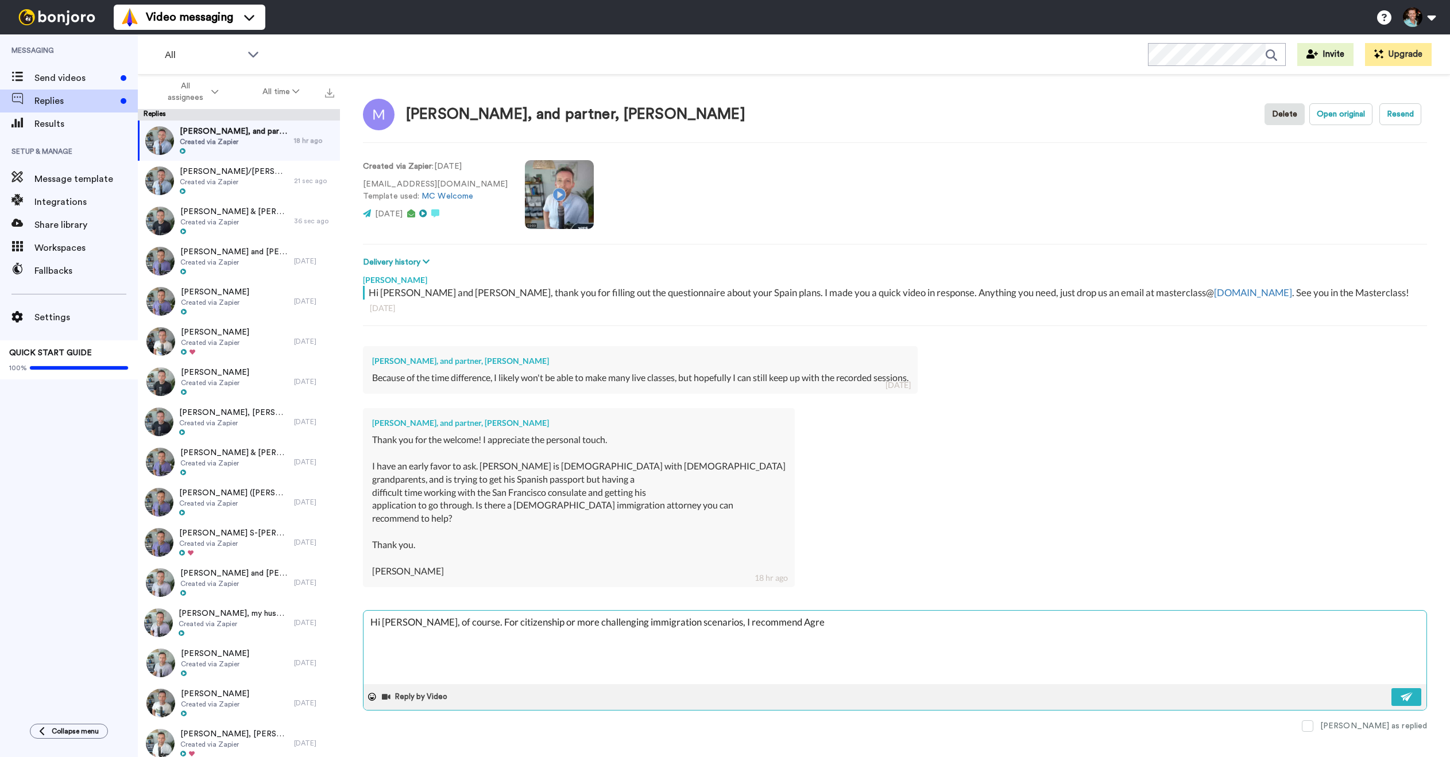
type textarea "x"
type textarea "Hi Michael, of course. For citizenship or more challenging immigration scenario…"
type textarea "x"
type textarea "Hi Michael, of course. For citizenship or more challenging immigration scenario…"
type textarea "x"
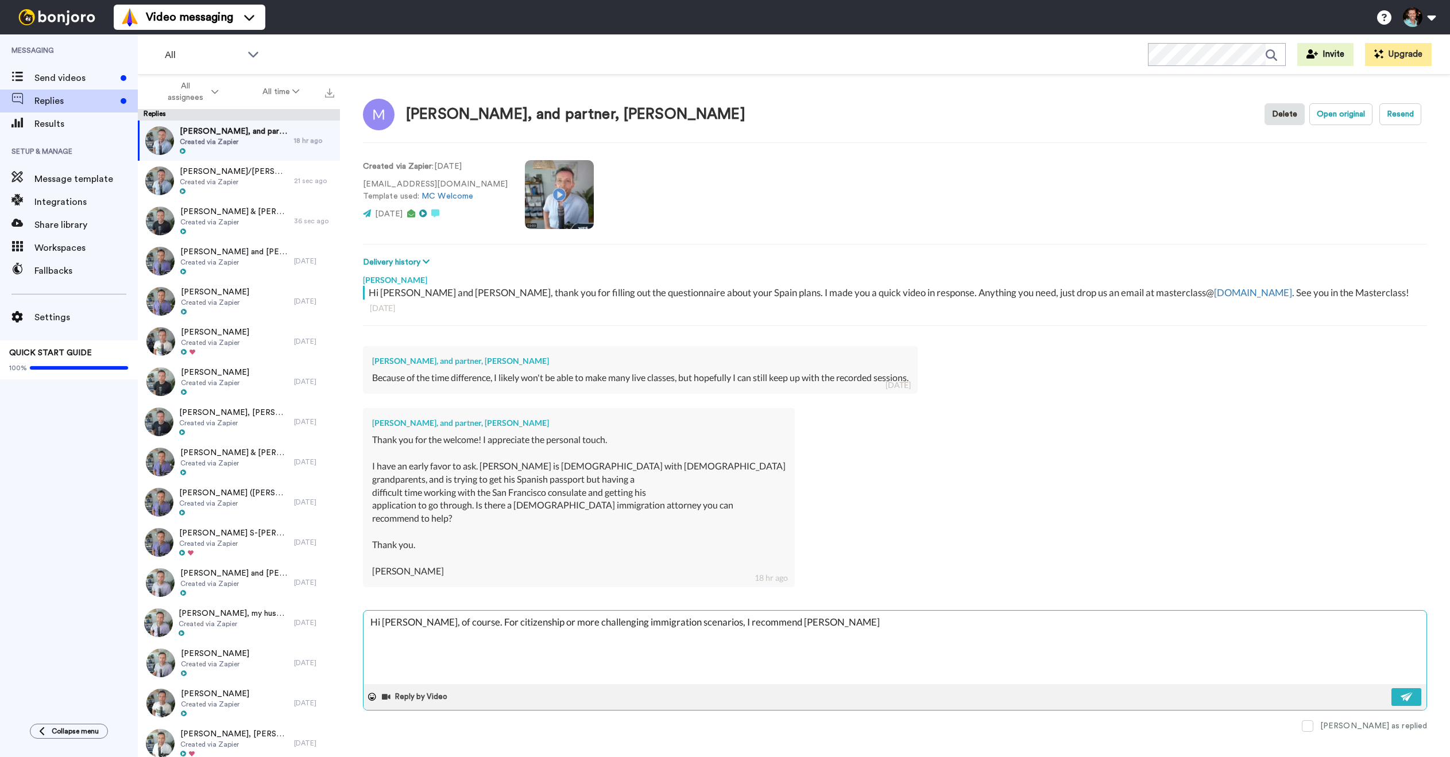
type textarea "Hi Michael, of course. For citizenship or more challenging immigration scenario…"
type textarea "x"
type textarea "Hi Michael, of course. For citizenship or more challenging immigration scenario…"
type textarea "x"
type textarea "Hi Michael, of course. For citizenship or more challenging immigration scenario…"
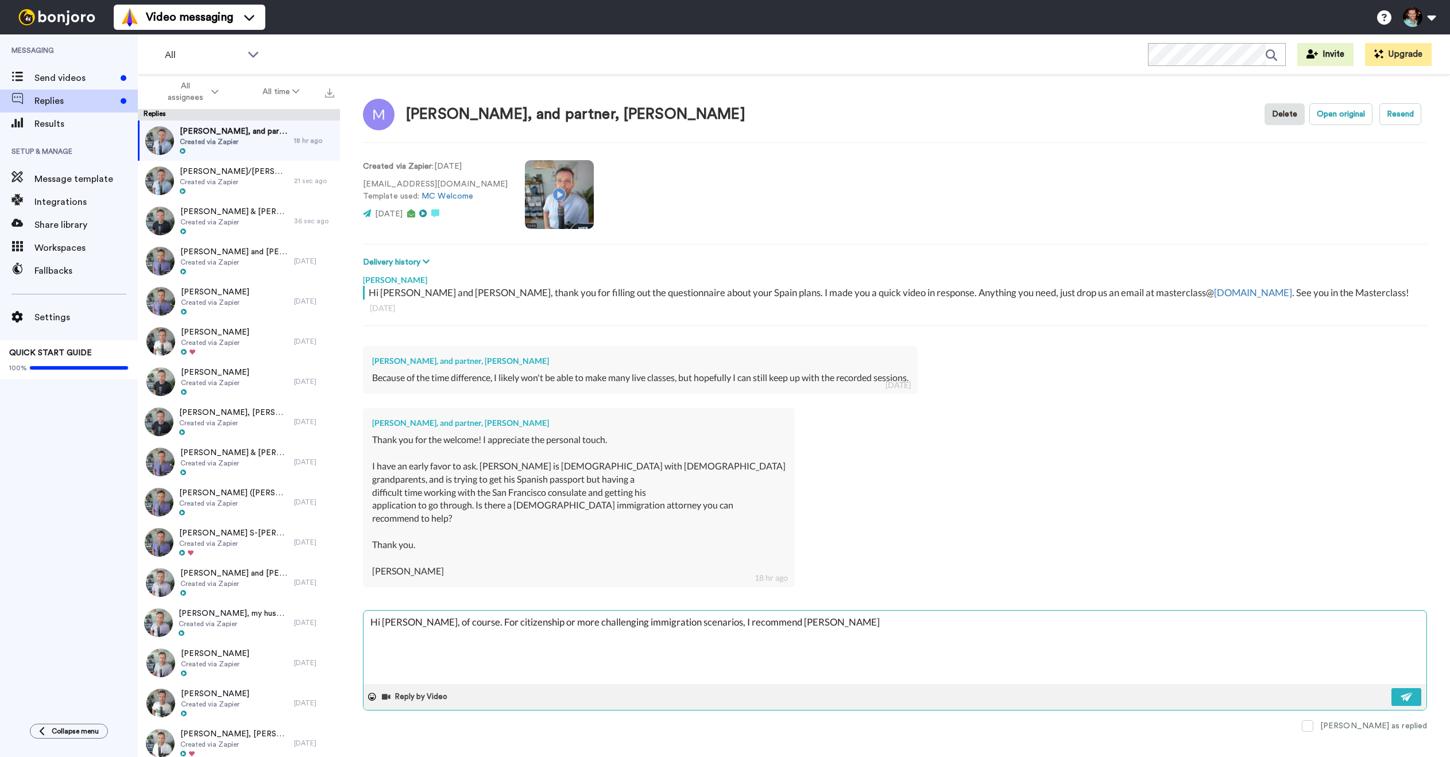
type textarea "x"
type textarea "Hi Michael, of course. For citizenship or more challenging immigration scenario…"
type textarea "x"
type textarea "Hi Michael, of course. For citizenship or more challenging immigration scenario…"
type textarea "x"
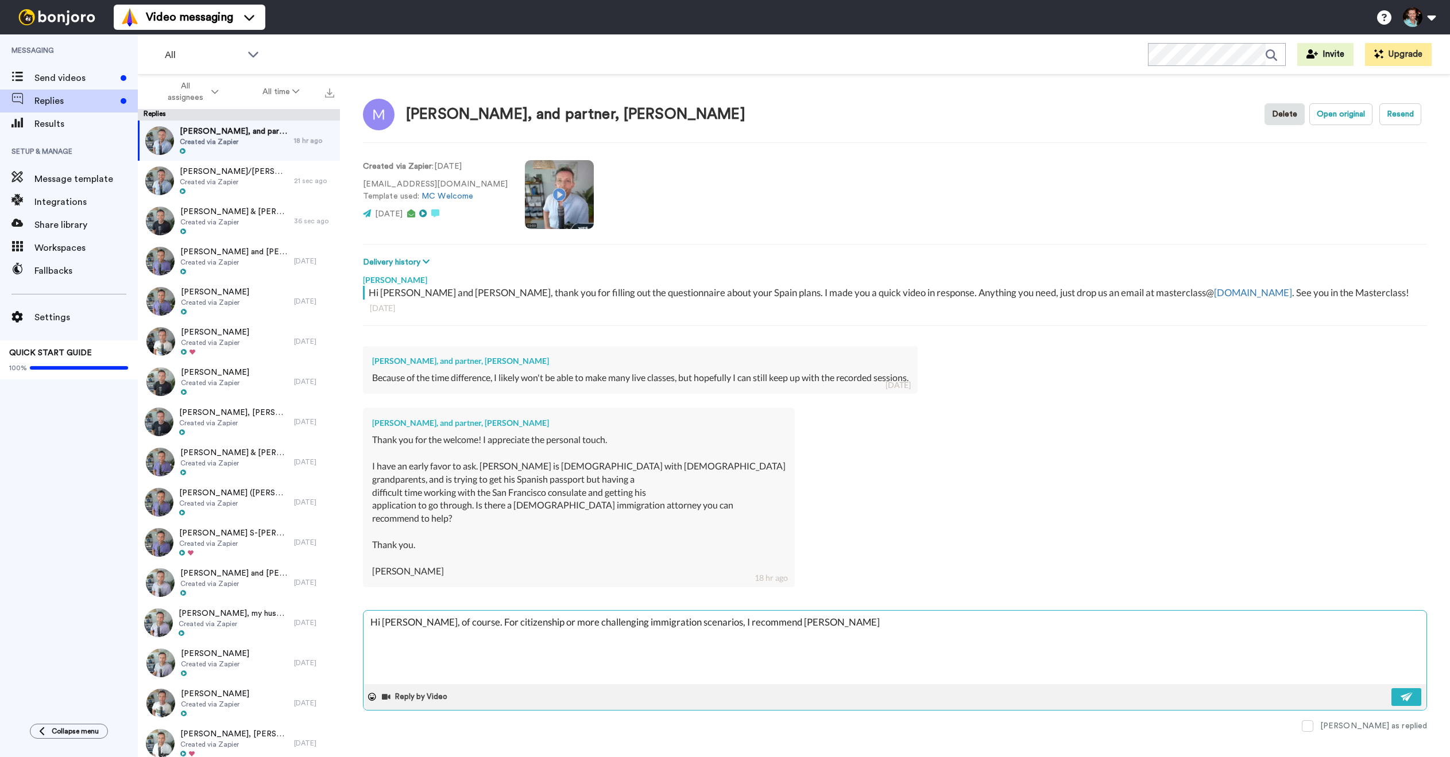
type textarea "Hi Michael, of course. For citizenship or more challenging immigration scenario…"
type textarea "x"
type textarea "Hi Michael, of course. For citizenship or more challenging immigration scenario…"
type textarea "x"
type textarea "Hi Michael, of course. For citizenship or more challenging immigration scenario…"
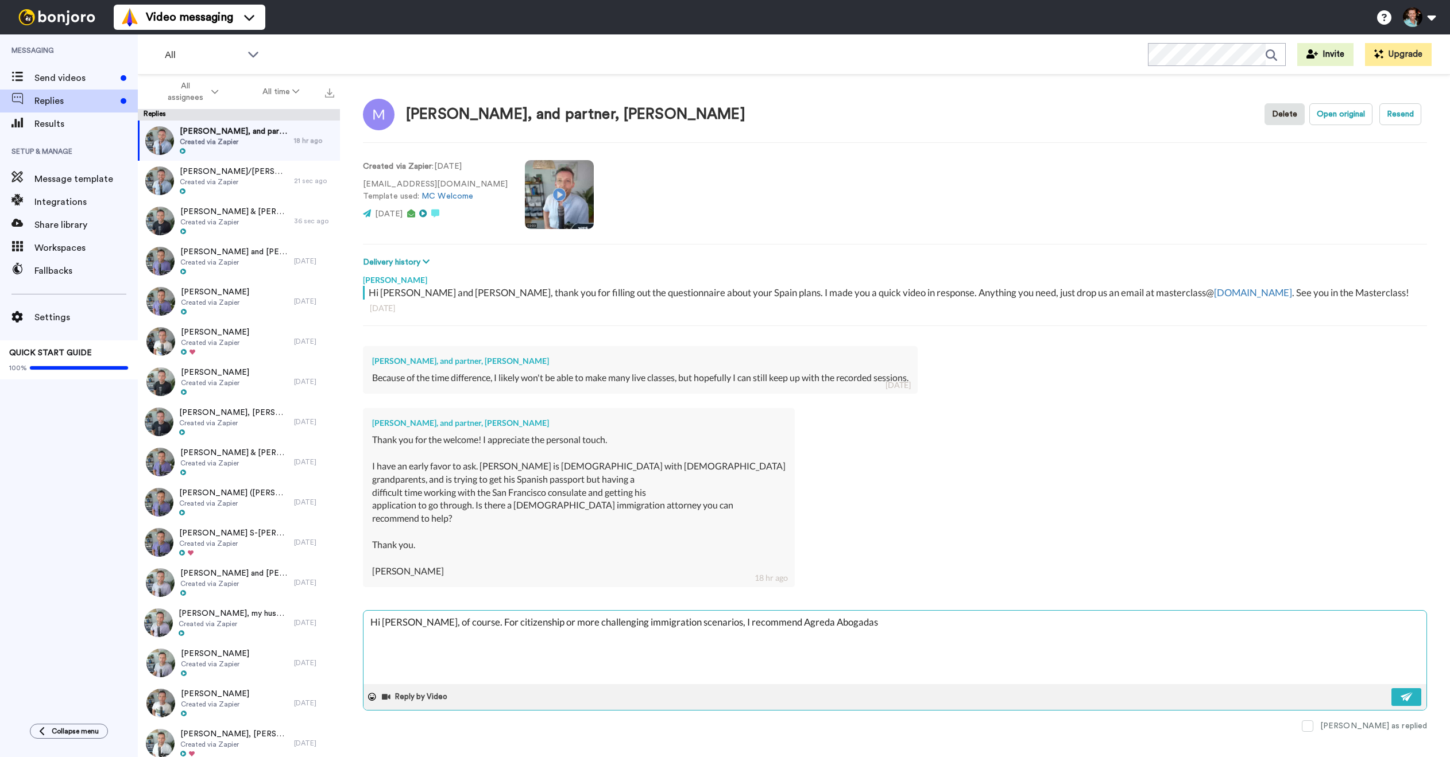
type textarea "x"
type textarea "Hi Michael, of course. For citizenship or more challenging immigration scenario…"
type textarea "x"
type textarea "Hi Michael, of course. For citizenship or more challenging immigration scenario…"
paste textarea "https://social.spainrevealed.com/experts"
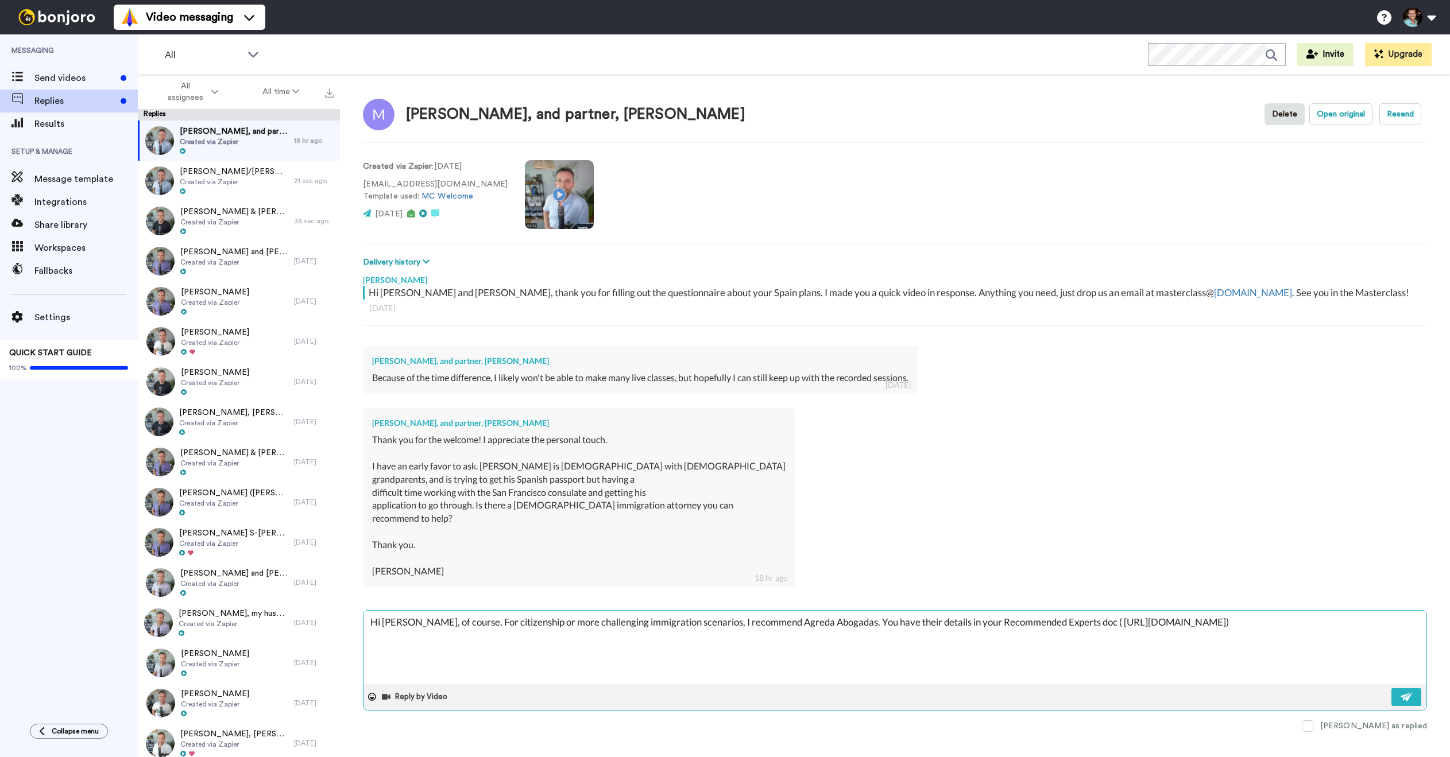
click at [1087, 624] on textarea "Hi Michael, of course. For citizenship or more challenging immigration scenario…" at bounding box center [894, 647] width 1063 height 73
click at [1302, 618] on textarea "Hi Michael, of course. For citizenship or more challenging immigration scenario…" at bounding box center [894, 647] width 1063 height 73
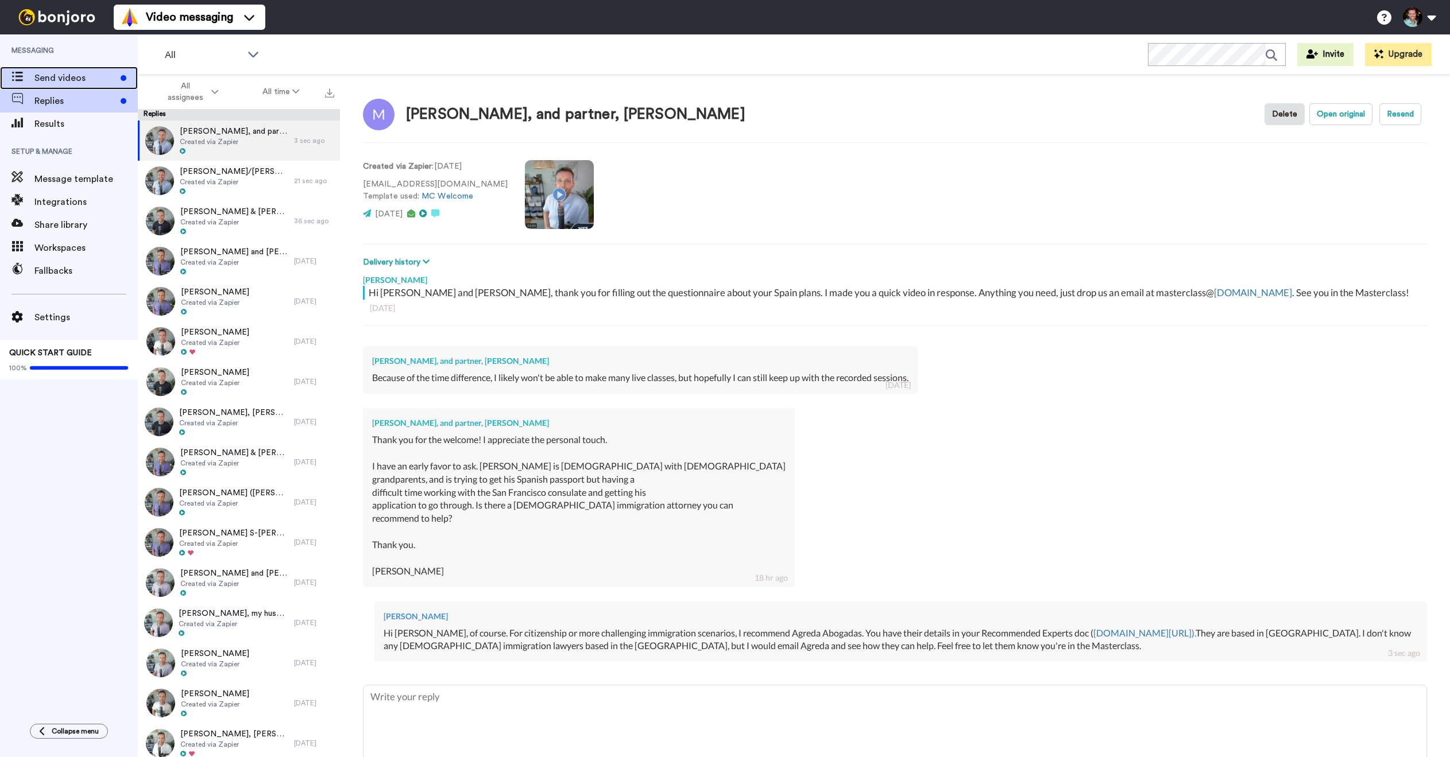
click at [89, 77] on span "Send videos" at bounding box center [75, 78] width 82 height 14
